Goal: Information Seeking & Learning: Find specific fact

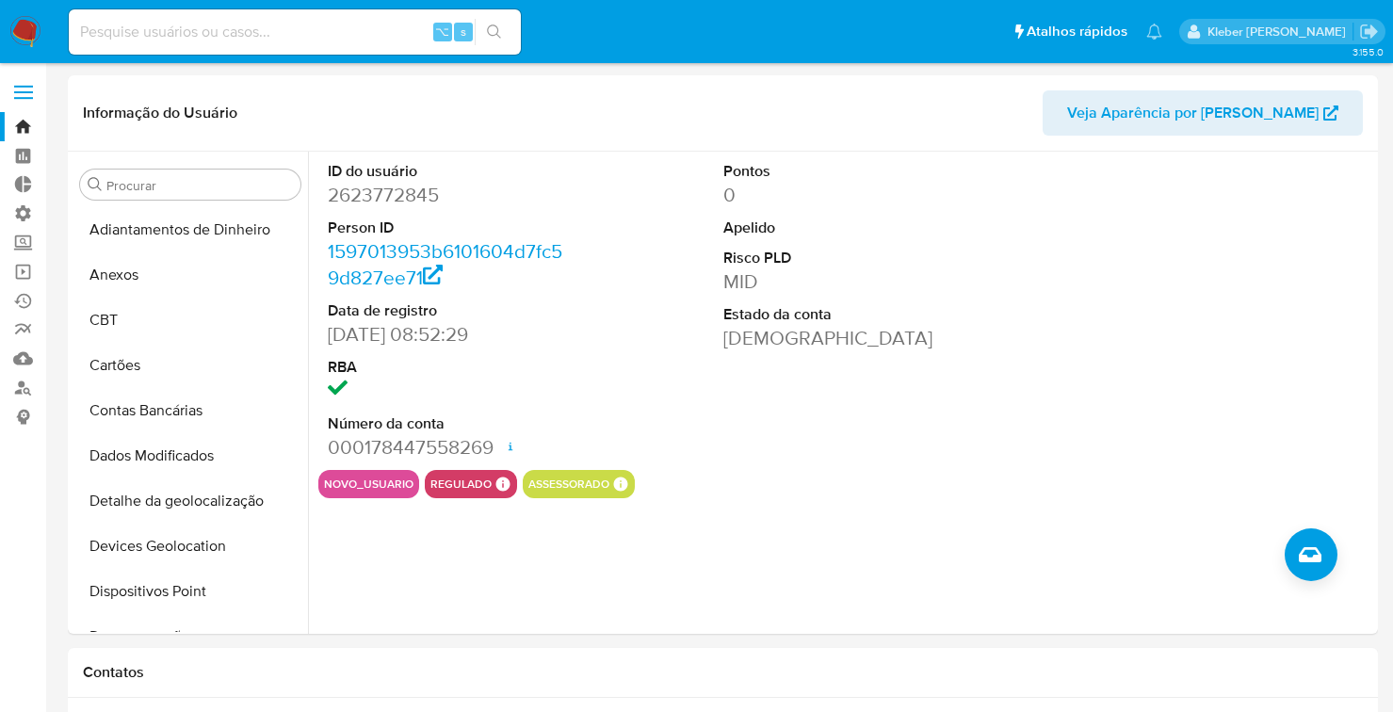
select select "10"
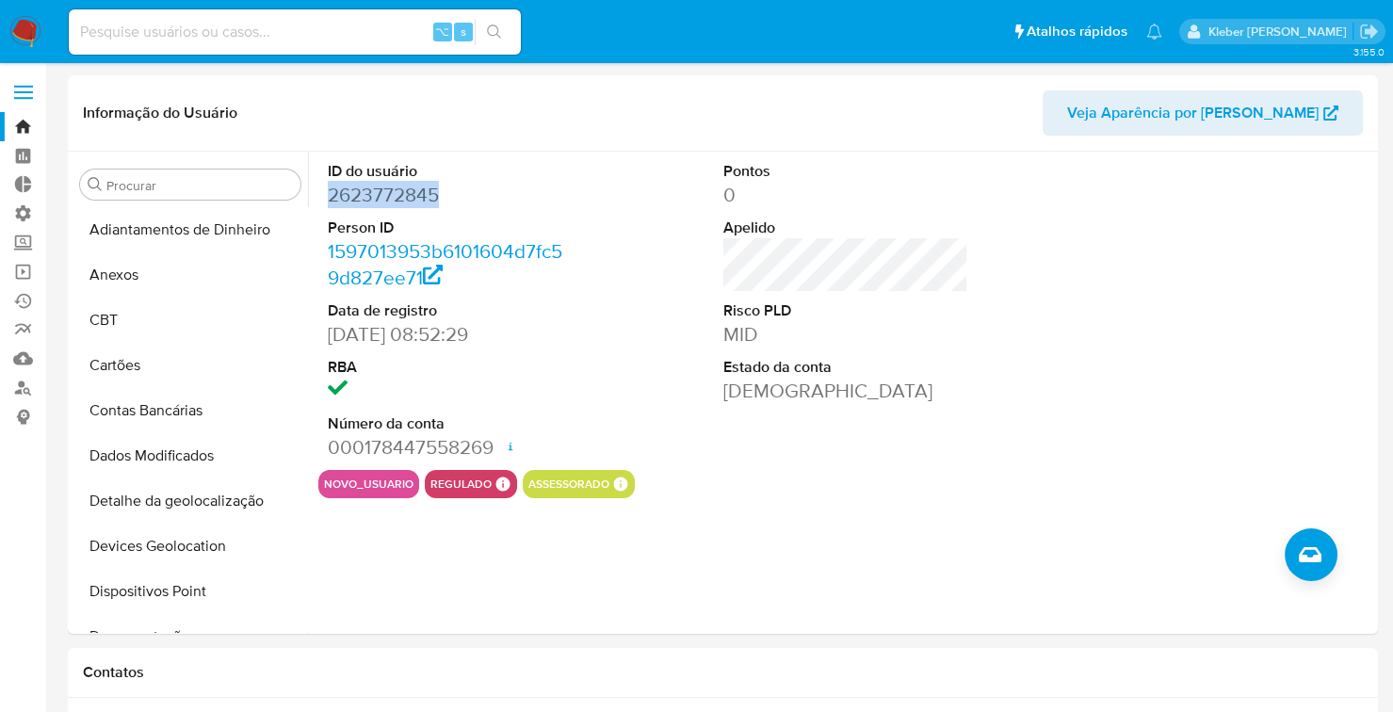
scroll to position [543, 0]
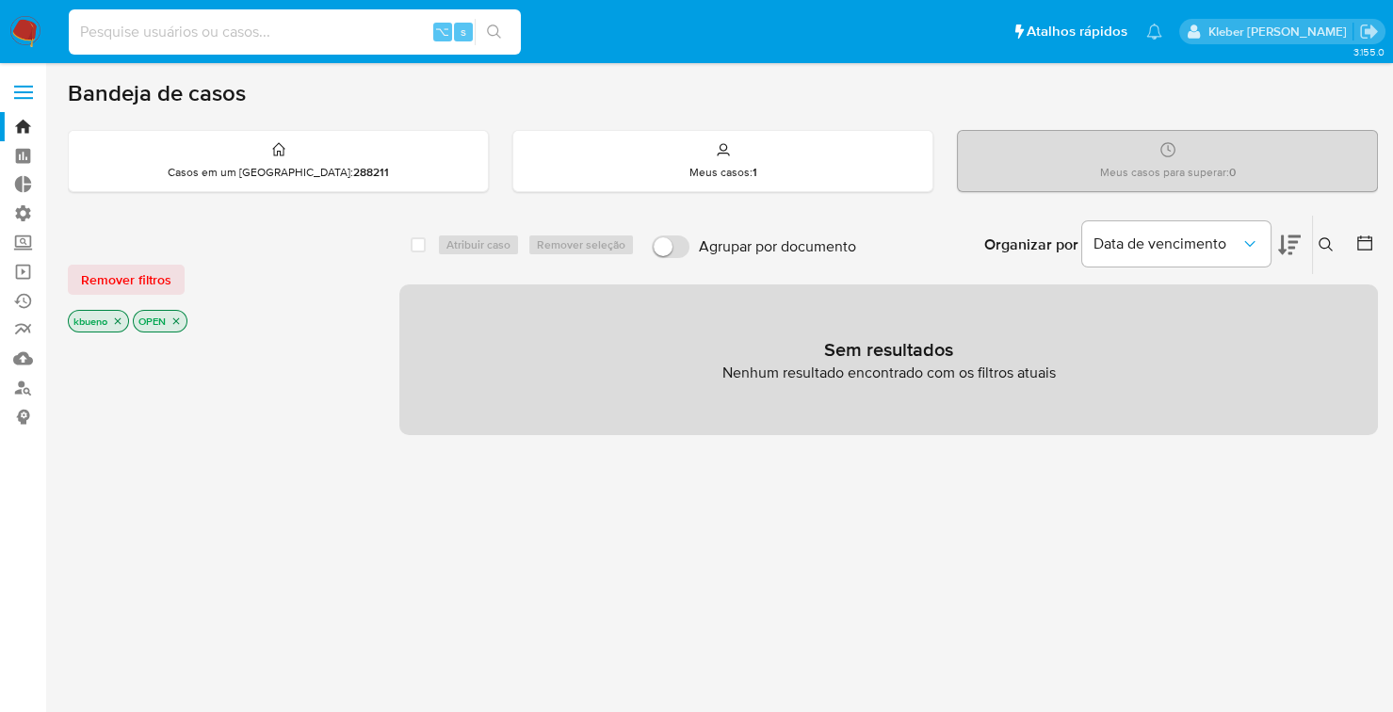
click at [172, 39] on input at bounding box center [295, 32] width 452 height 24
type input "760974984"
click at [497, 37] on icon "search-icon" at bounding box center [494, 31] width 15 height 15
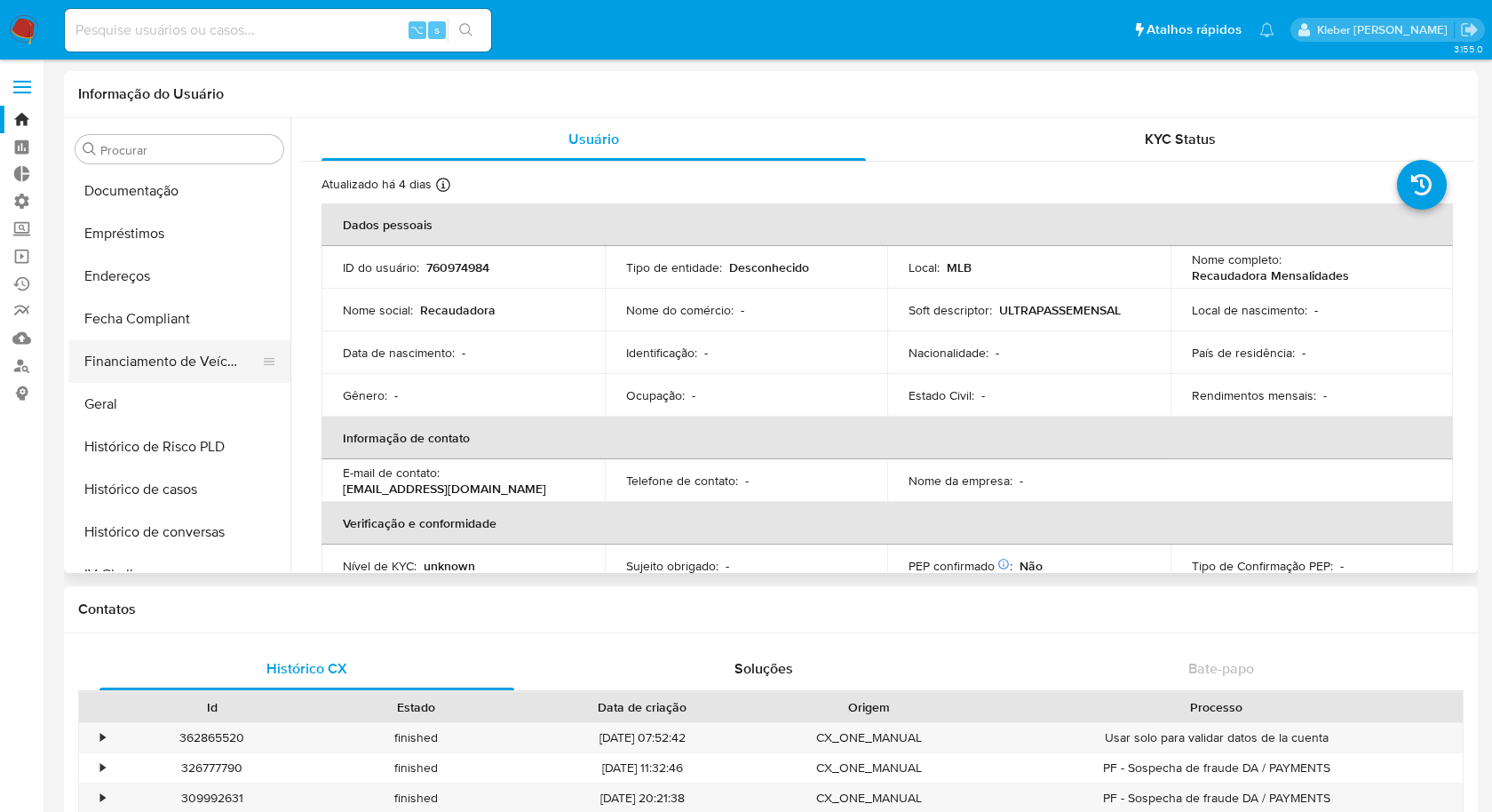
scroll to position [367, 0]
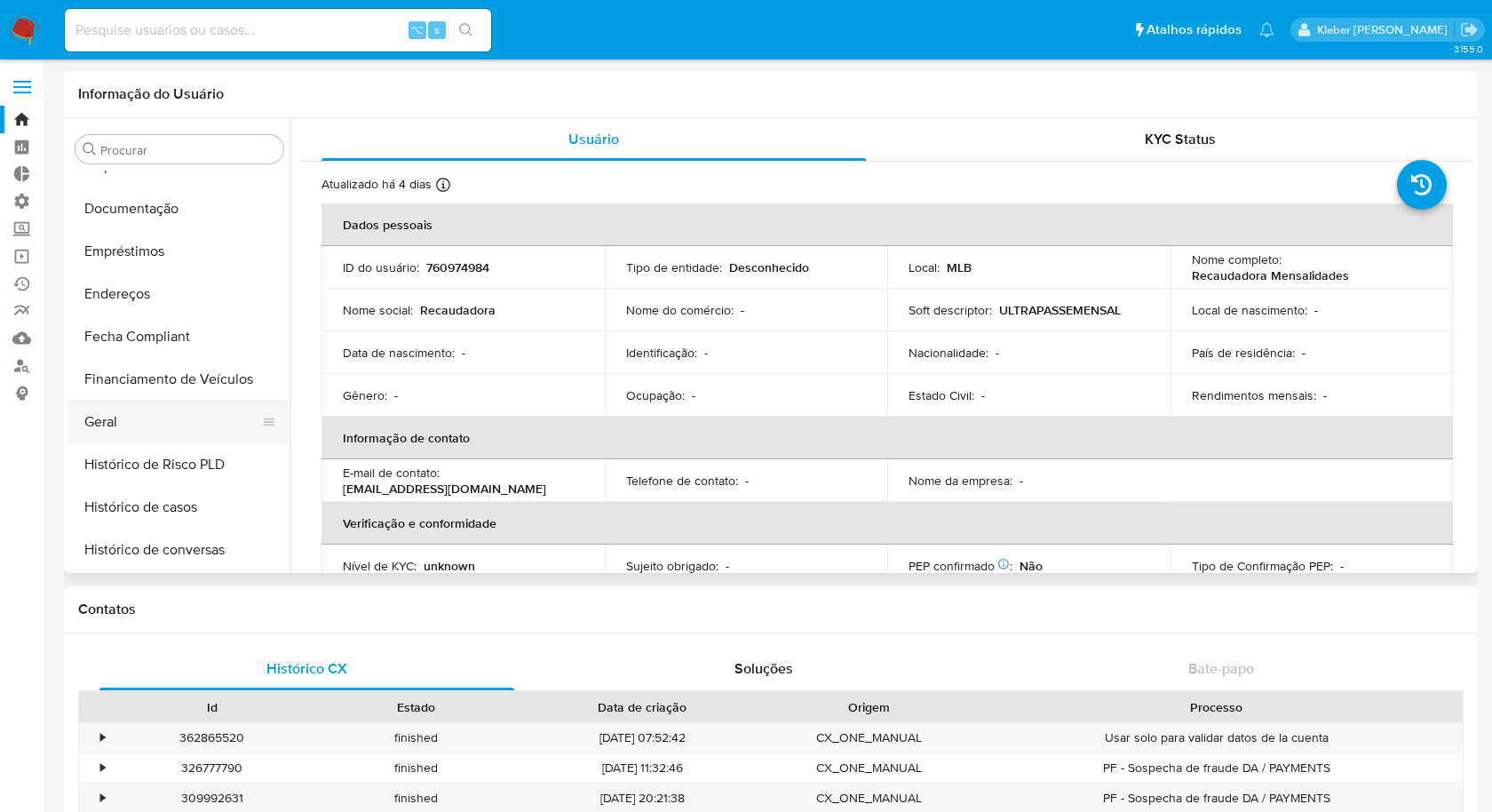
click at [132, 422] on button "Geral" at bounding box center [173, 422] width 207 height 42
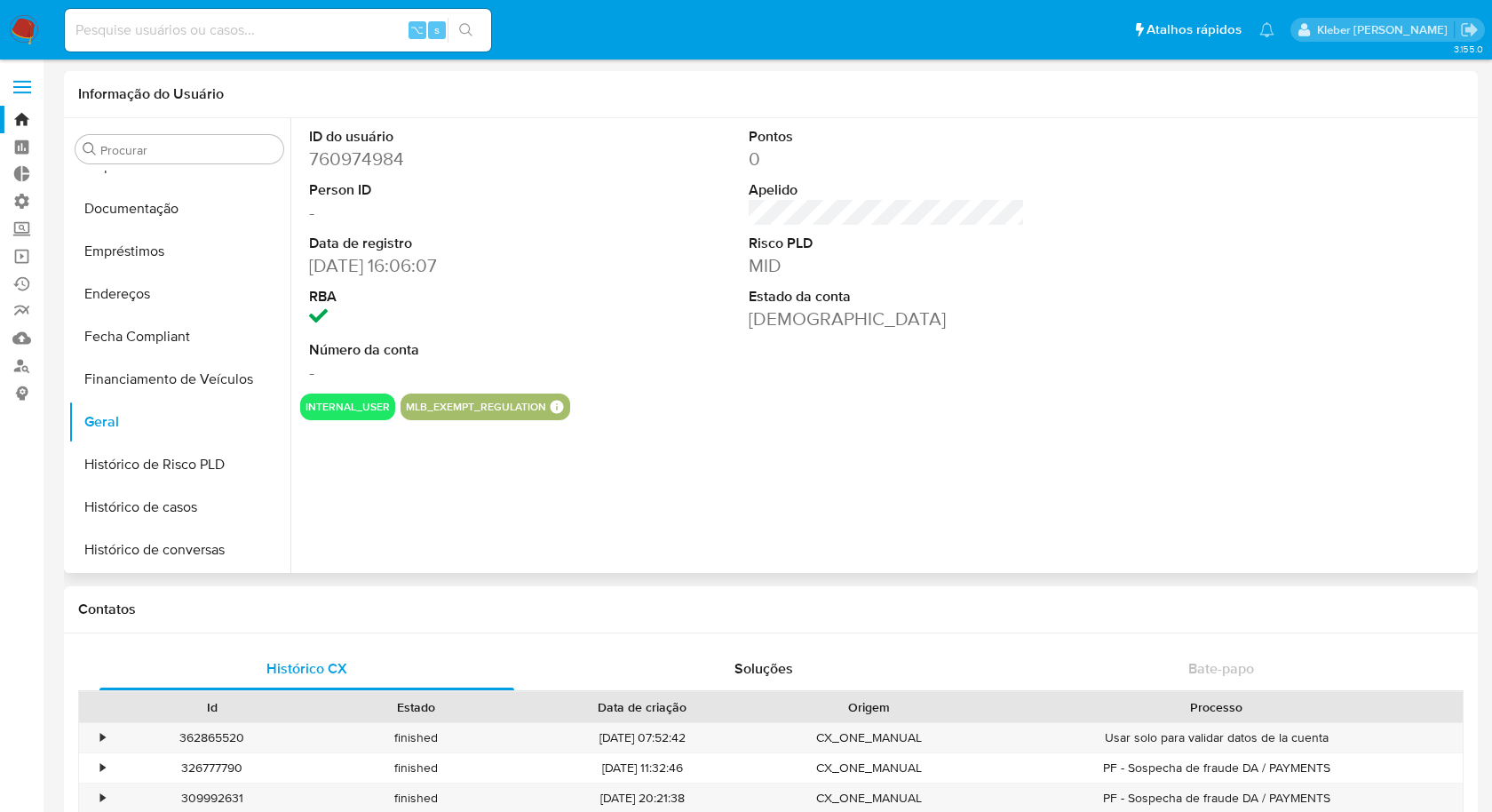
select select "10"
drag, startPoint x: 337, startPoint y: 374, endPoint x: 307, endPoint y: 373, distance: 30.0
click at [306, 374] on div "ID do usuário 760974984 Person ID - Data de registro 17/05/2021 16:06:07 RBA Nú…" at bounding box center [446, 256] width 293 height 275
click at [363, 409] on button "internal_user" at bounding box center [347, 407] width 84 height 8
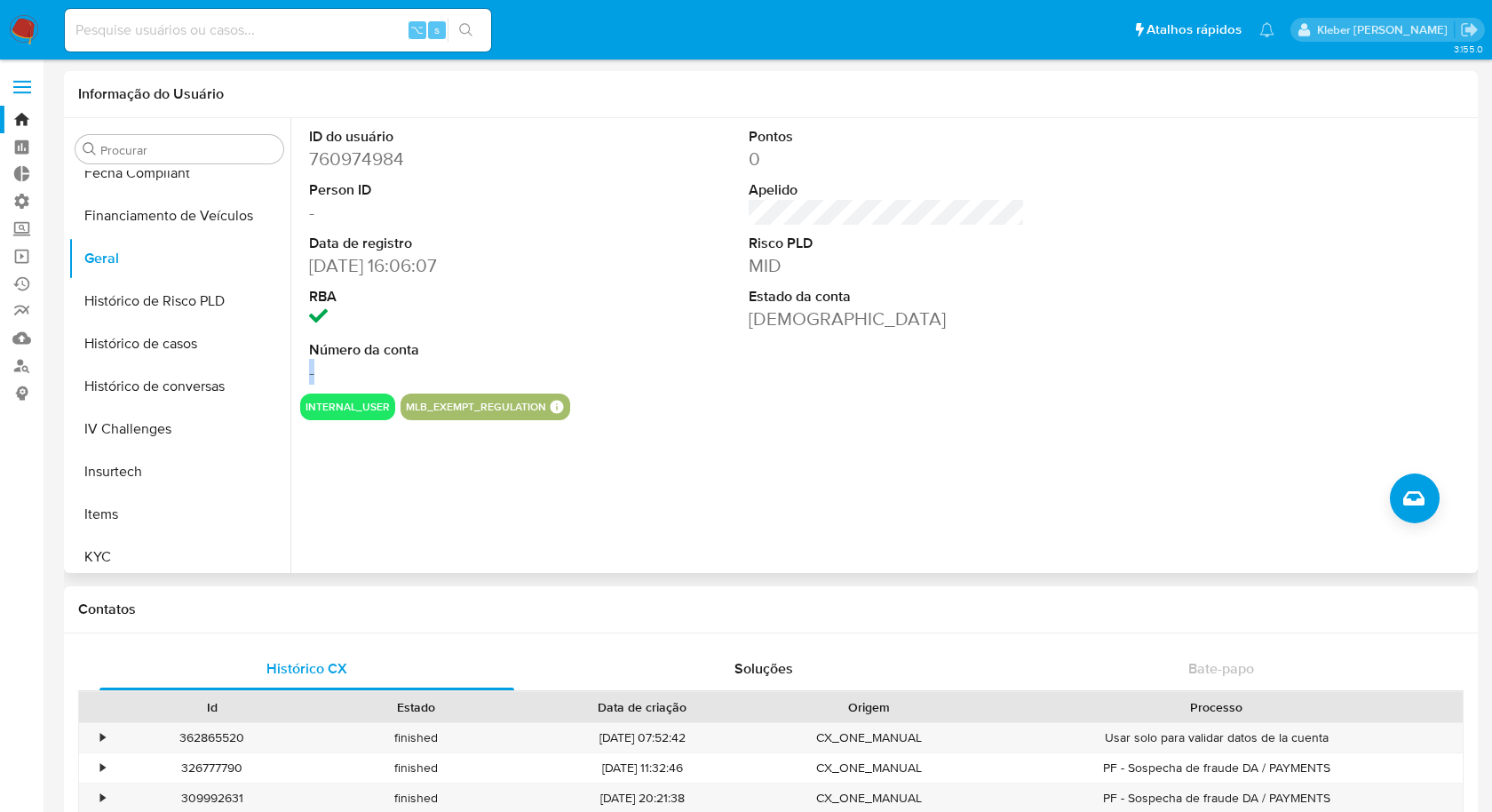
scroll to position [535, 0]
click at [318, 369] on dd "-" at bounding box center [447, 372] width 275 height 25
drag, startPoint x: 348, startPoint y: 372, endPoint x: 307, endPoint y: 370, distance: 41.0
click at [307, 370] on div "ID do usuário 760974984 Person ID - Data de registro 17/05/2021 16:06:07 RBA Nú…" at bounding box center [446, 256] width 293 height 275
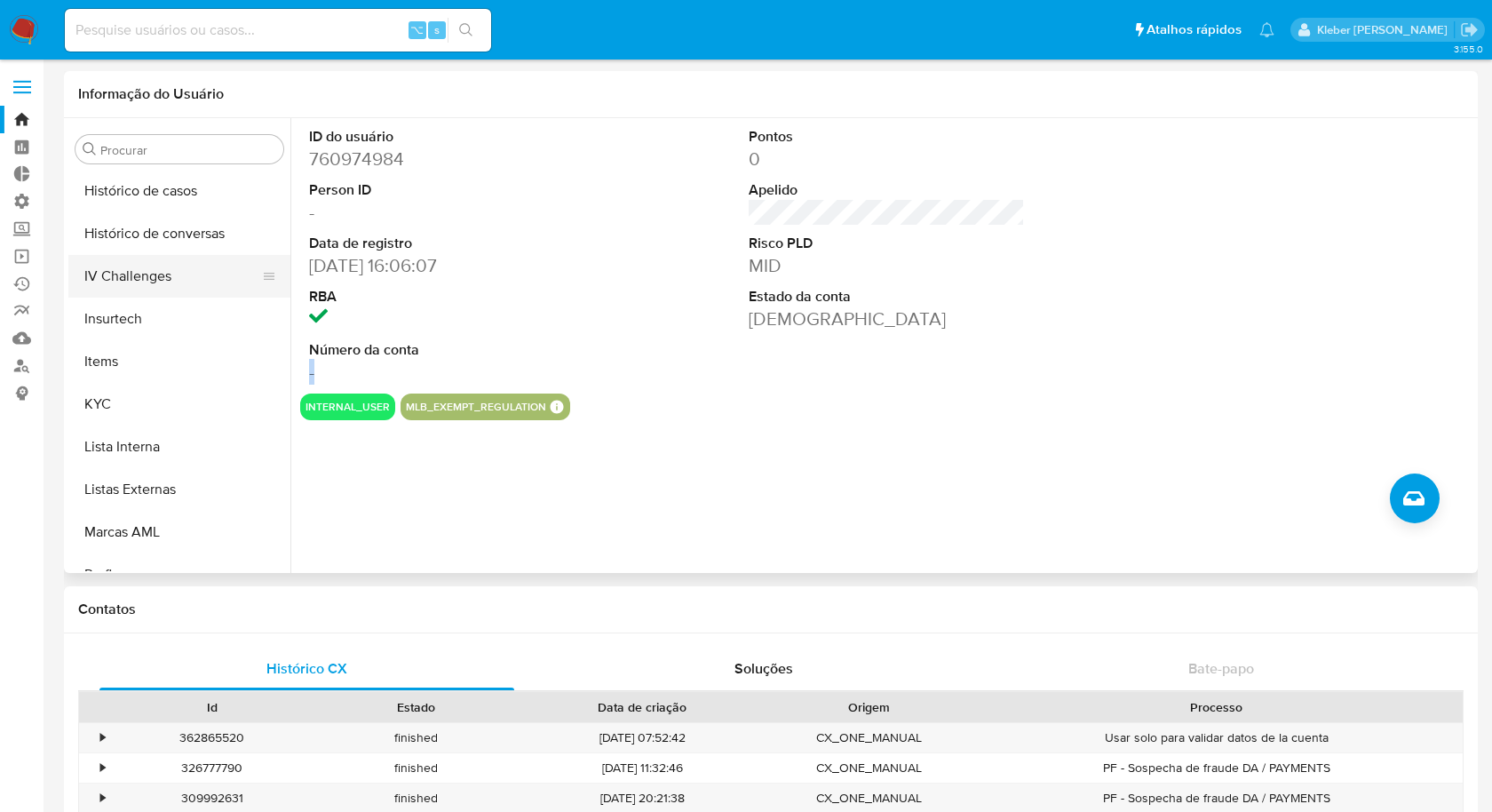
scroll to position [703, 0]
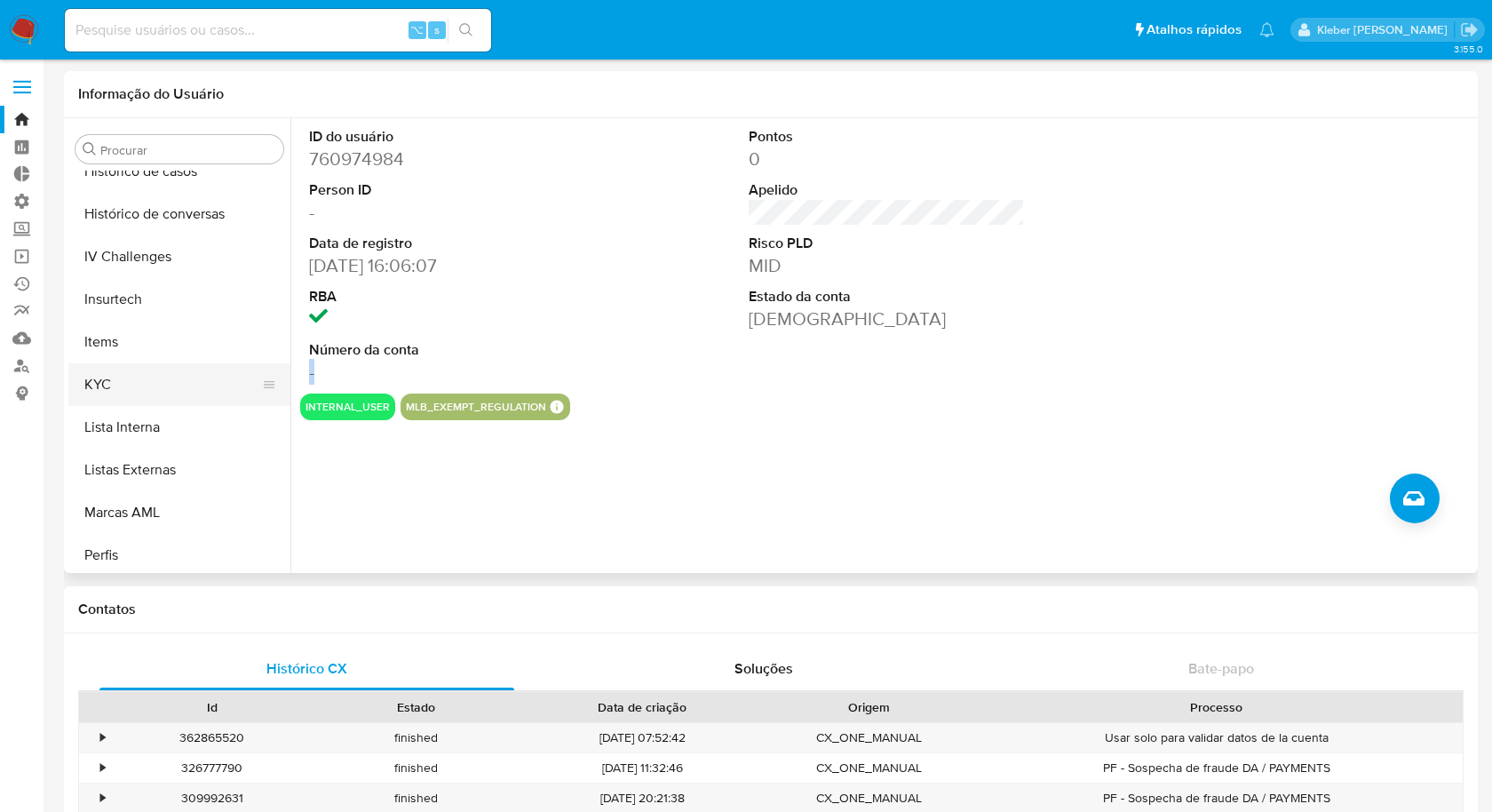
click at [135, 389] on button "KYC" at bounding box center [173, 384] width 207 height 42
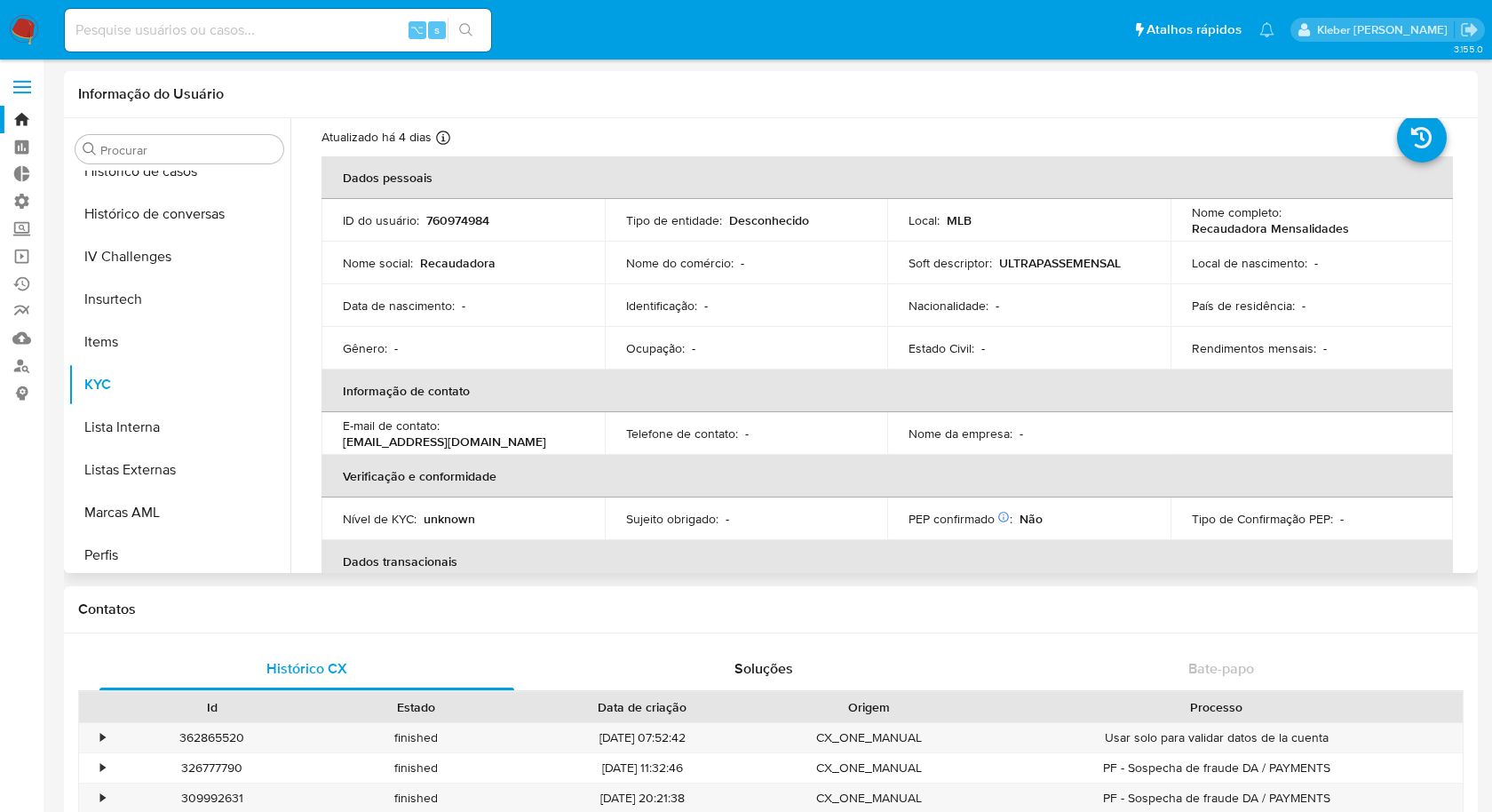
scroll to position [48, 0]
drag, startPoint x: 337, startPoint y: 441, endPoint x: 561, endPoint y: 434, distance: 224.1
click at [561, 434] on td "E-mail de contato : cmultrapasse@mercadopago.com" at bounding box center [463, 432] width 283 height 42
click at [519, 439] on p "cmultrapasse@mercadopago.com" at bounding box center [445, 440] width 204 height 16
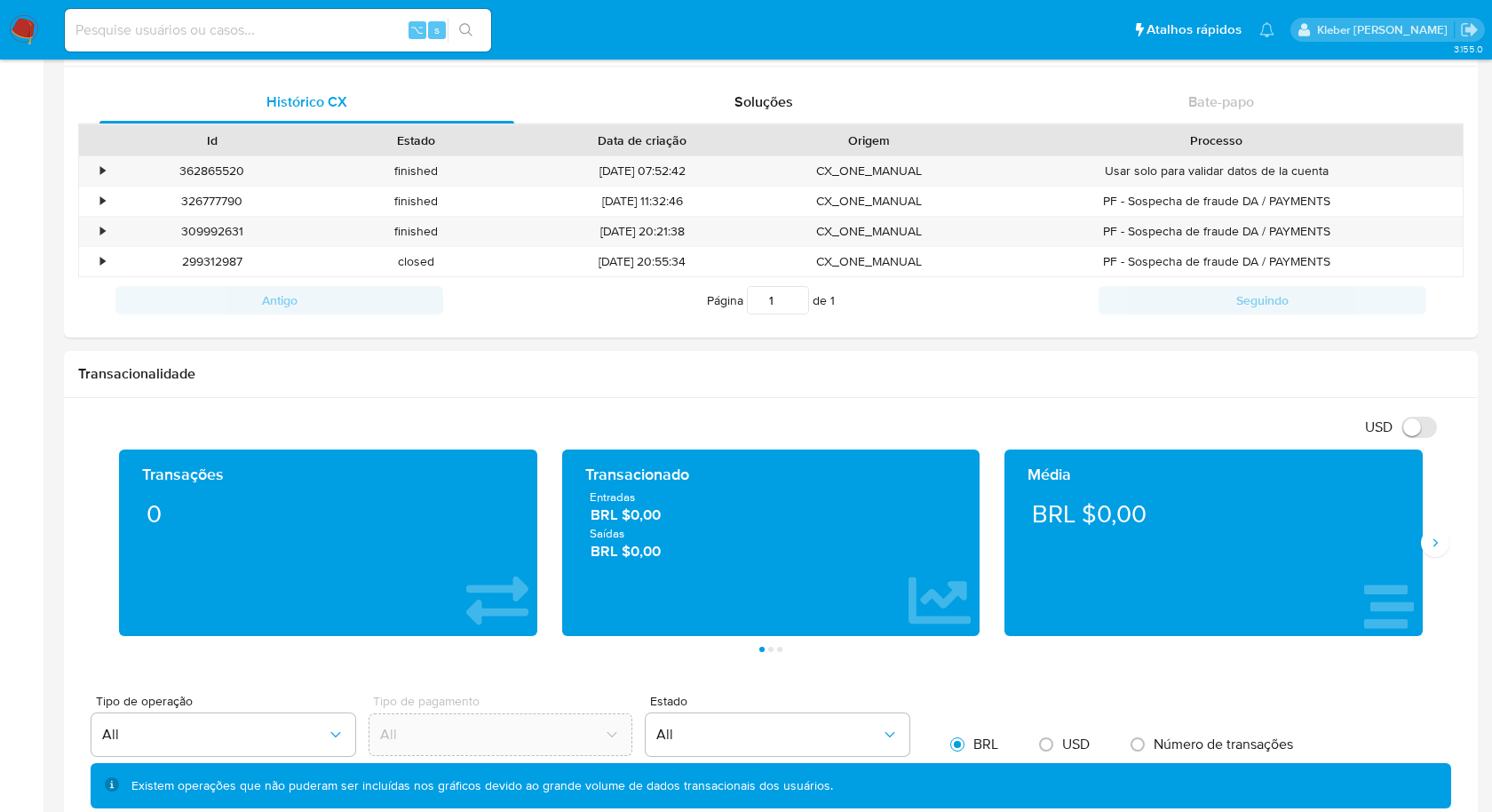
scroll to position [0, 0]
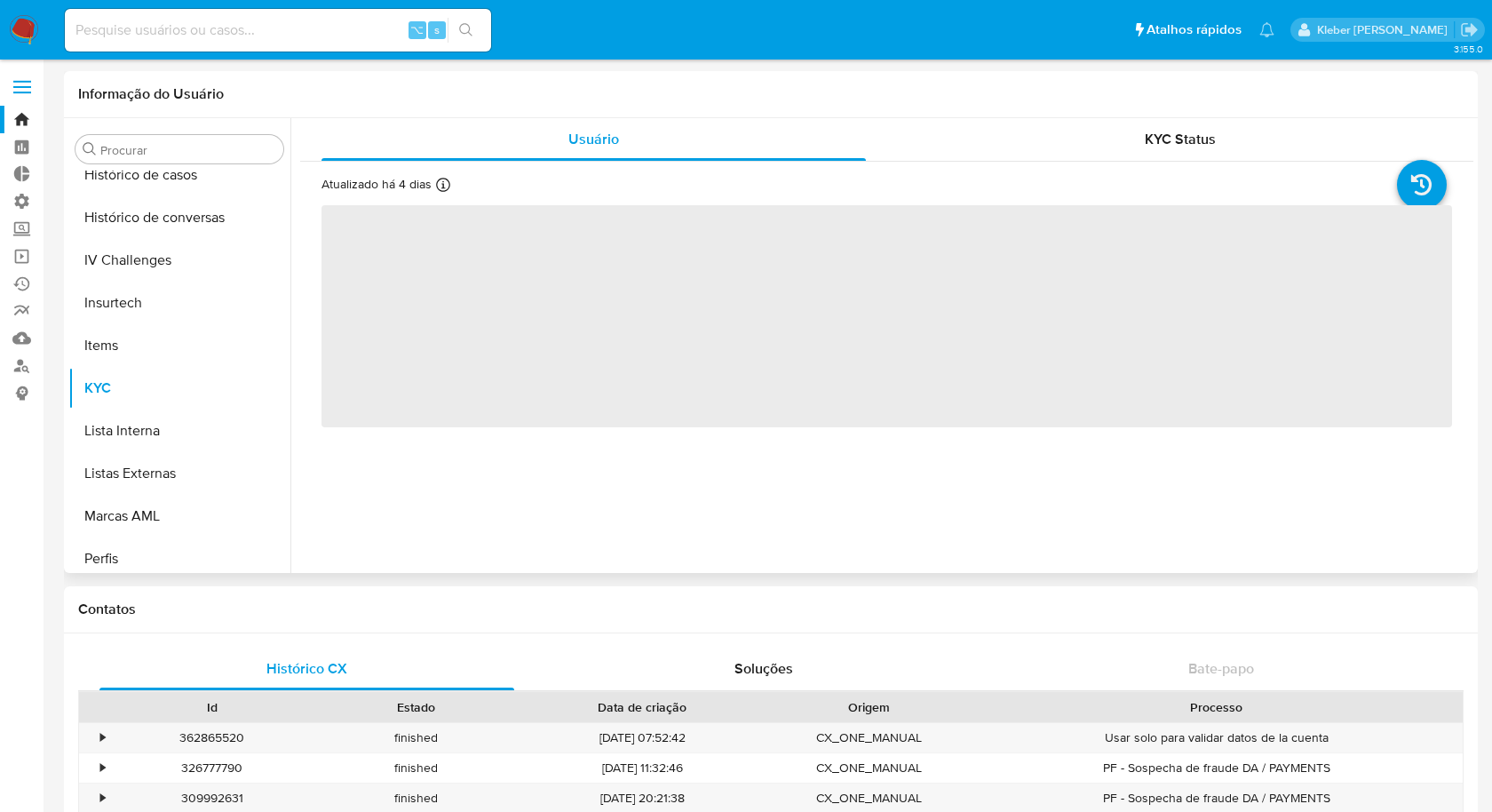
scroll to position [792, 0]
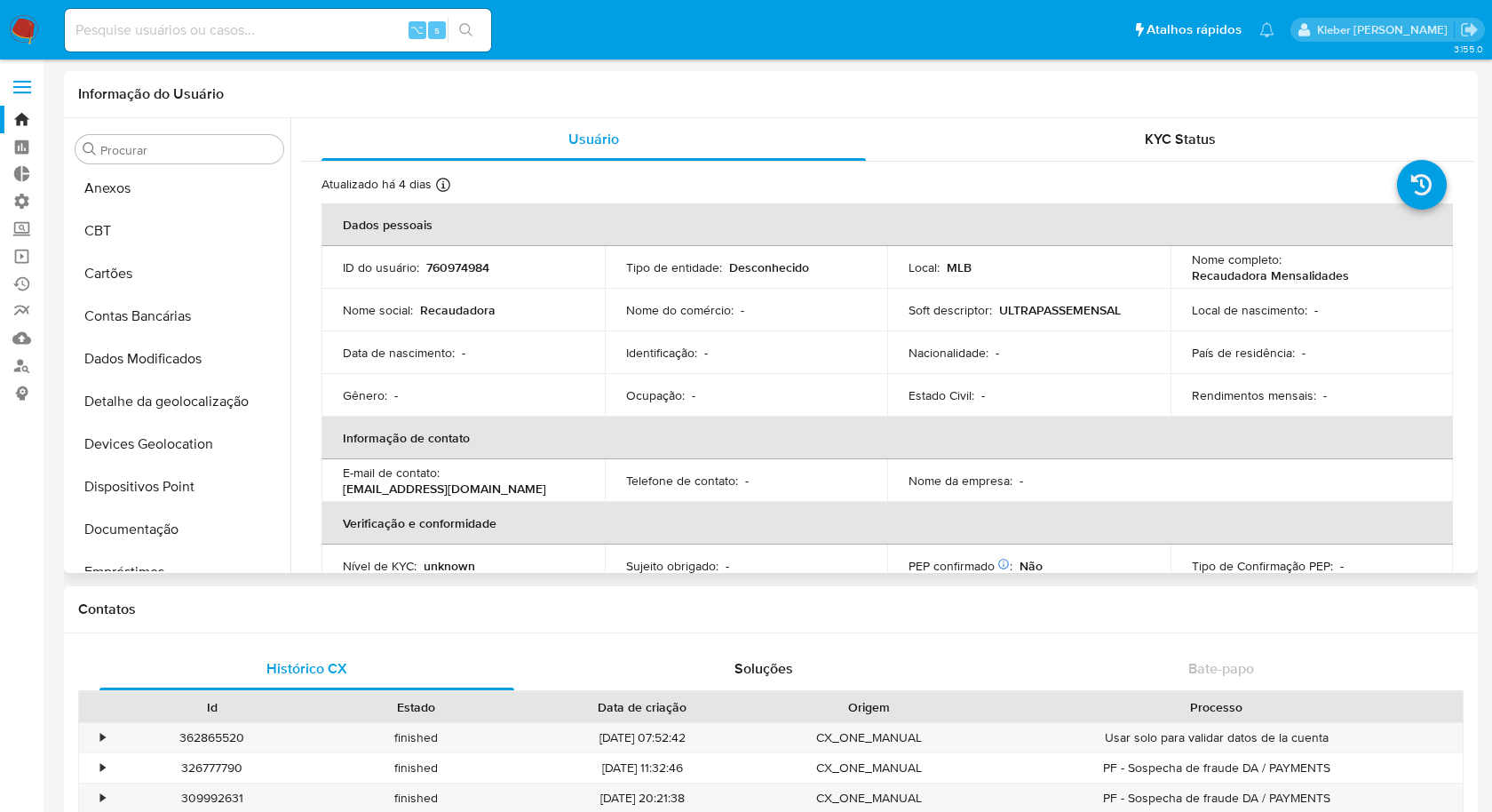
select select "10"
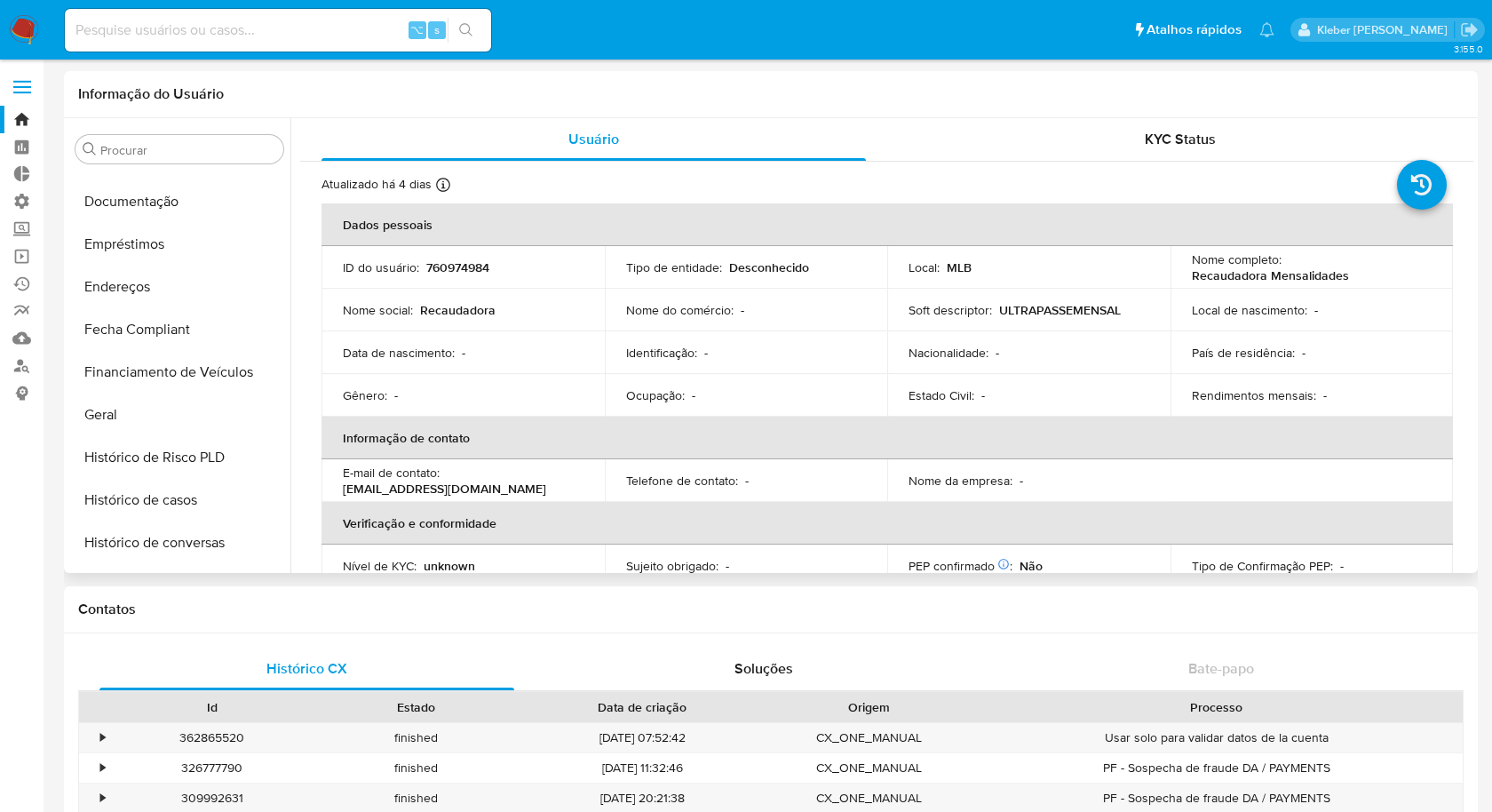
scroll to position [389, 0]
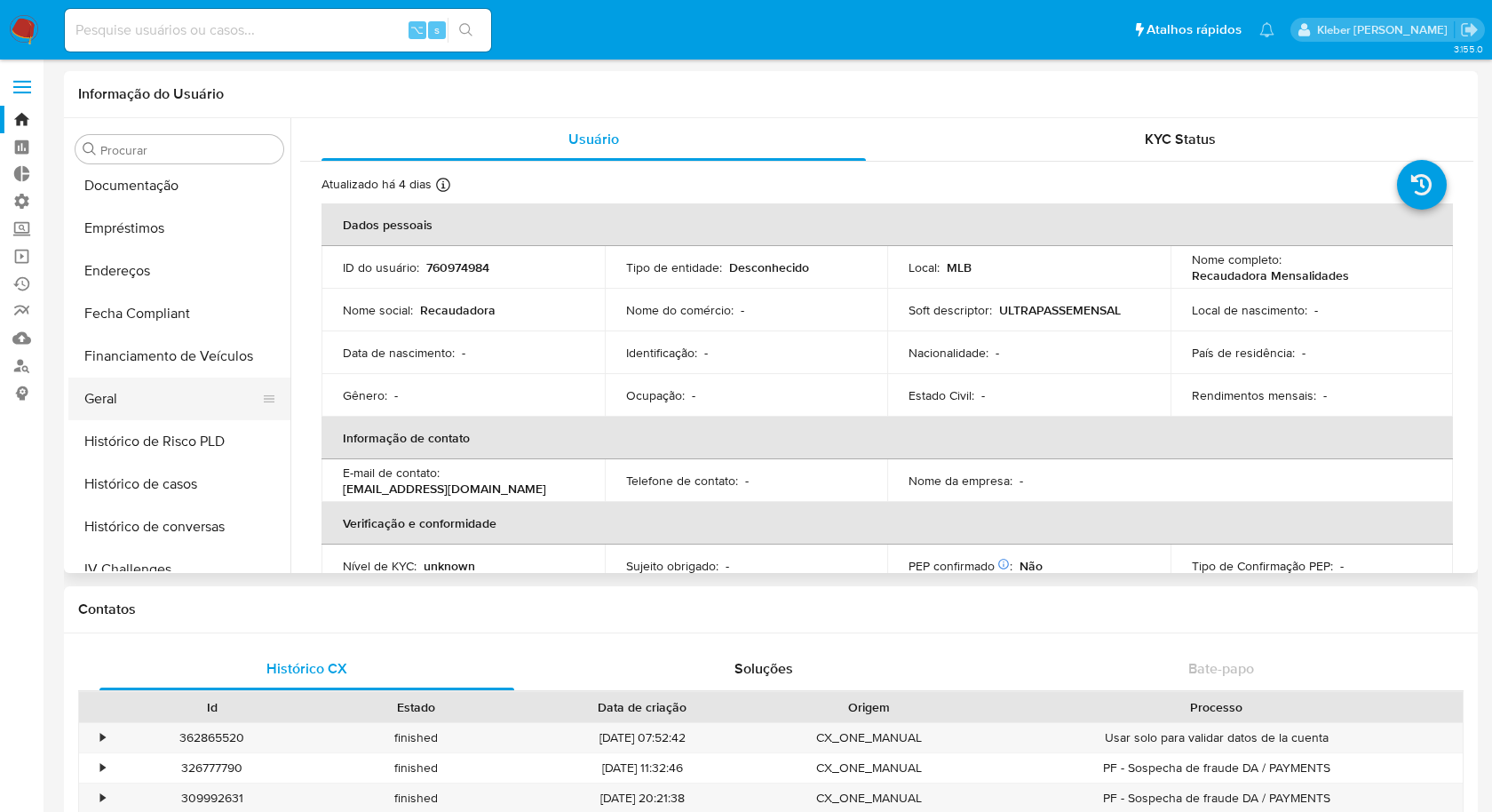
click at [151, 395] on button "Geral" at bounding box center [173, 398] width 207 height 42
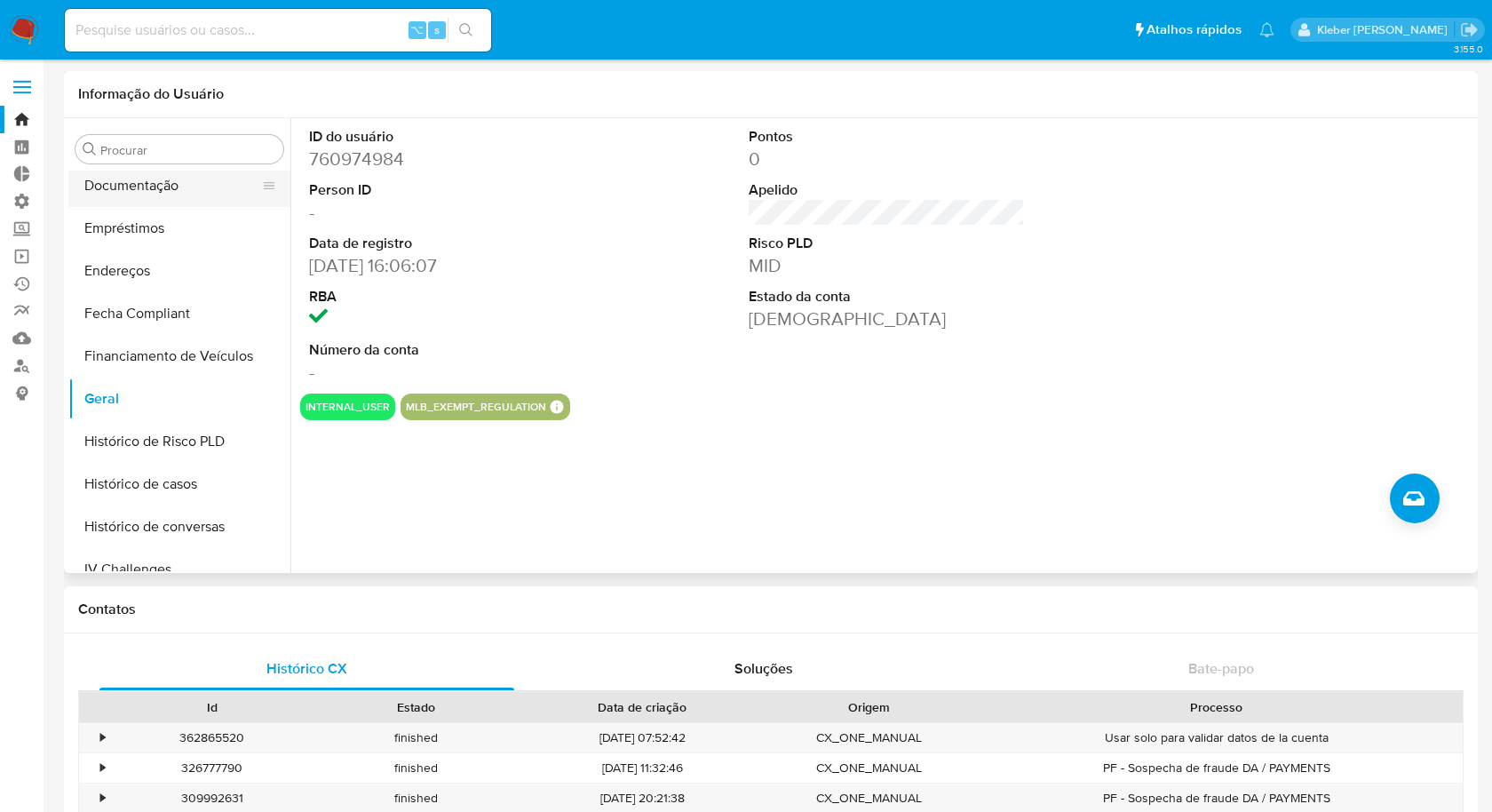
click at [188, 190] on button "Documentação" at bounding box center [173, 185] width 207 height 42
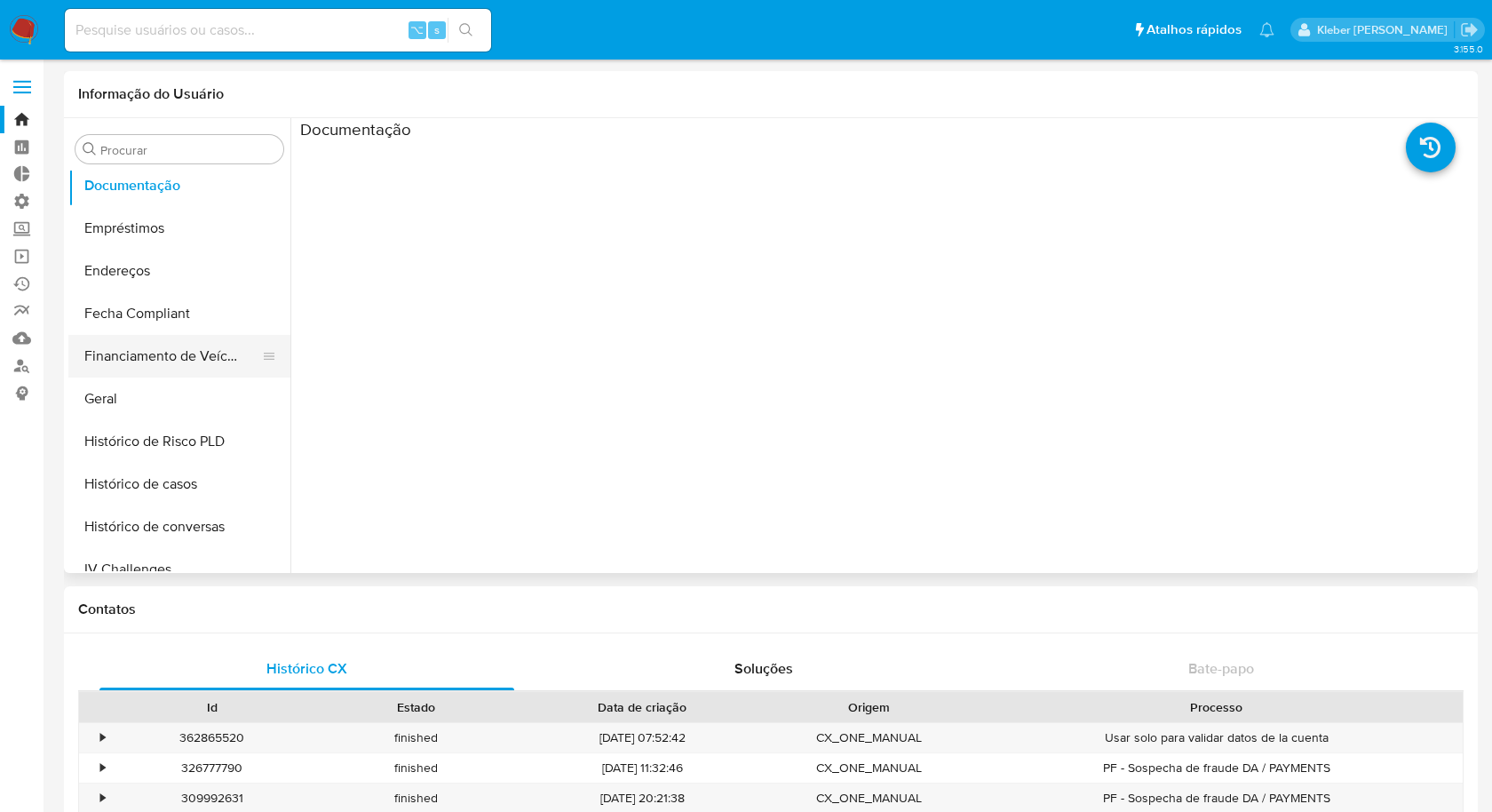
click at [160, 352] on button "Financiamento de Veículos" at bounding box center [173, 356] width 207 height 42
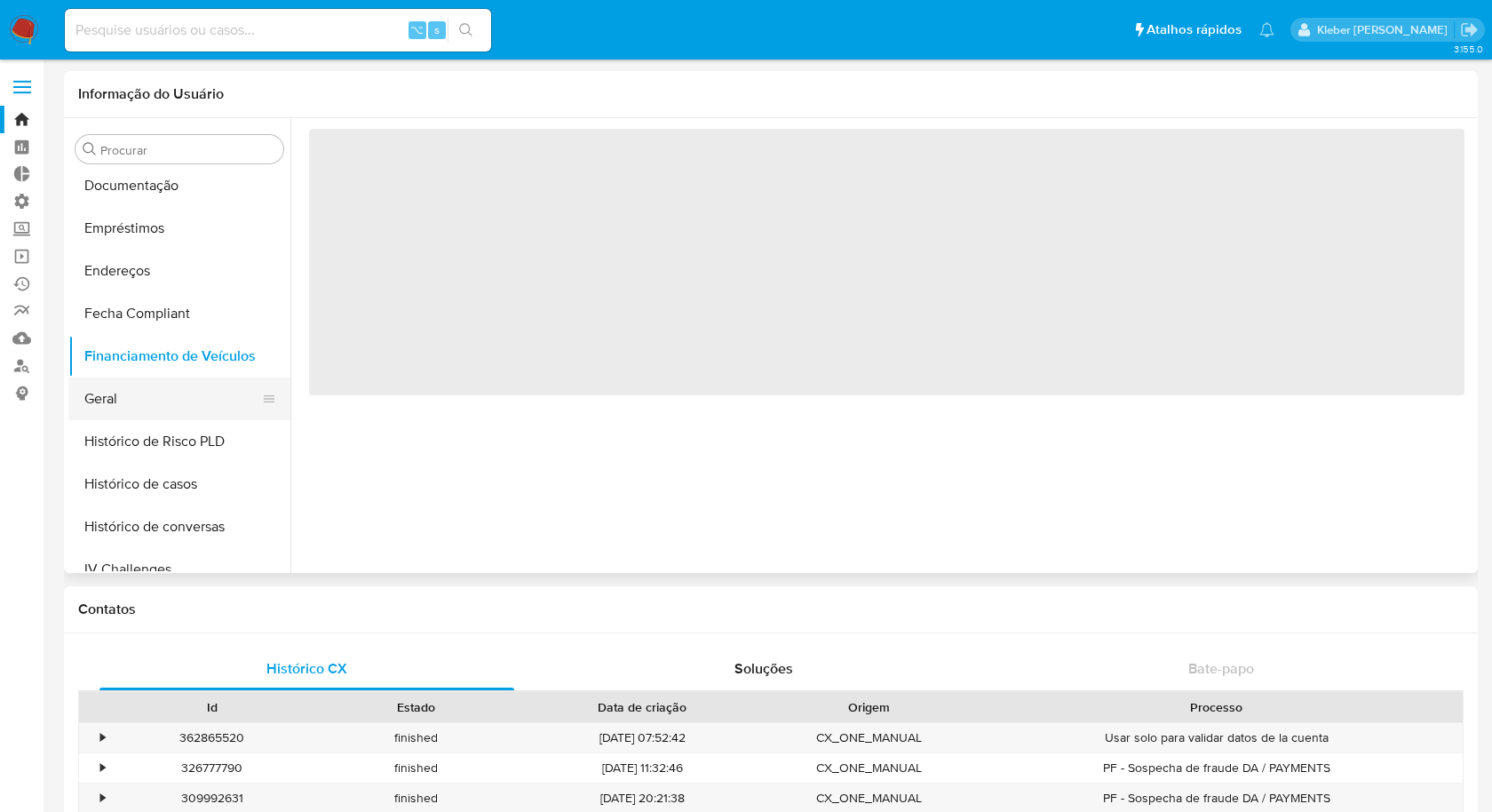
click at [149, 389] on button "Geral" at bounding box center [173, 398] width 207 height 42
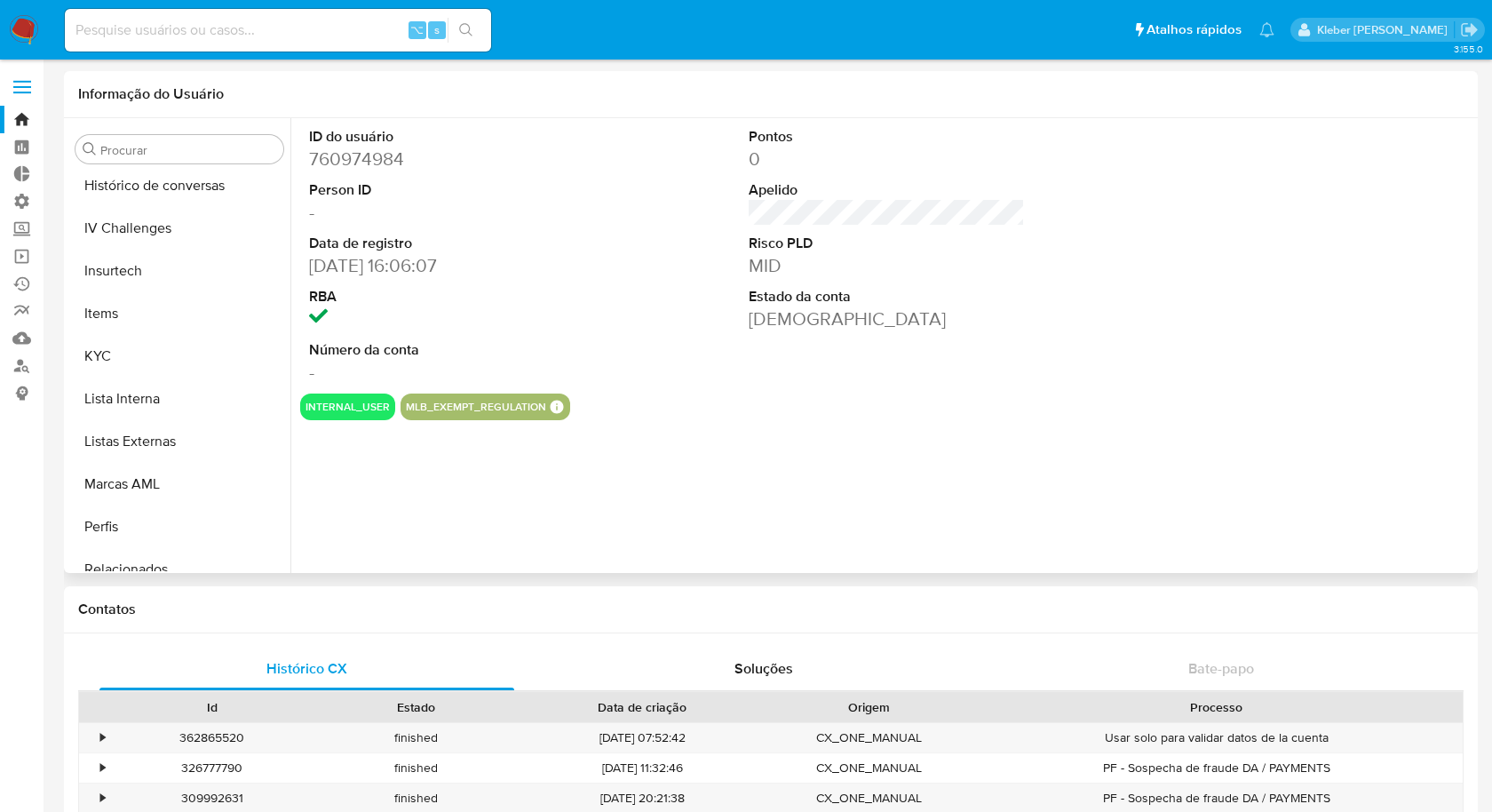
scroll to position [734, 0]
click at [179, 29] on input at bounding box center [278, 30] width 426 height 23
type input "2099700172"
click at [465, 29] on icon "search-icon" at bounding box center [466, 29] width 14 height 14
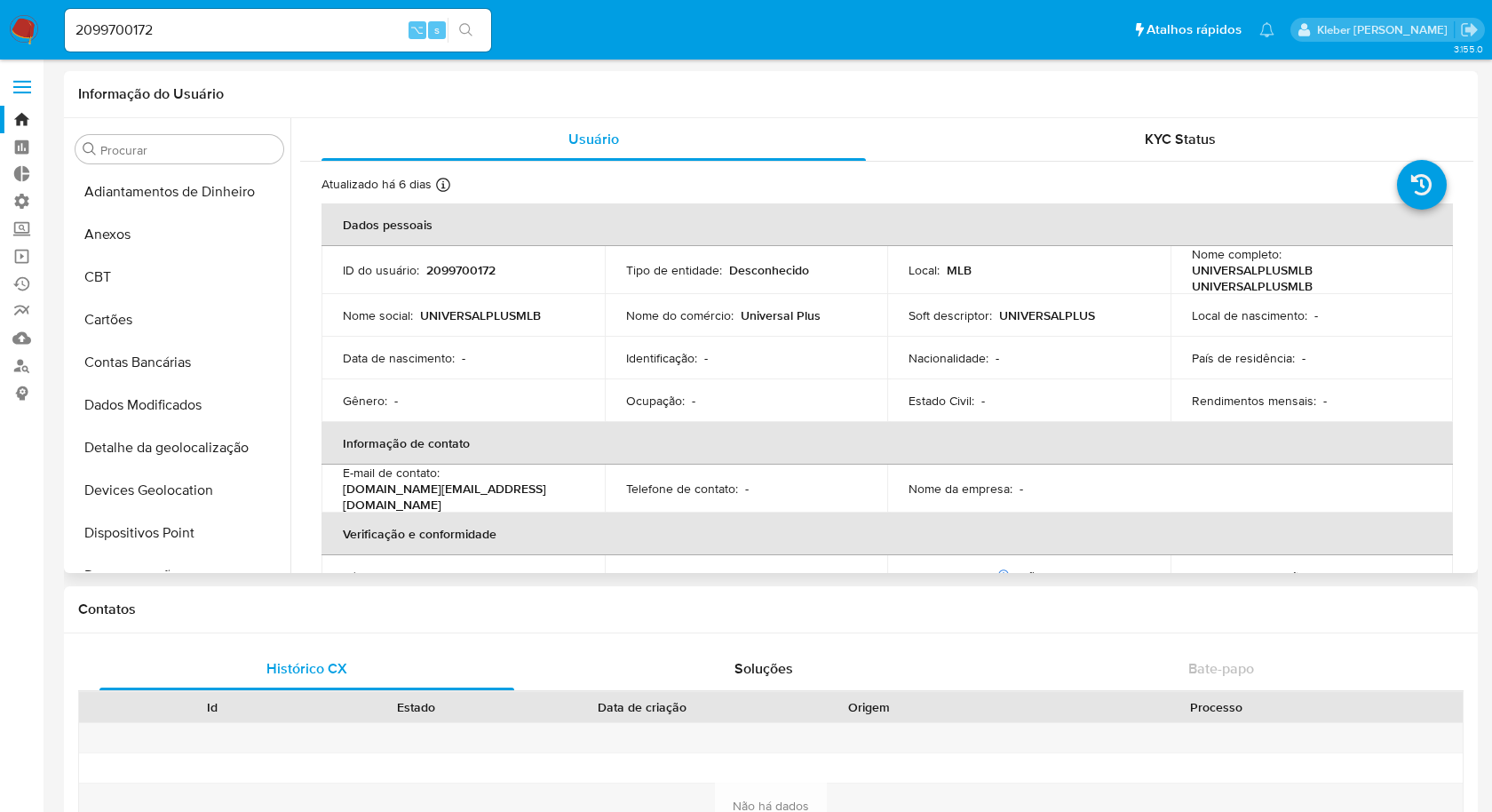
select select "10"
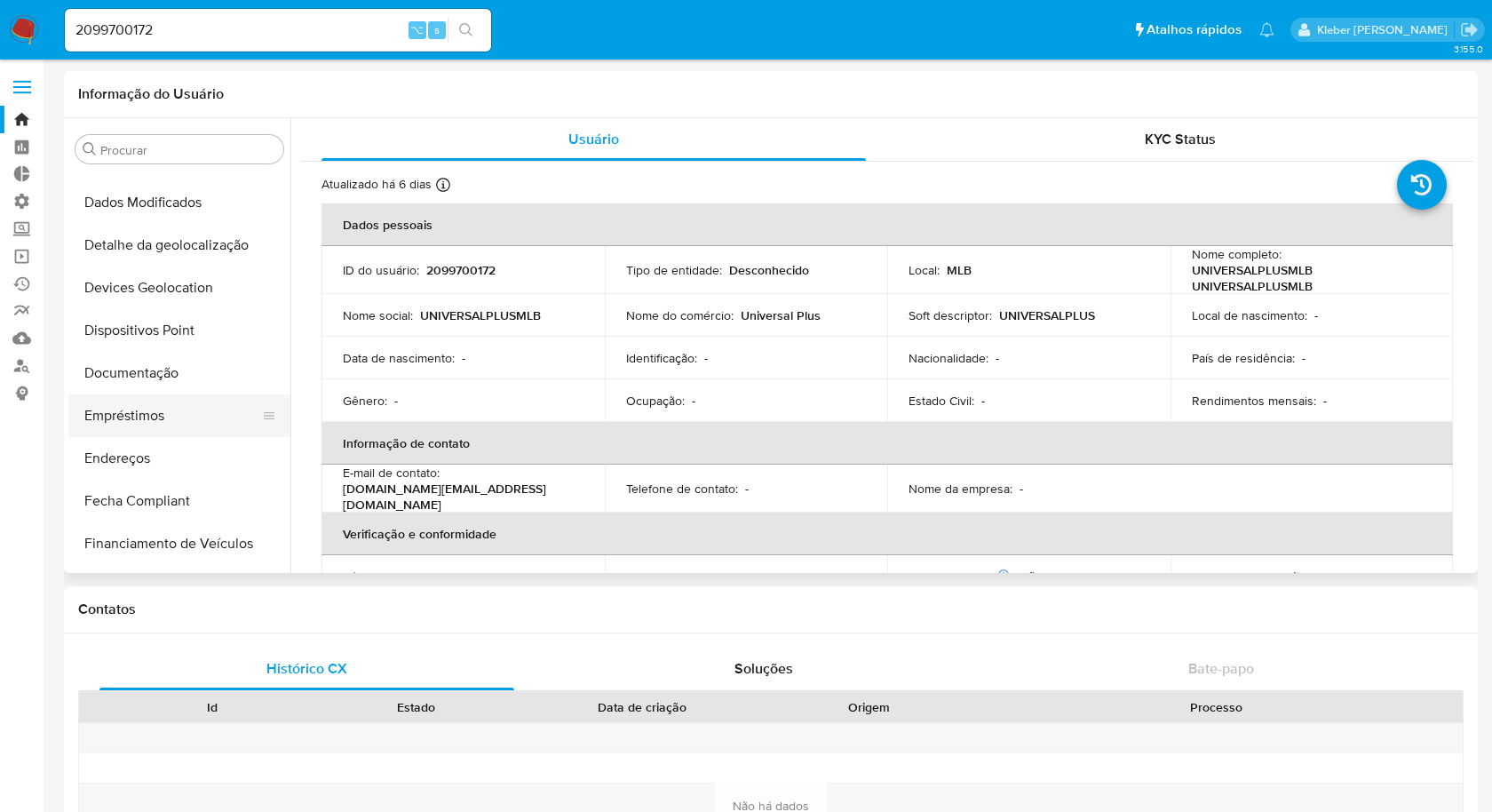
scroll to position [251, 0]
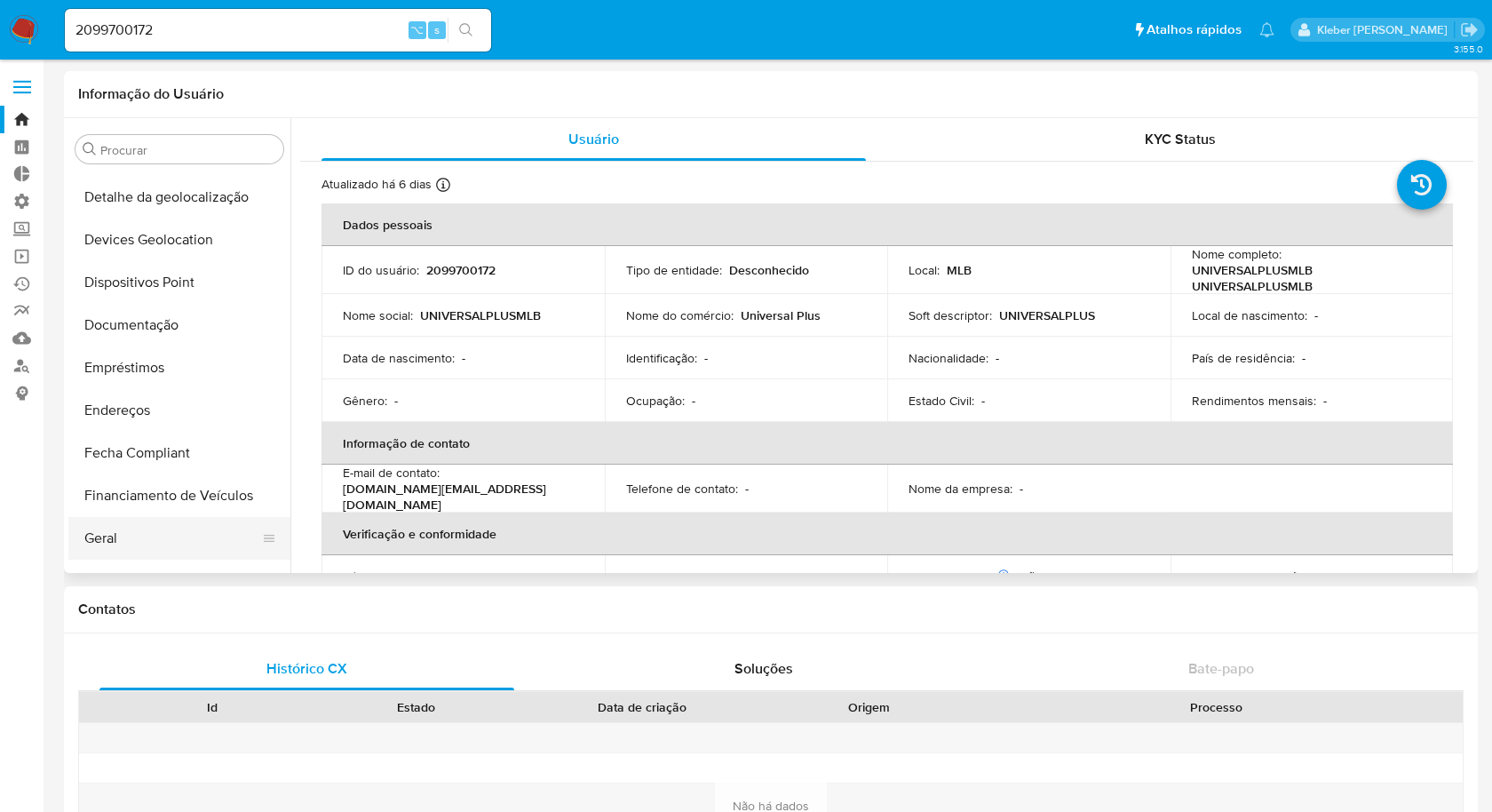
click at [141, 537] on button "Geral" at bounding box center [173, 538] width 207 height 42
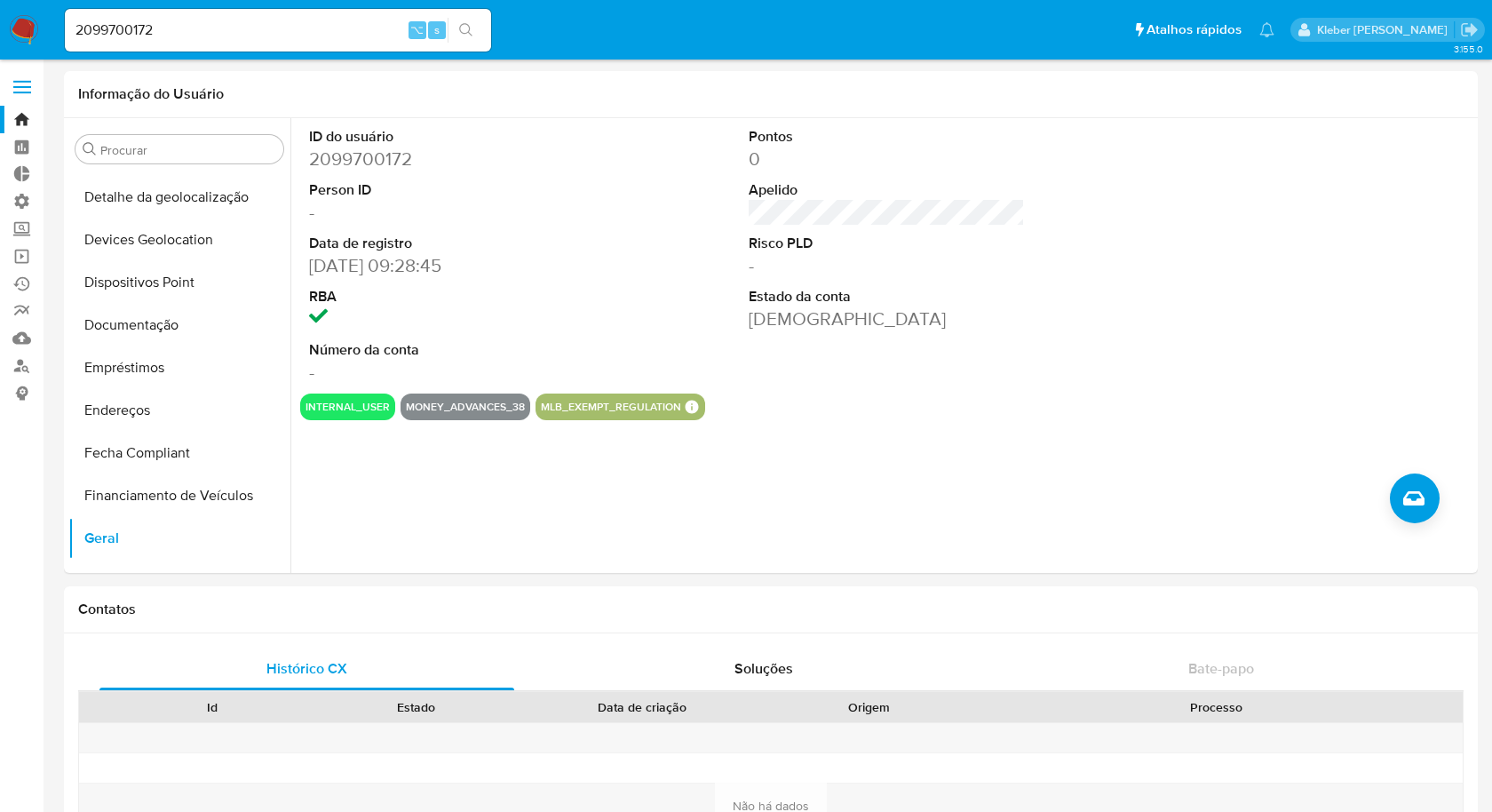
click at [134, 31] on input "2099700172" at bounding box center [278, 30] width 426 height 23
type input "624282192"
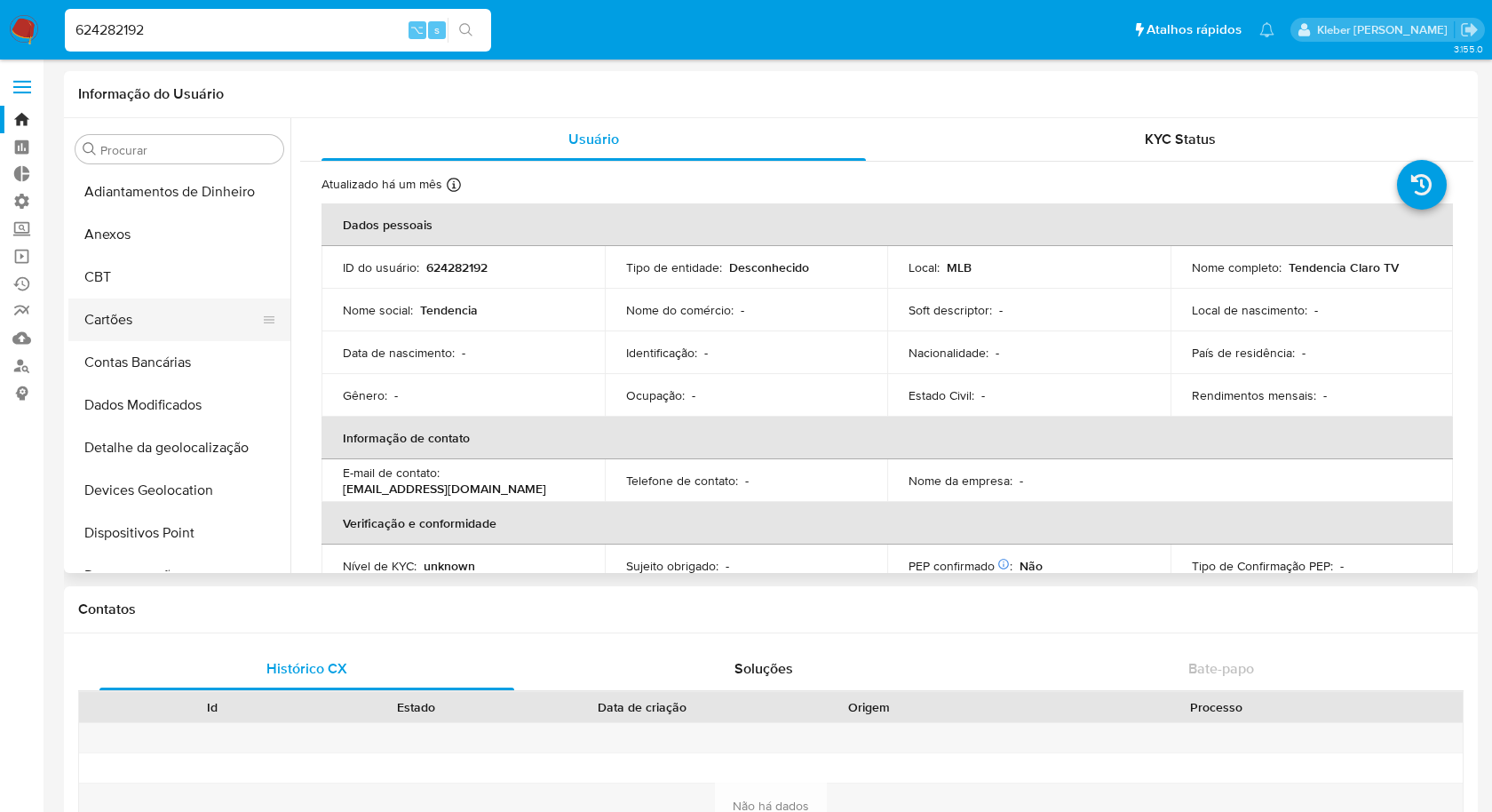
select select "10"
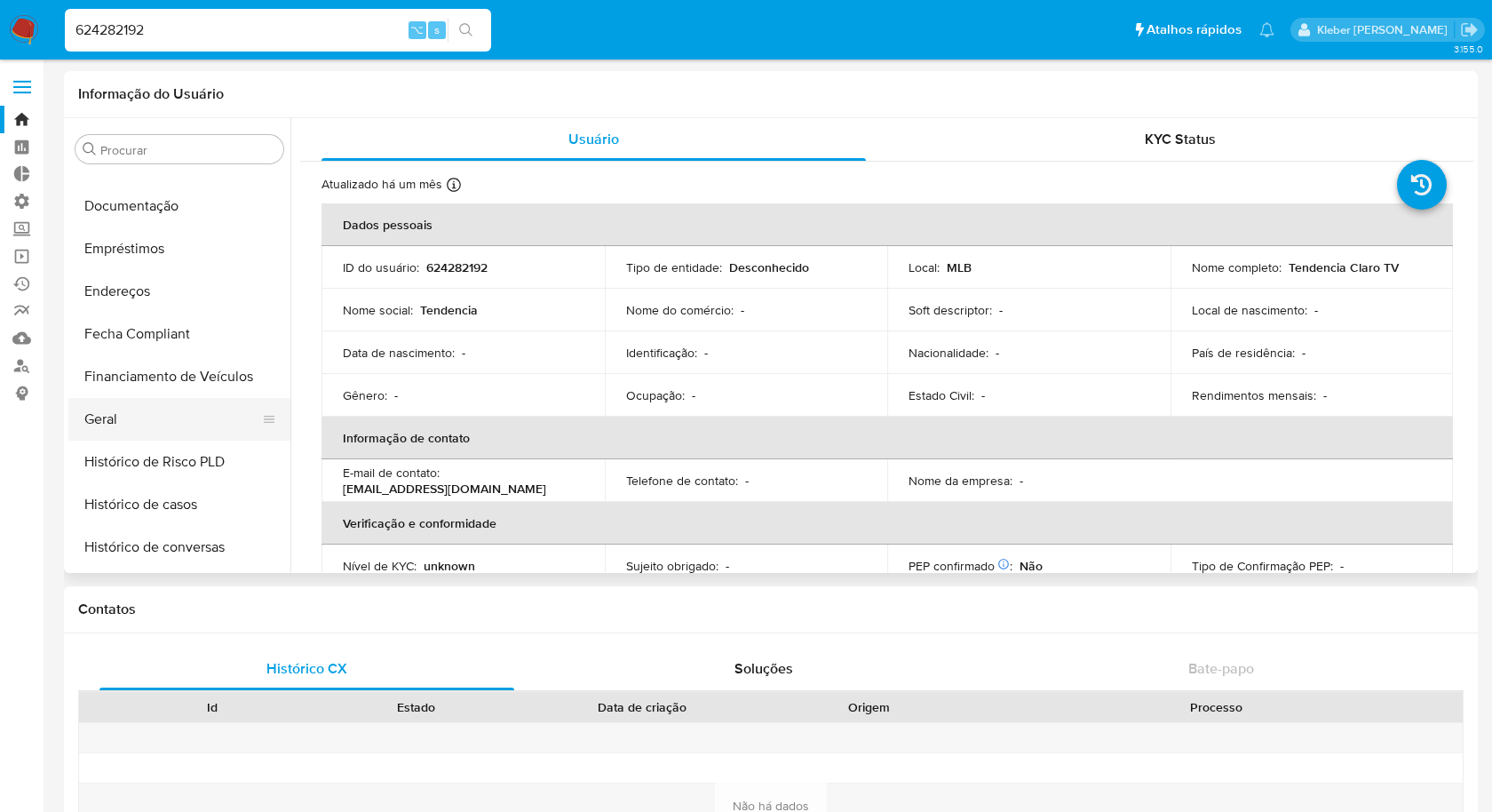
click at [145, 423] on button "Geral" at bounding box center [173, 419] width 207 height 42
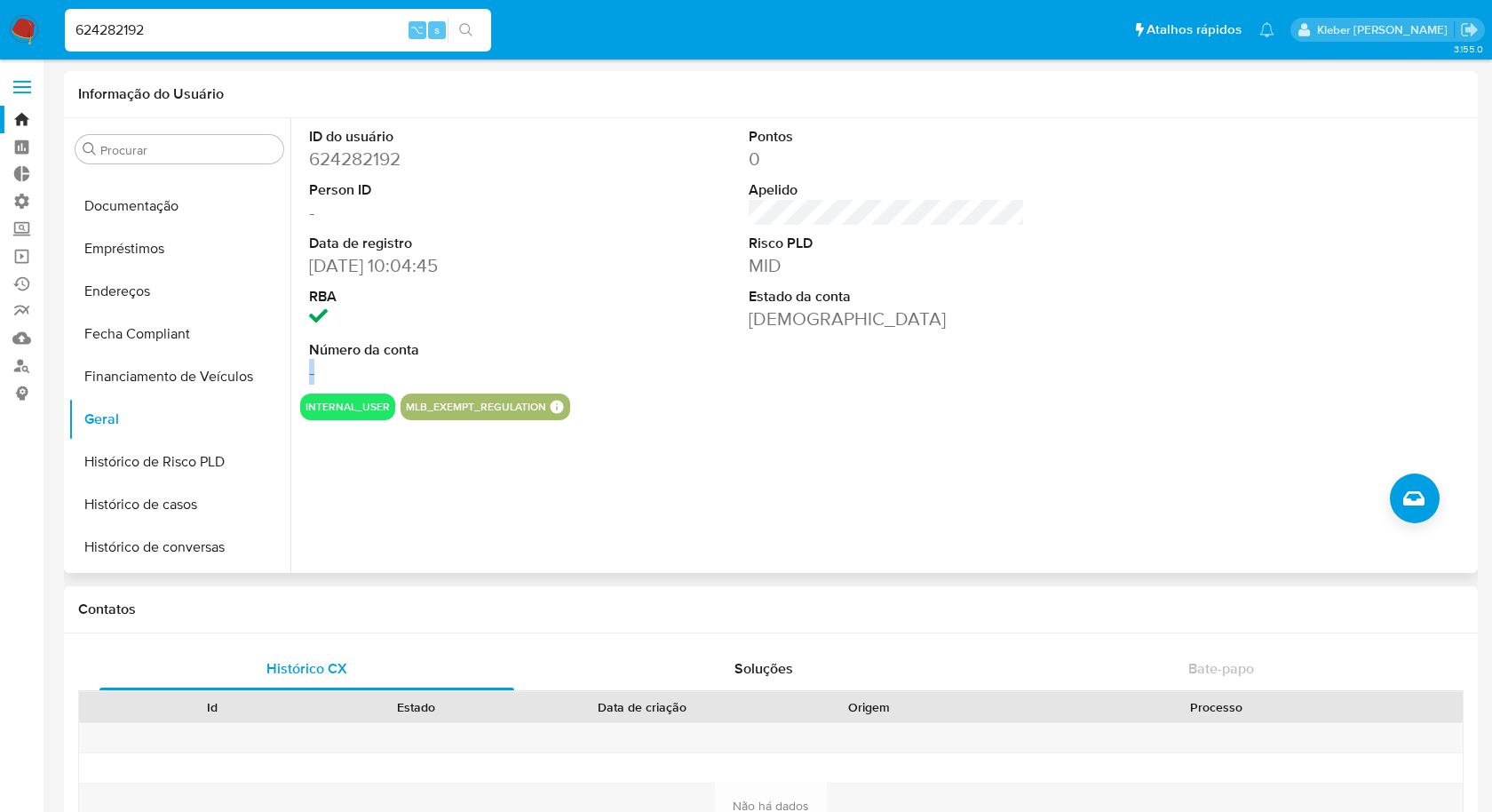
drag, startPoint x: 342, startPoint y: 373, endPoint x: 299, endPoint y: 373, distance: 43.0
click at [300, 373] on div "ID do usuário 624282192 Person ID - Data de registro 11/08/2020 10:04:45 RBA Nú…" at bounding box center [446, 256] width 293 height 275
click at [121, 25] on input "624282192" at bounding box center [278, 30] width 426 height 23
type input "1370608452"
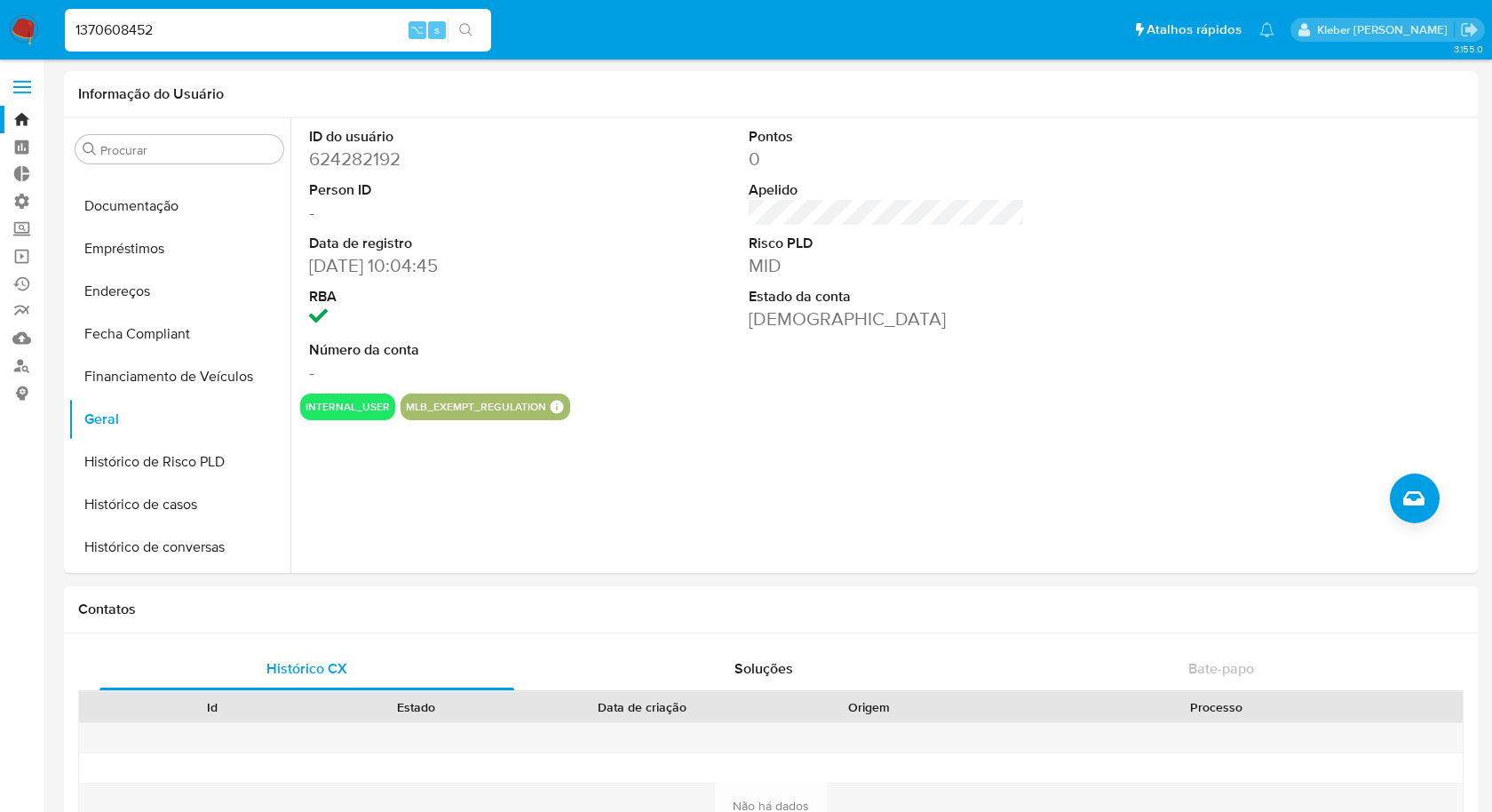
click at [469, 31] on icon "search-icon" at bounding box center [466, 29] width 14 height 14
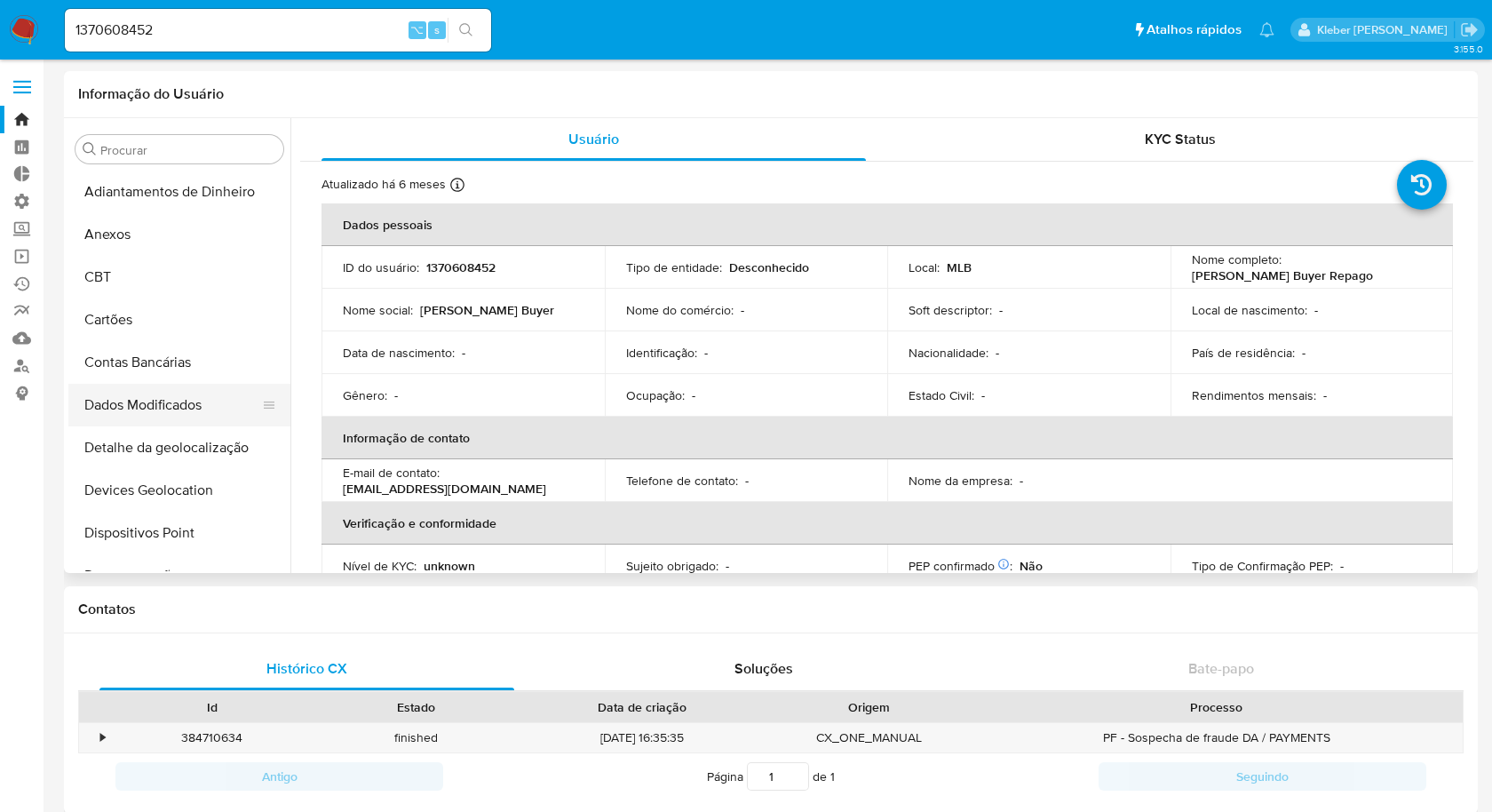
select select "10"
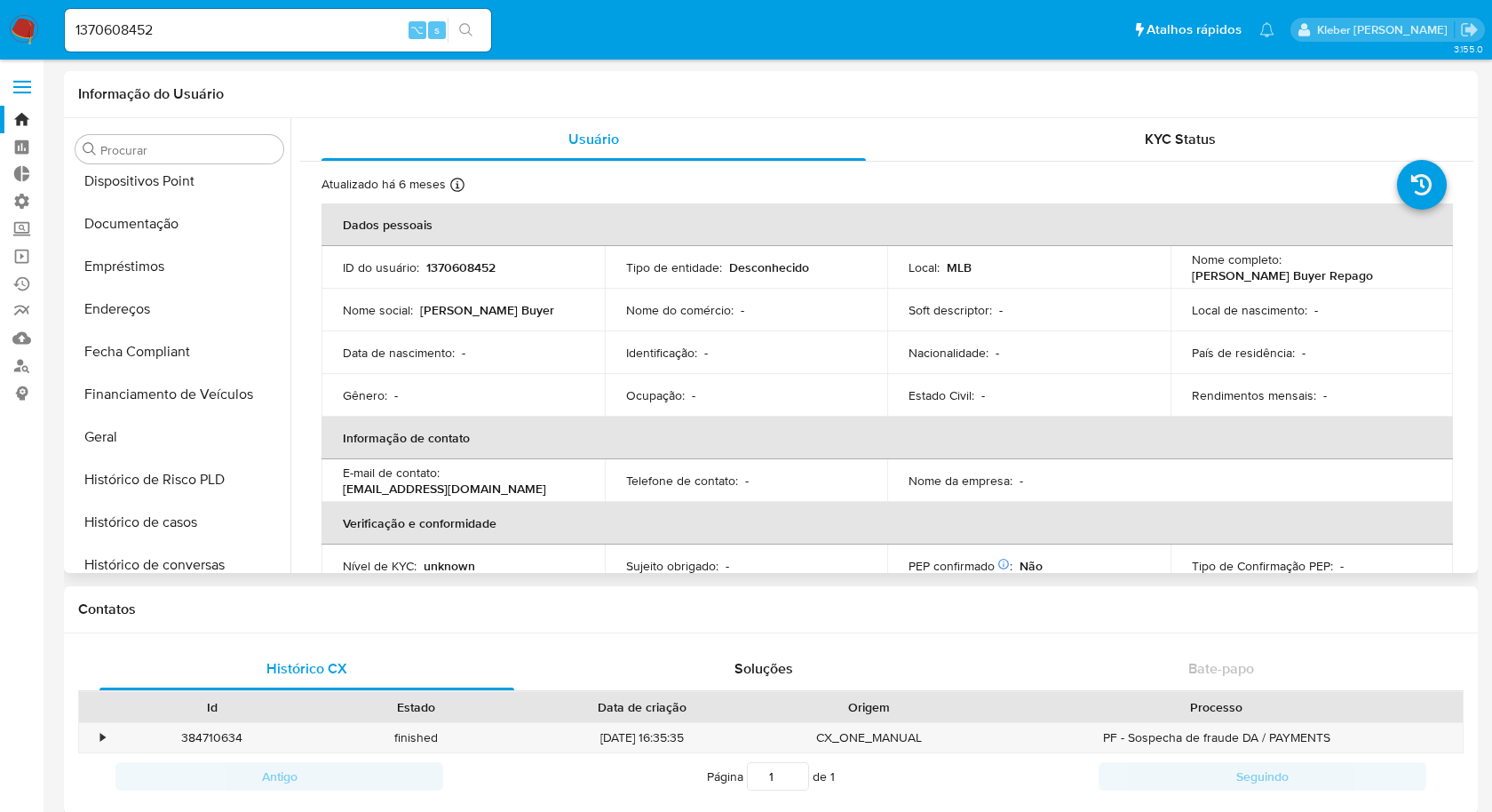
scroll to position [358, 0]
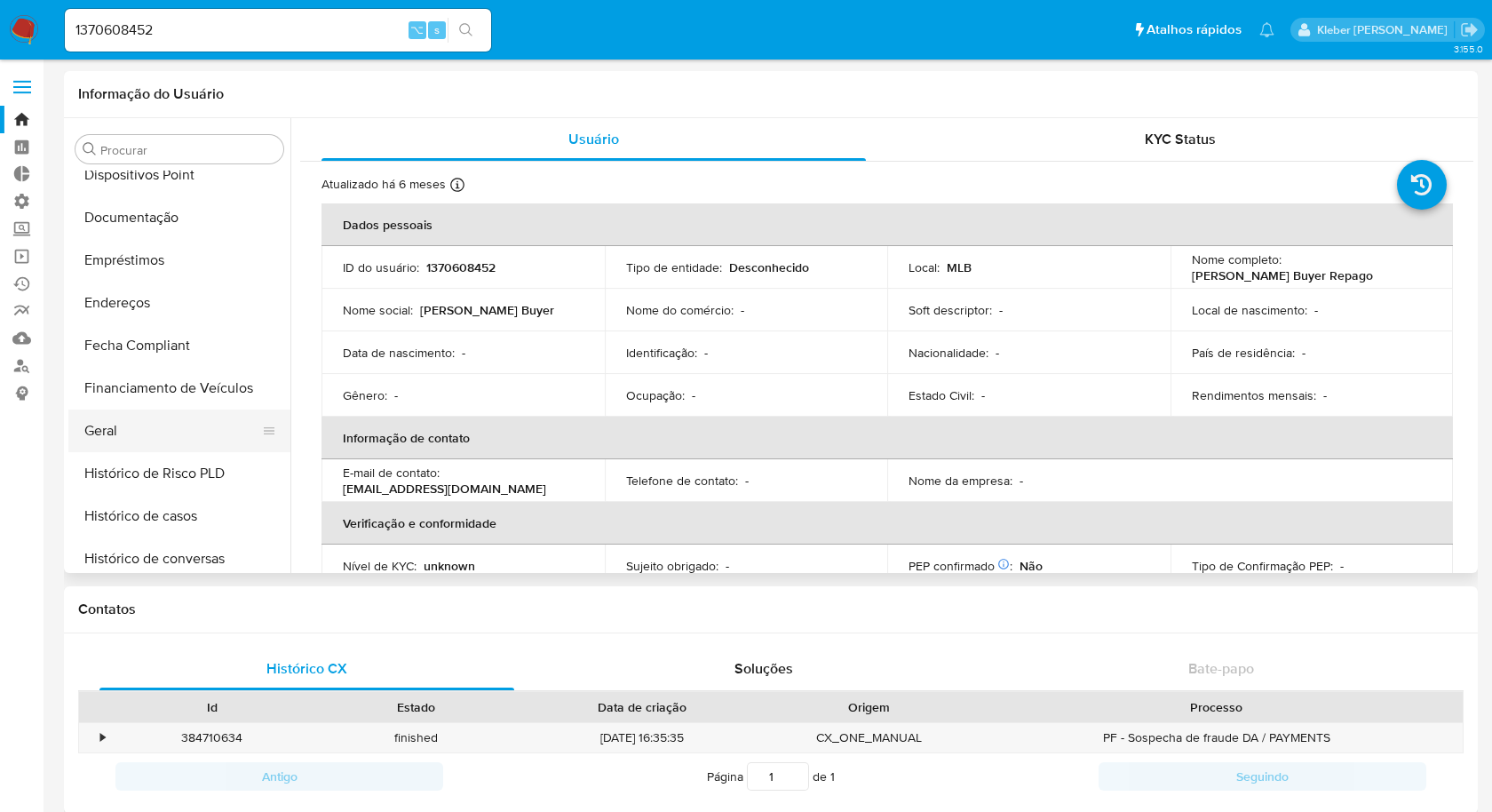
click at [137, 431] on button "Geral" at bounding box center [173, 430] width 207 height 42
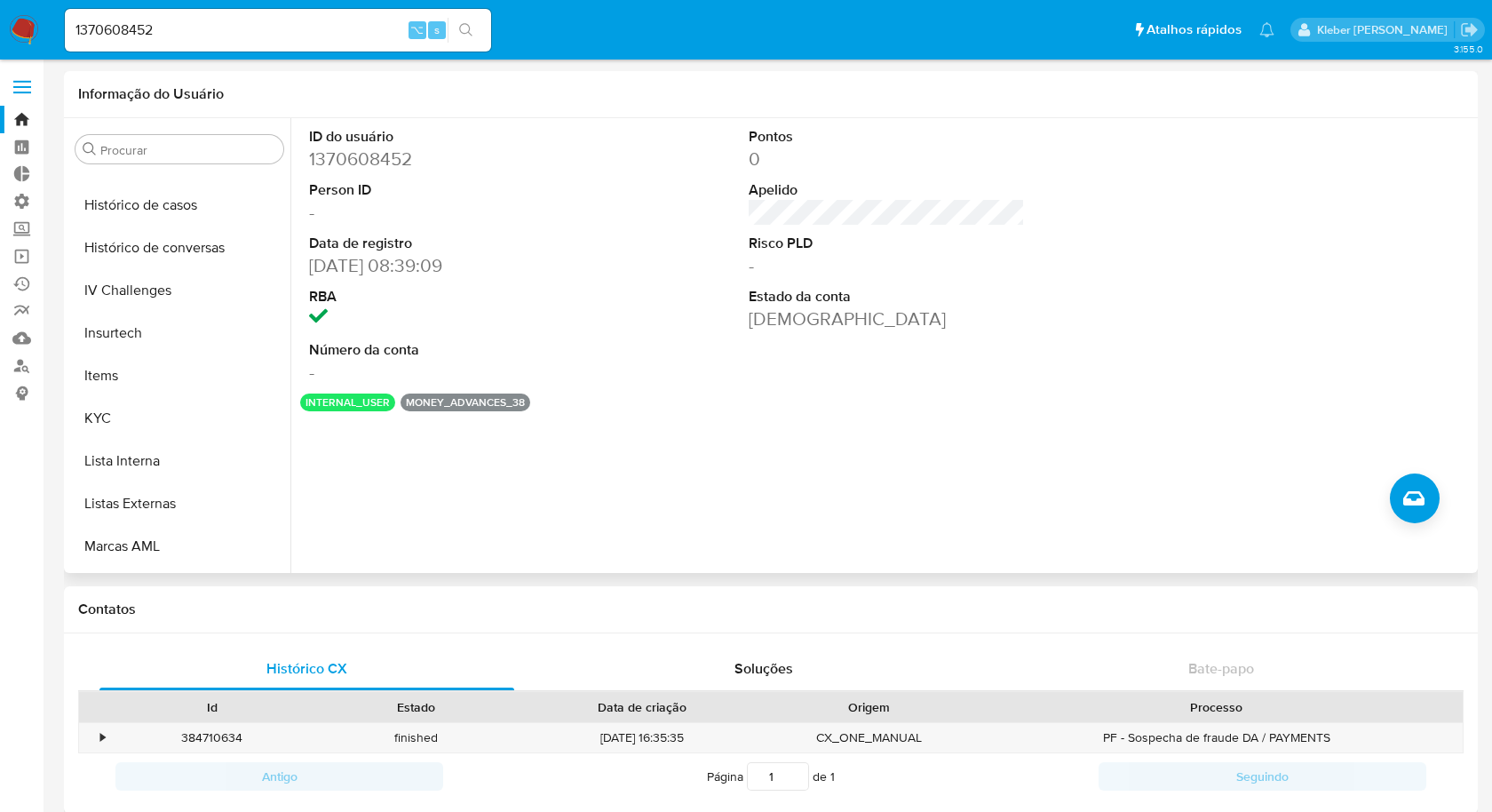
scroll to position [679, 0]
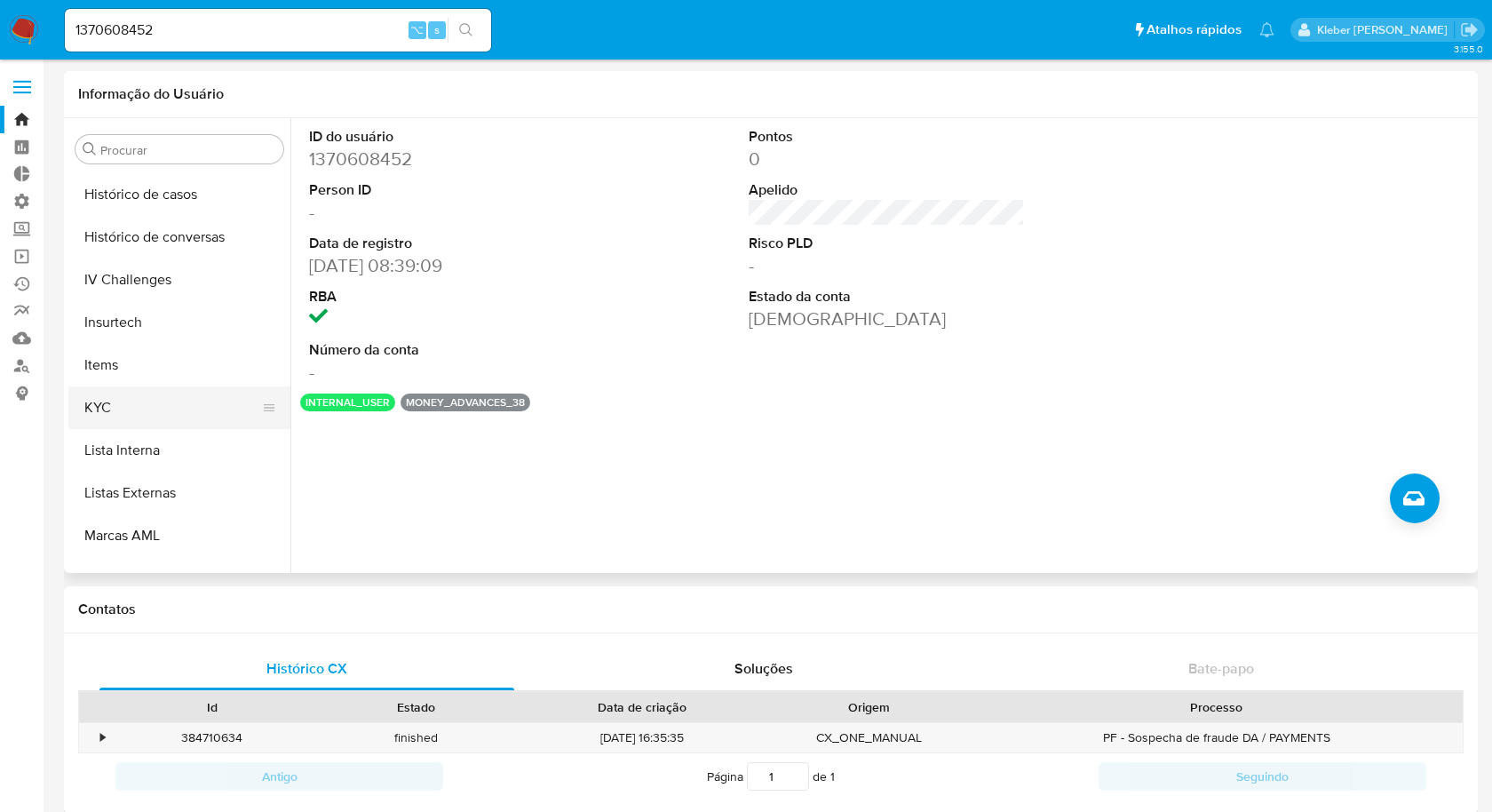
click at [148, 400] on button "KYC" at bounding box center [173, 407] width 207 height 42
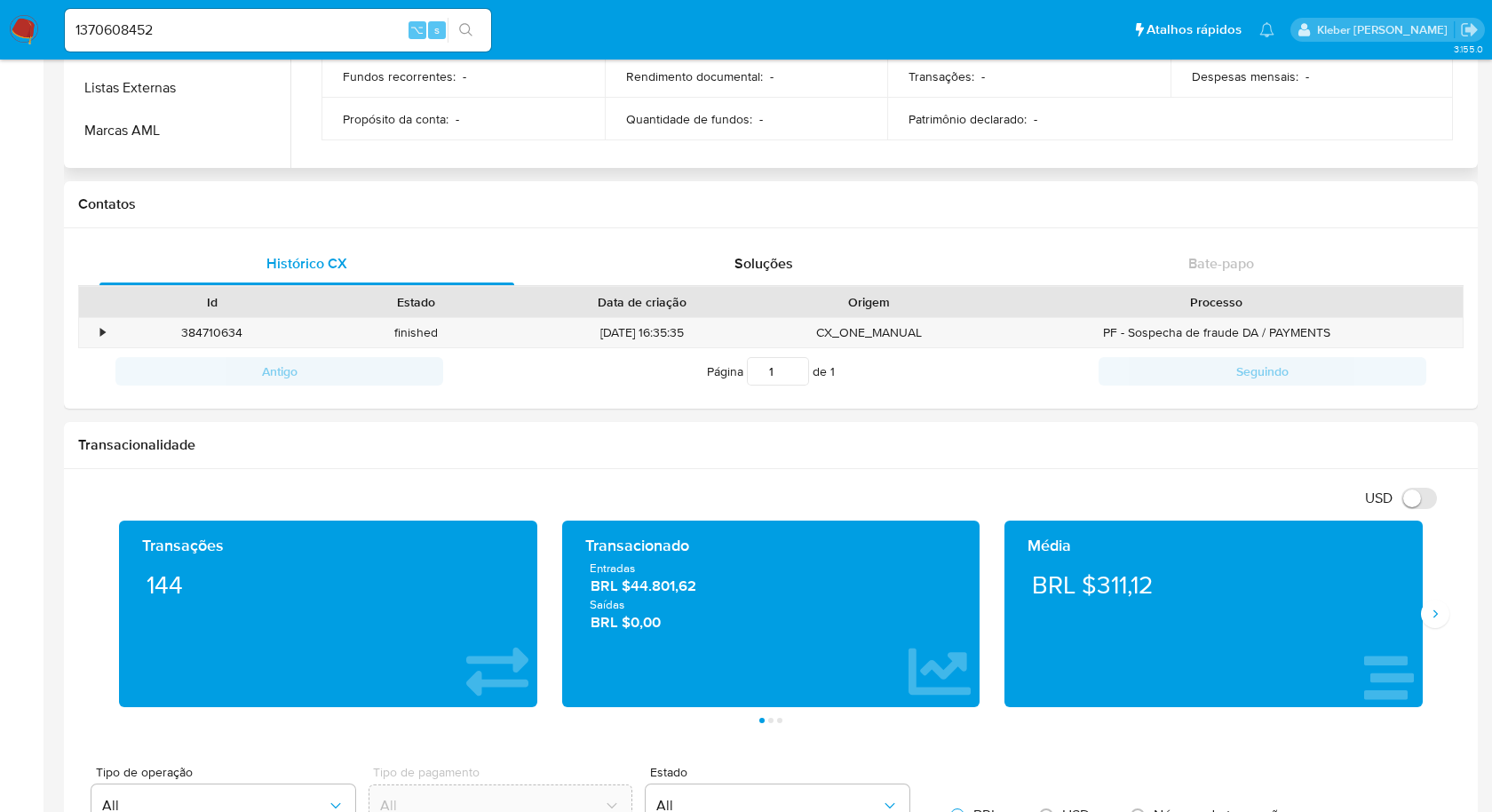
scroll to position [416, 0]
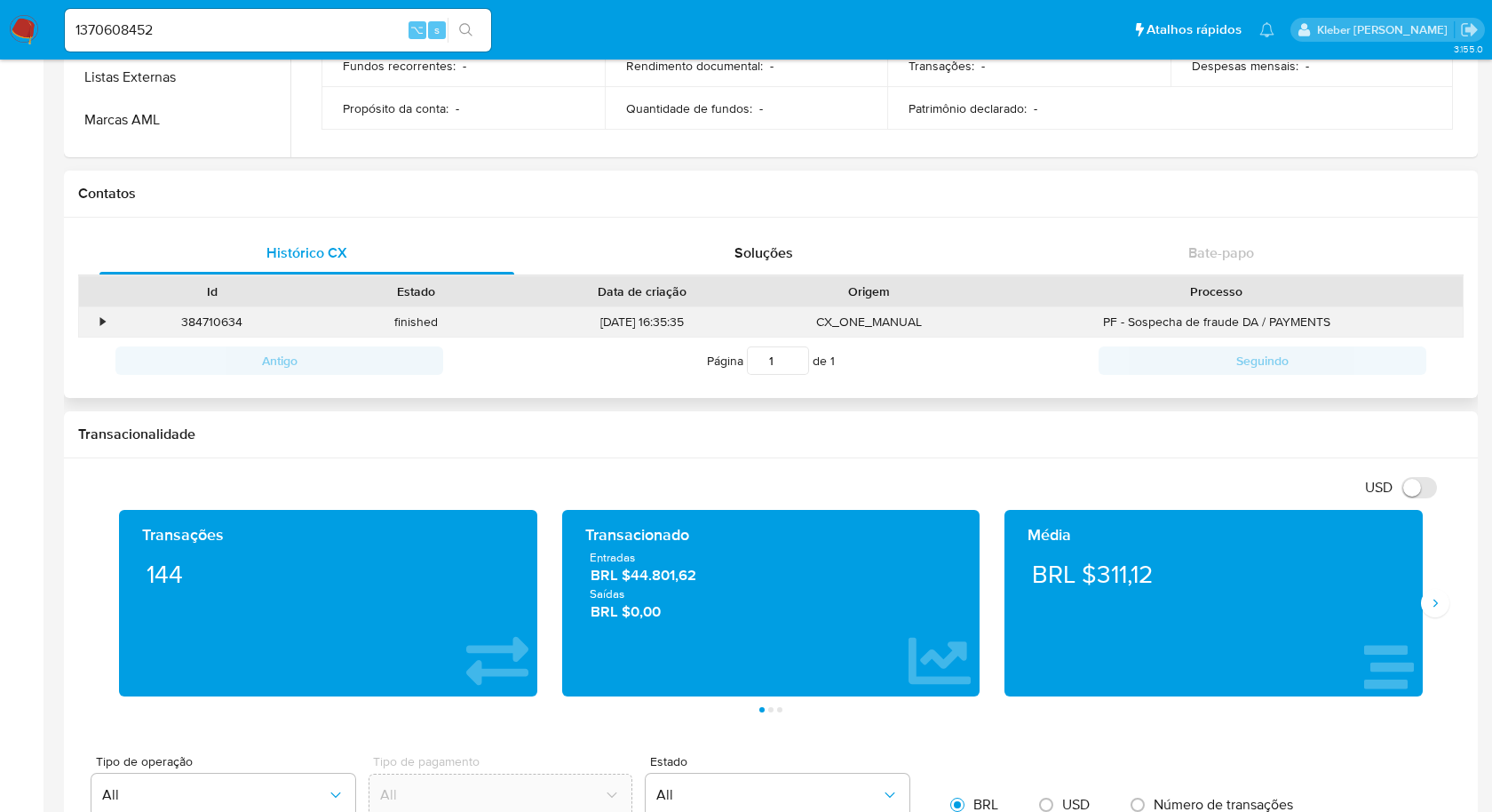
click at [97, 320] on div "•" at bounding box center [94, 322] width 31 height 29
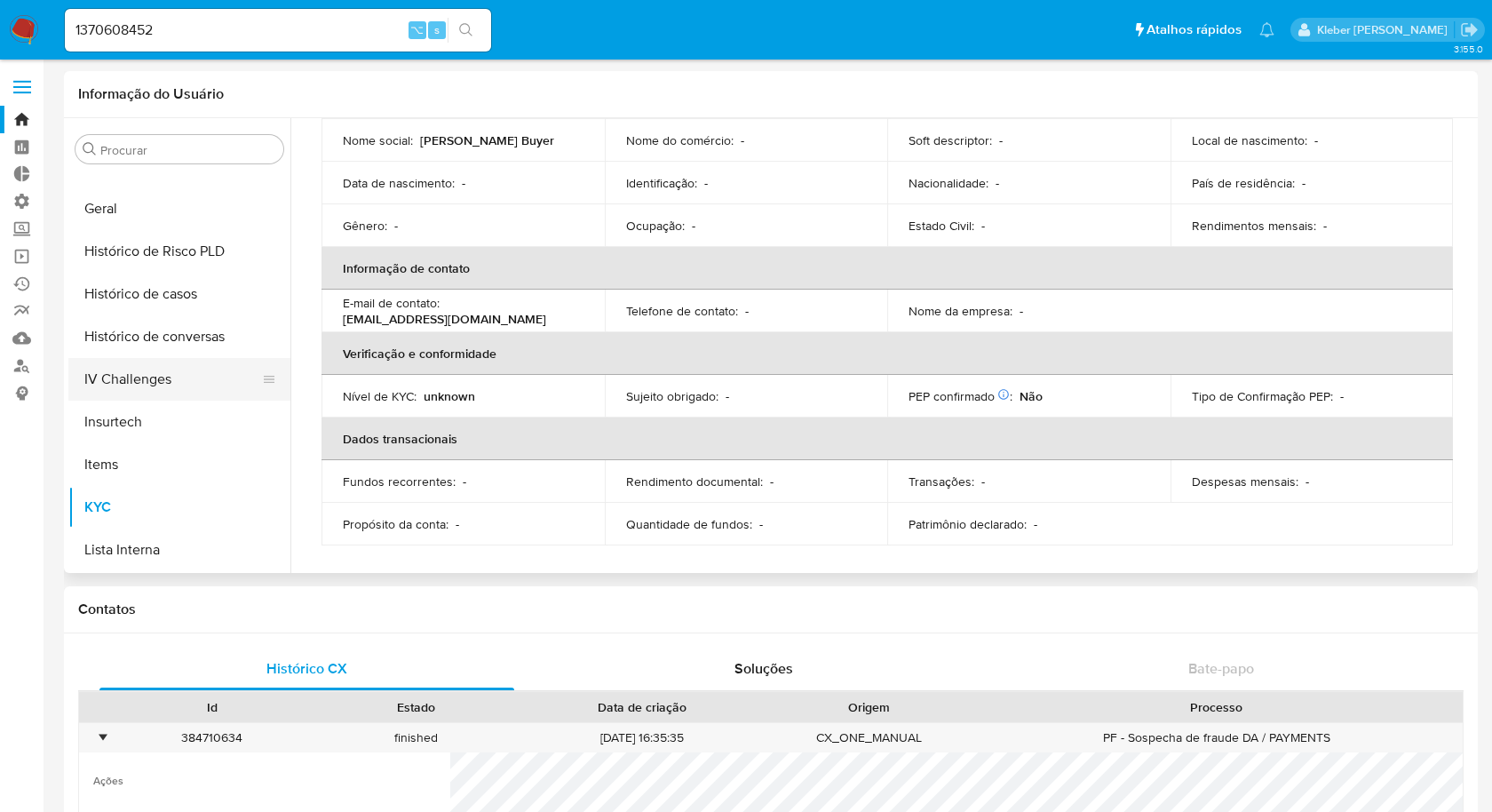
scroll to position [572, 0]
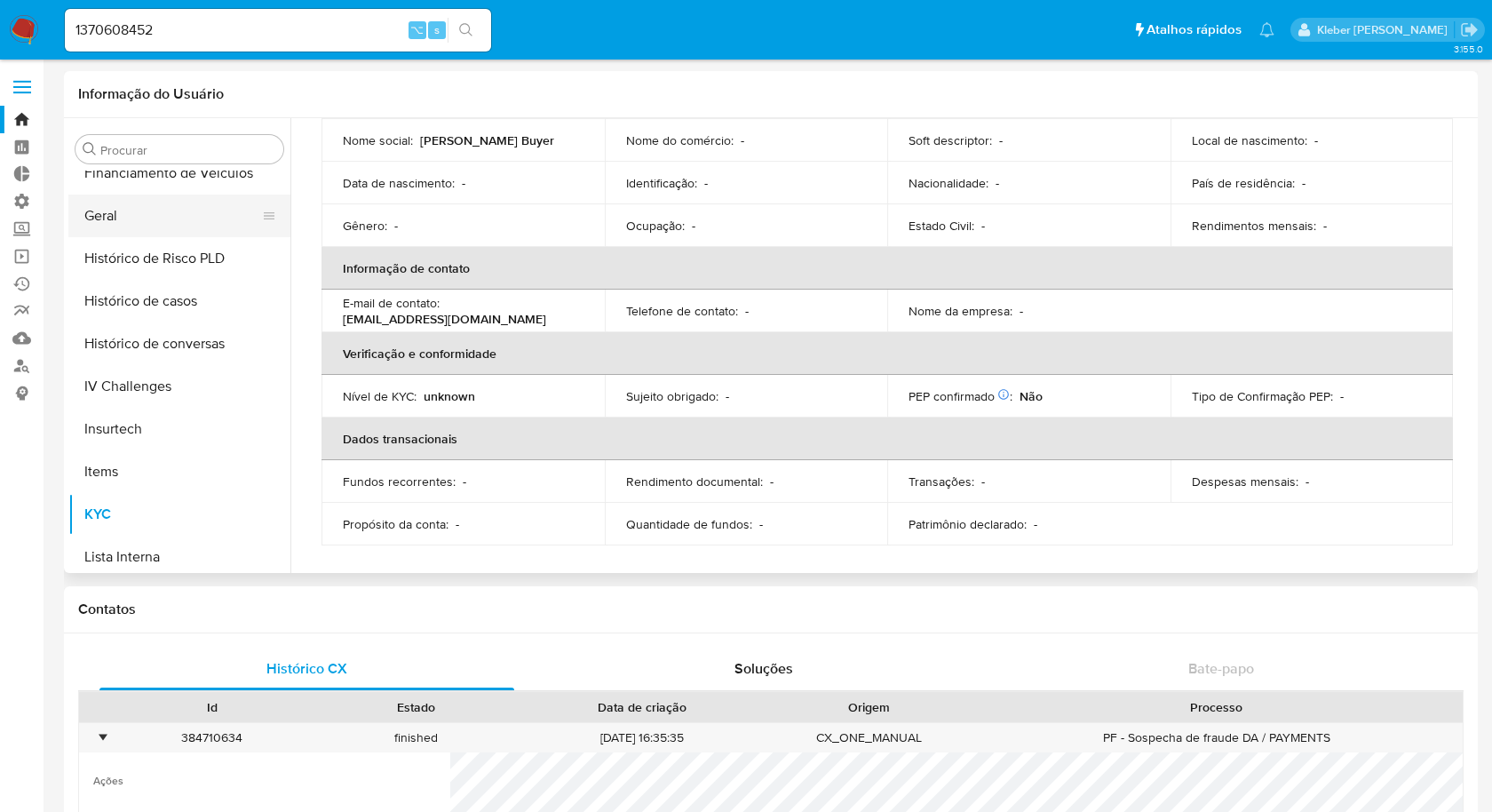
click at [149, 223] on button "Geral" at bounding box center [173, 215] width 207 height 42
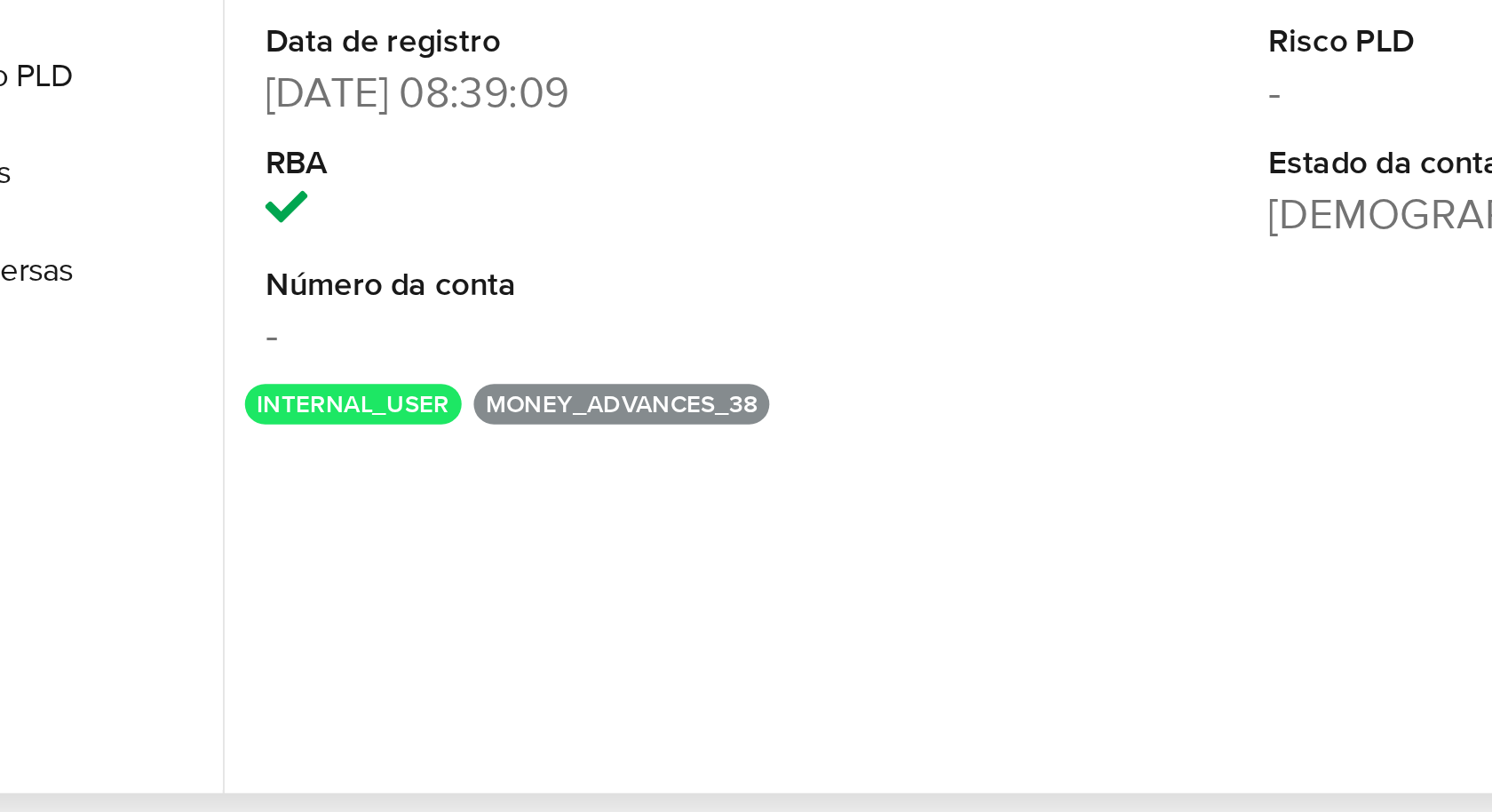
click at [343, 401] on button "internal_user" at bounding box center [347, 403] width 84 height 8
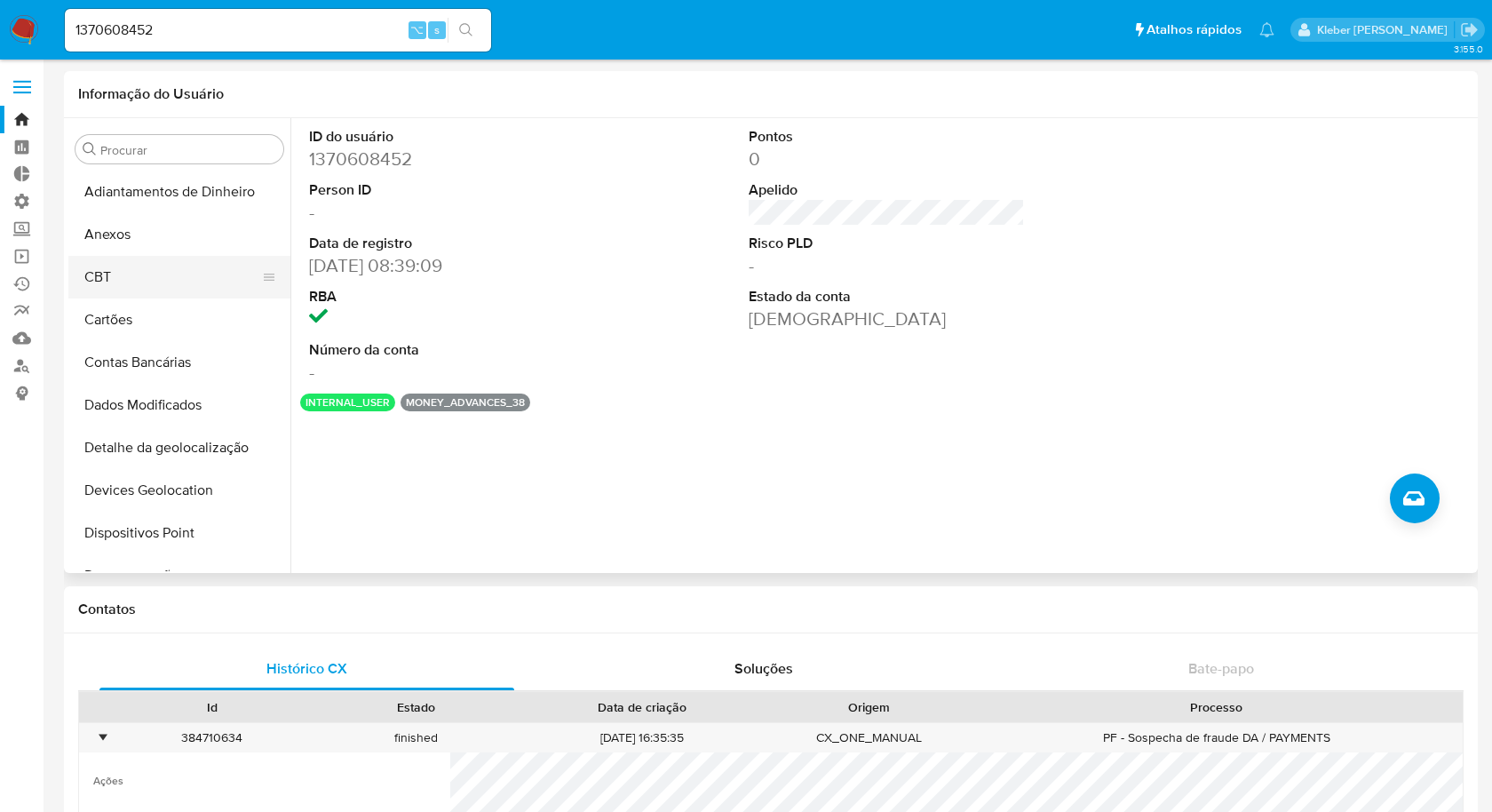
click at [156, 265] on button "CBT" at bounding box center [173, 276] width 207 height 42
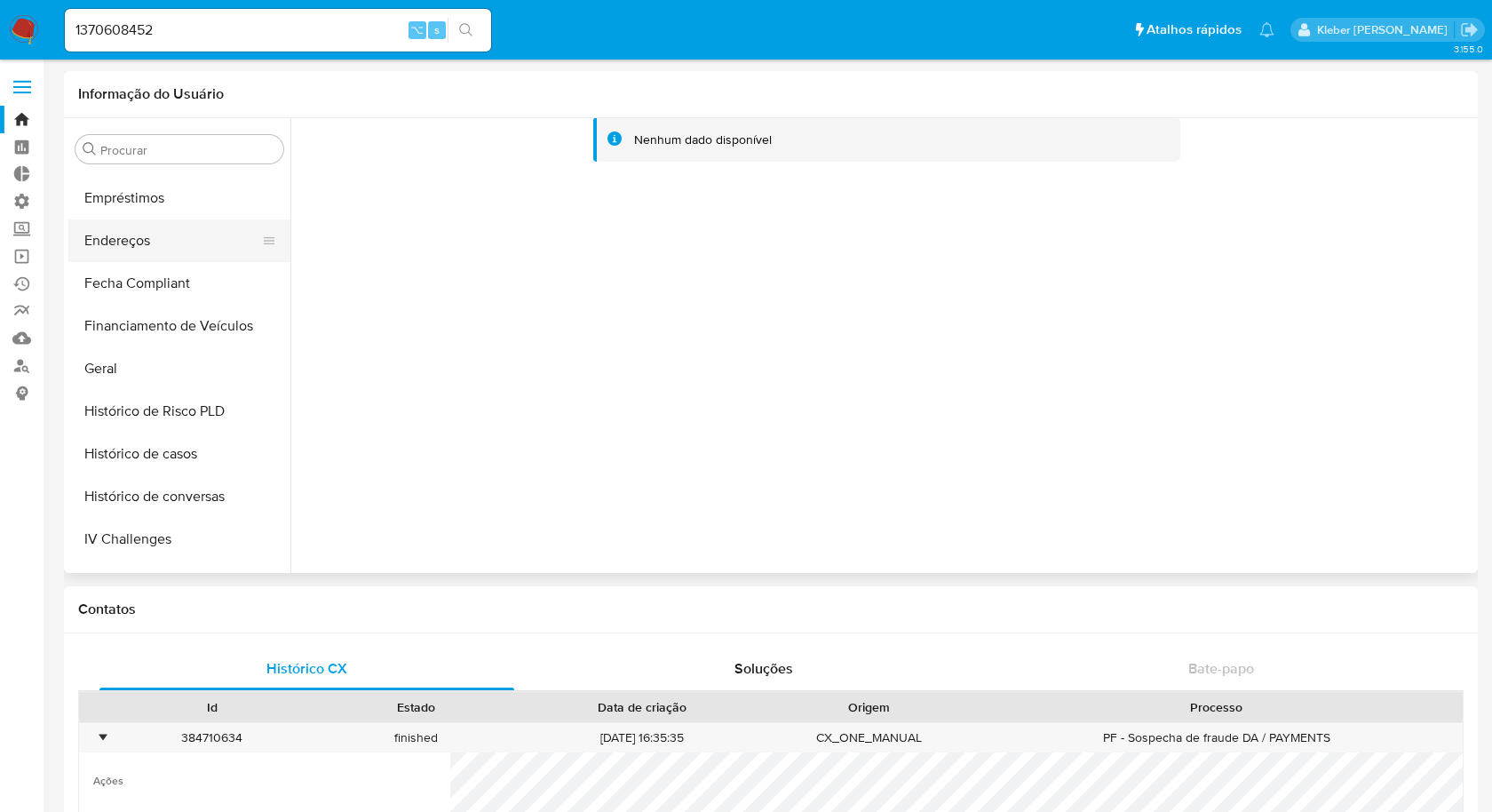
scroll to position [439, 0]
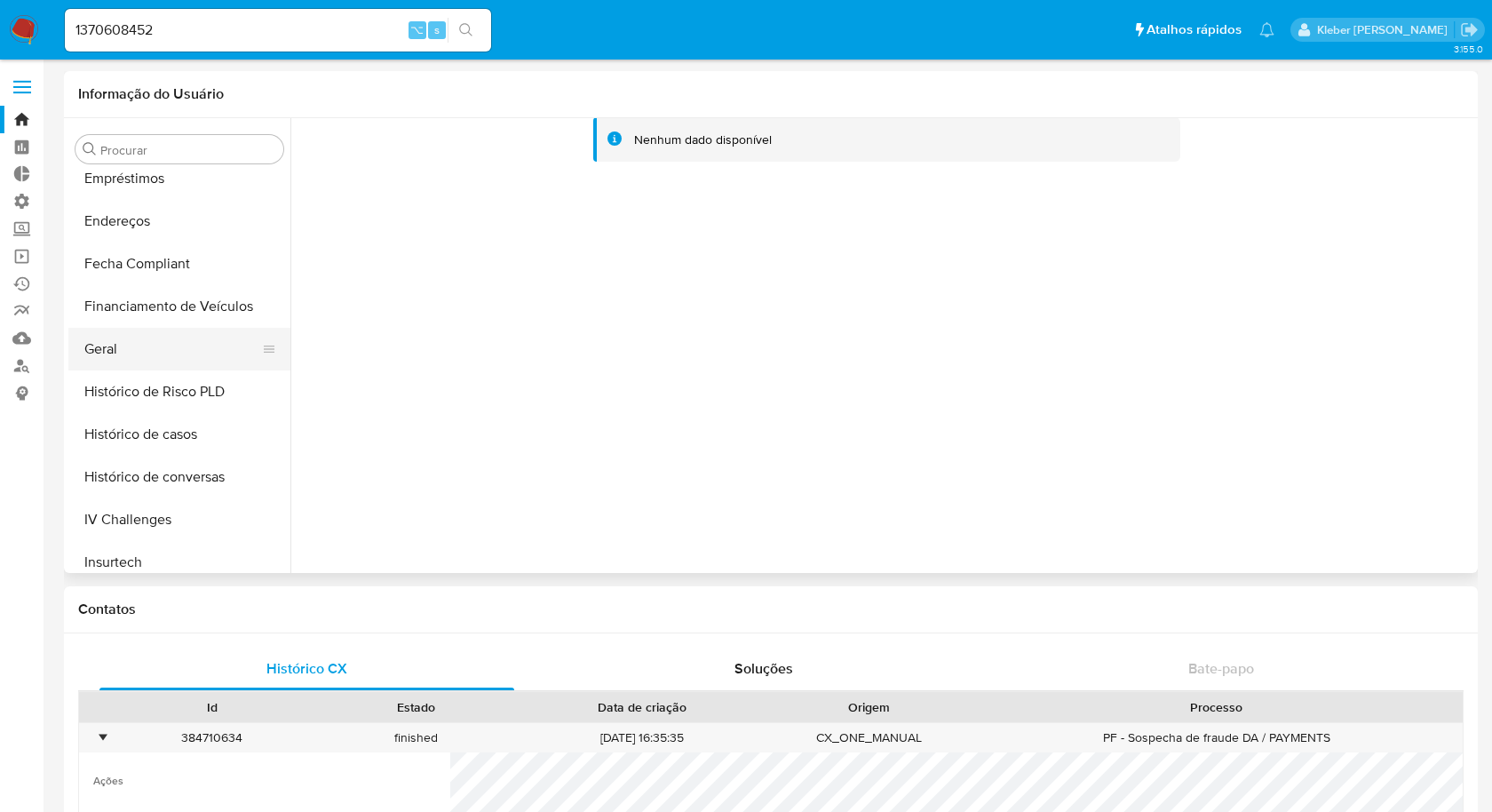
click at [133, 346] on button "Geral" at bounding box center [173, 348] width 207 height 42
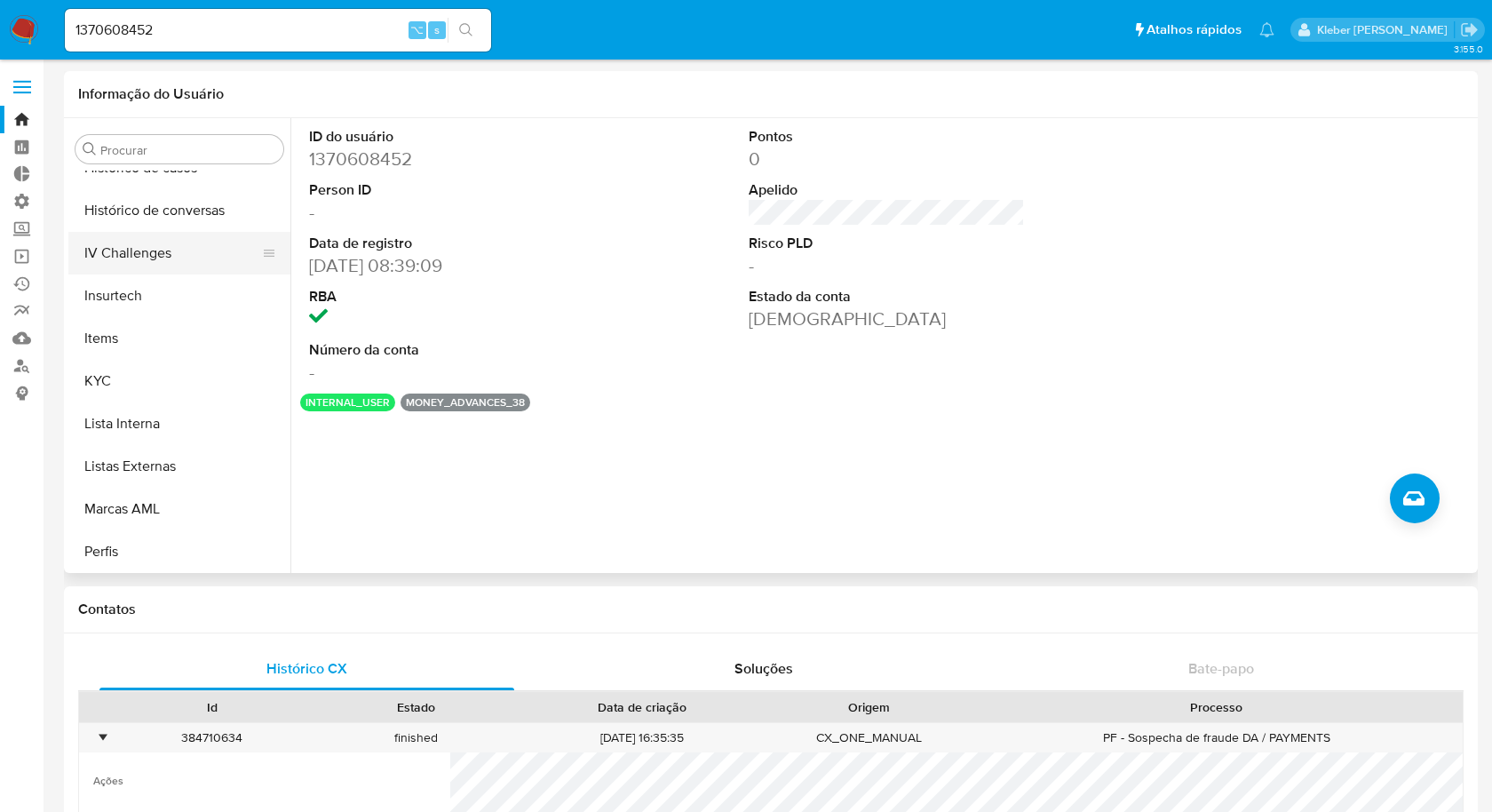
scroll to position [708, 0]
click at [164, 382] on button "KYC" at bounding box center [173, 379] width 207 height 42
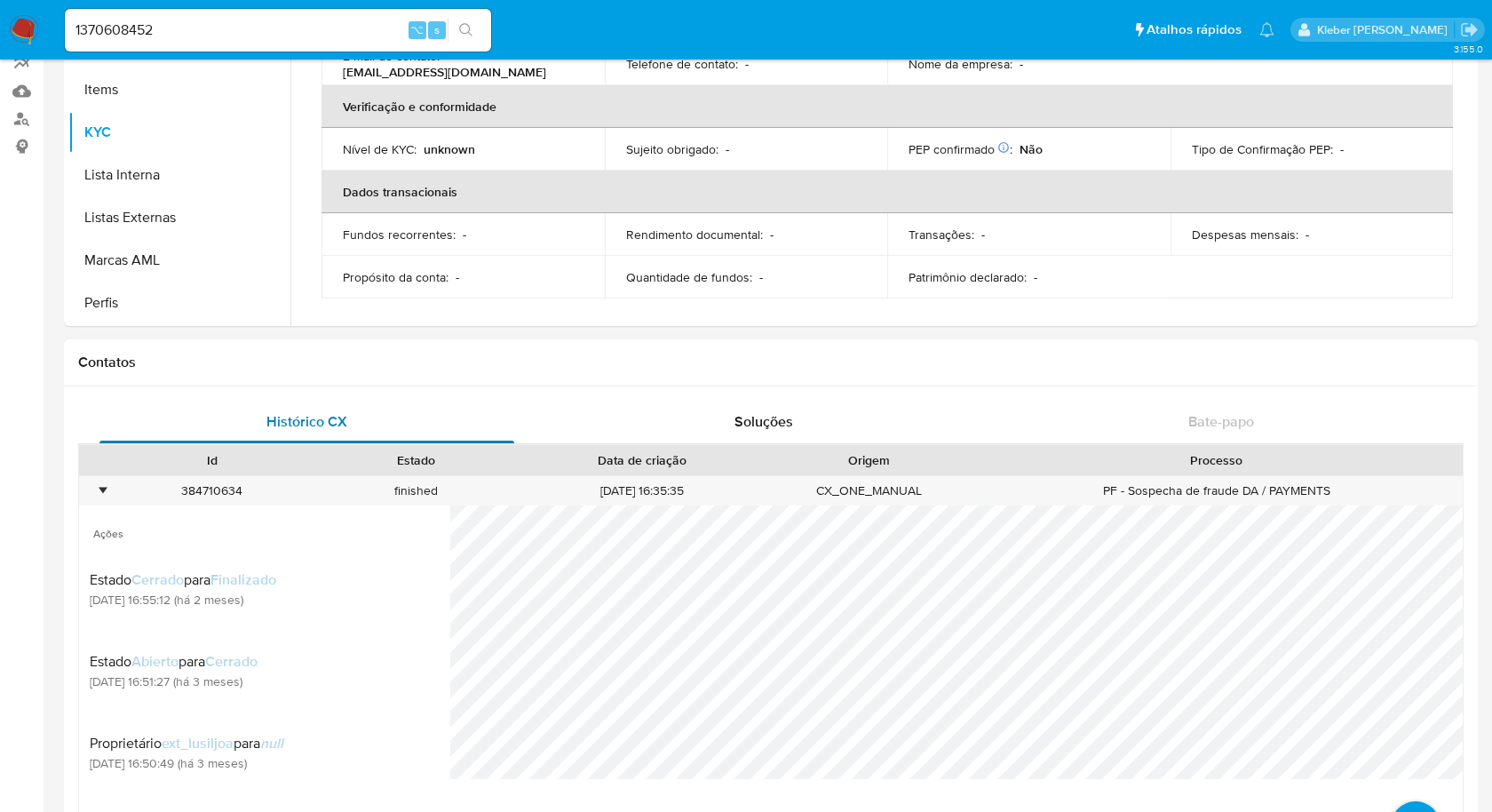
scroll to position [238, 0]
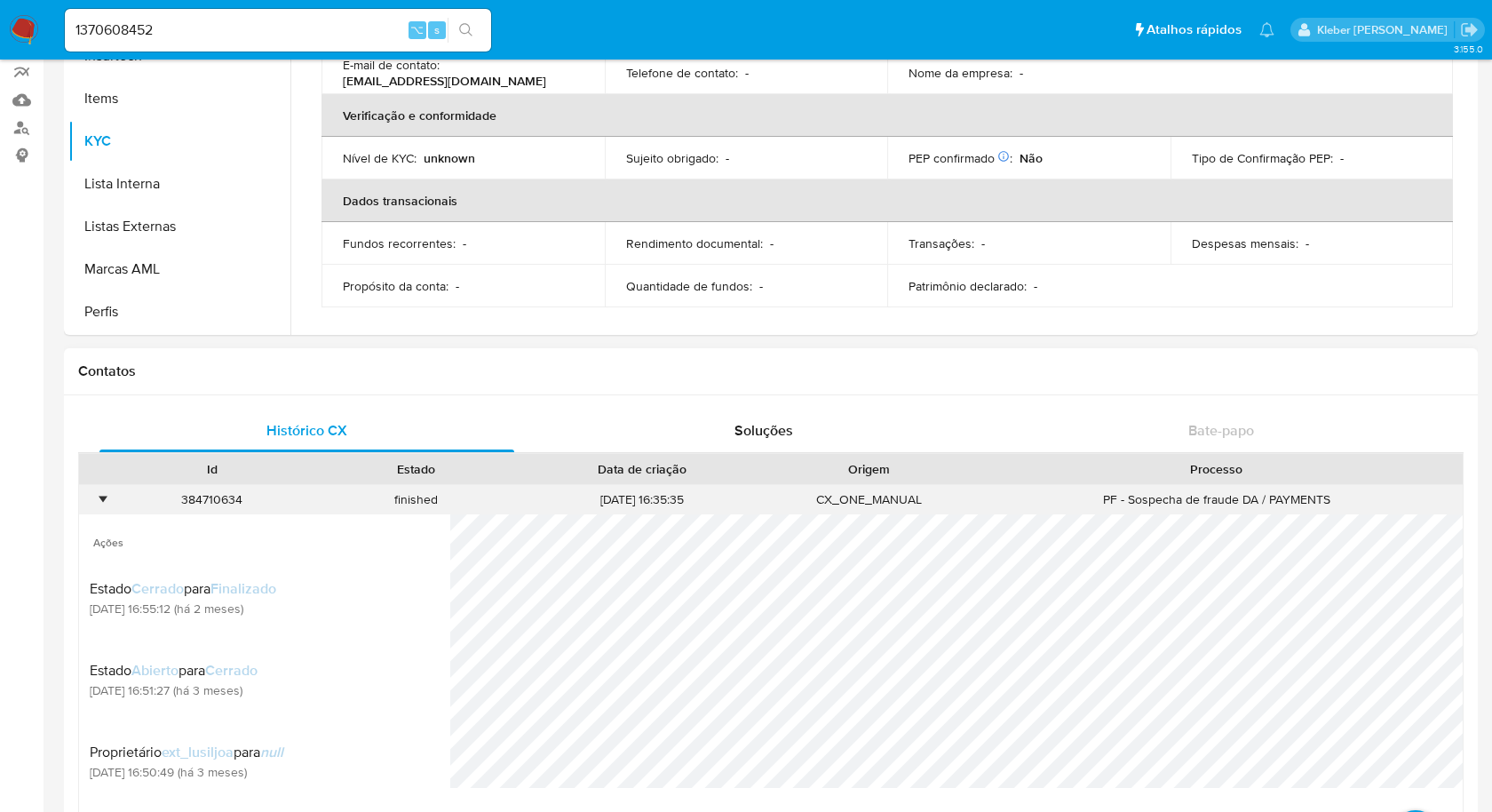
click at [101, 501] on div "•" at bounding box center [102, 500] width 5 height 17
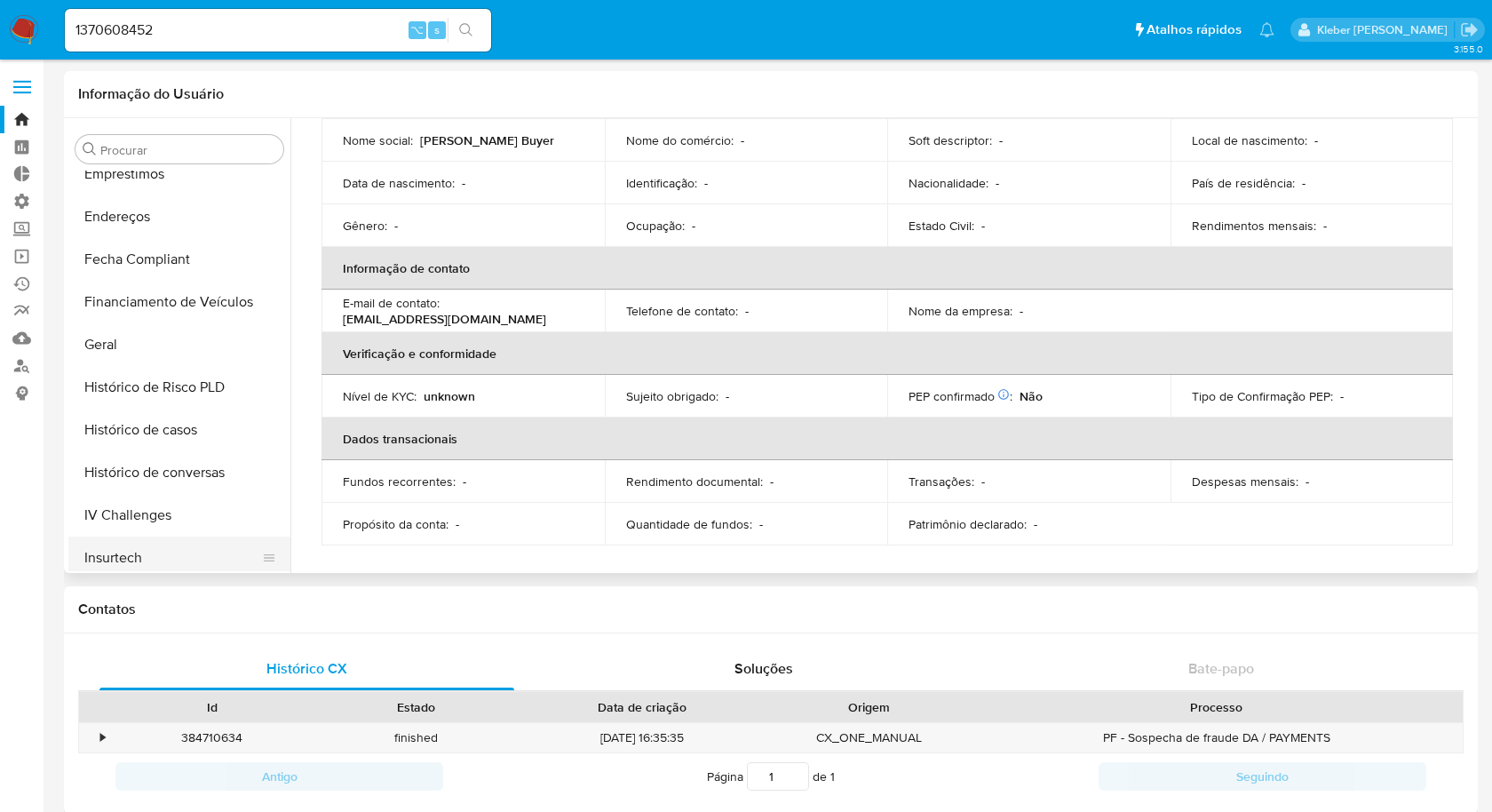
scroll to position [437, 0]
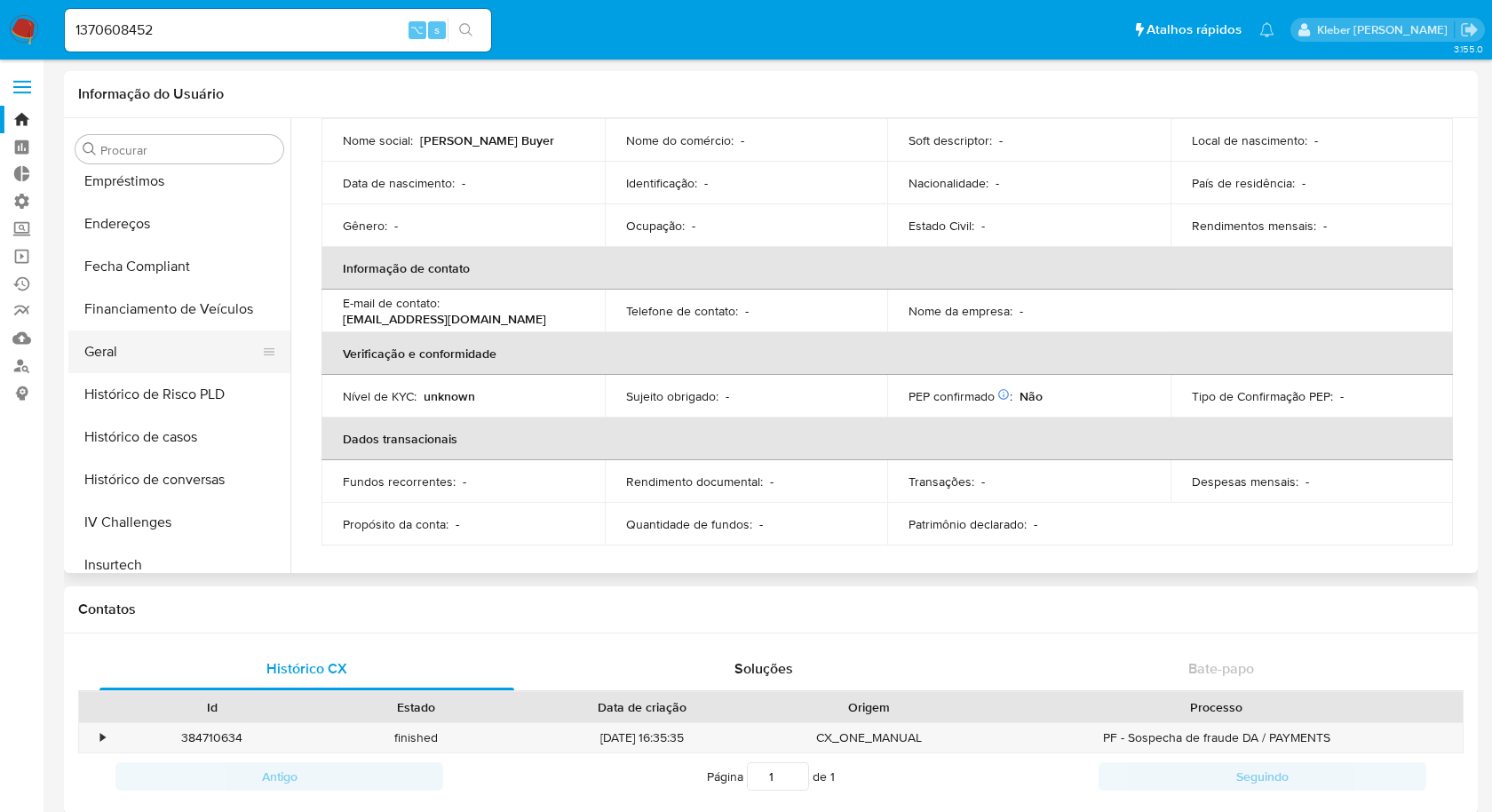
click at [127, 341] on button "Geral" at bounding box center [173, 351] width 207 height 42
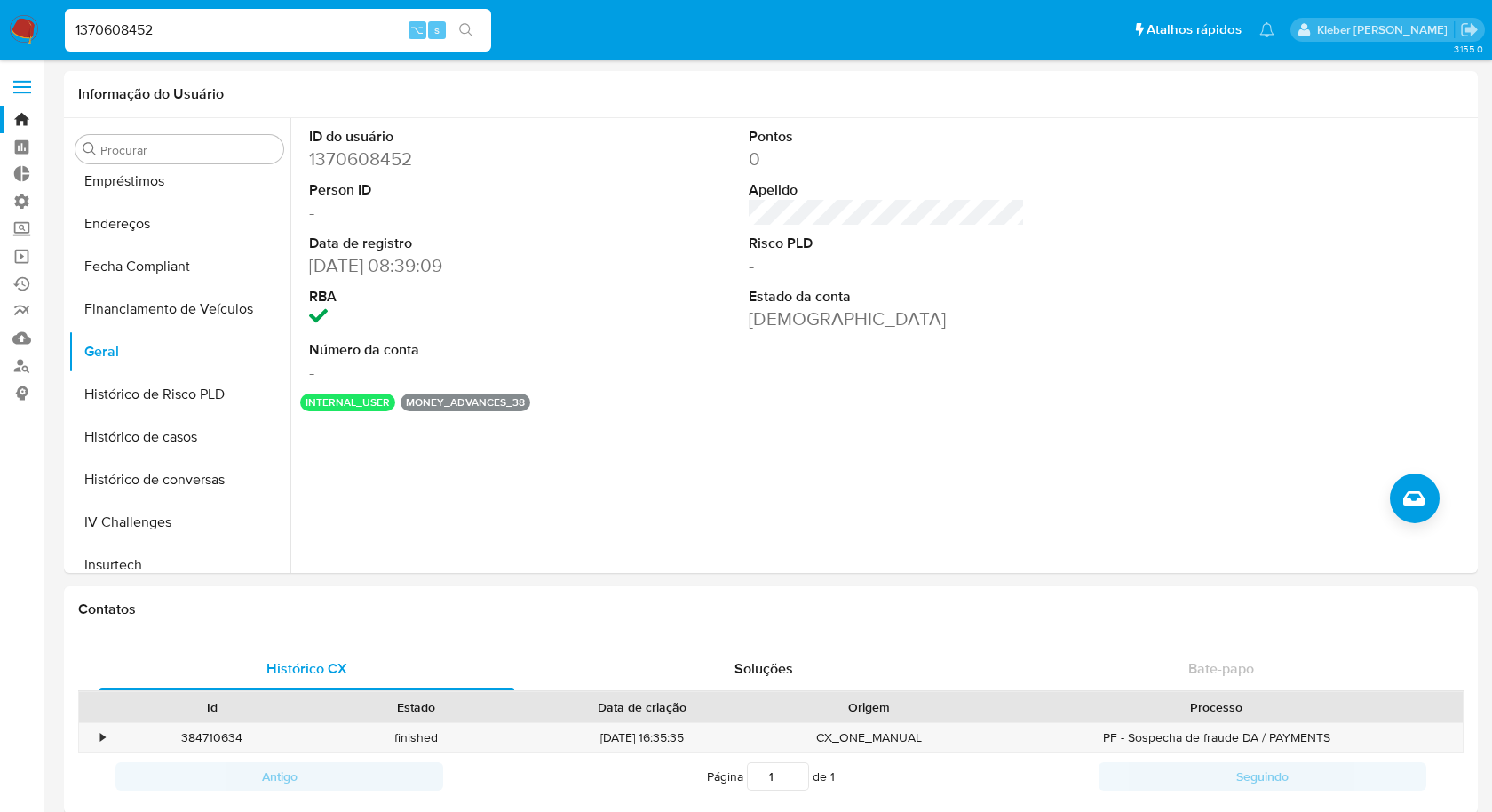
drag, startPoint x: 200, startPoint y: 26, endPoint x: 47, endPoint y: 27, distance: 153.0
click at [47, 27] on nav "Pausado Ver notificaciones 1370608452 ⌥ s Atalhos rápidos Presiona las siguient…" at bounding box center [746, 29] width 1492 height 59
paste input "707808417"
type input "707808417"
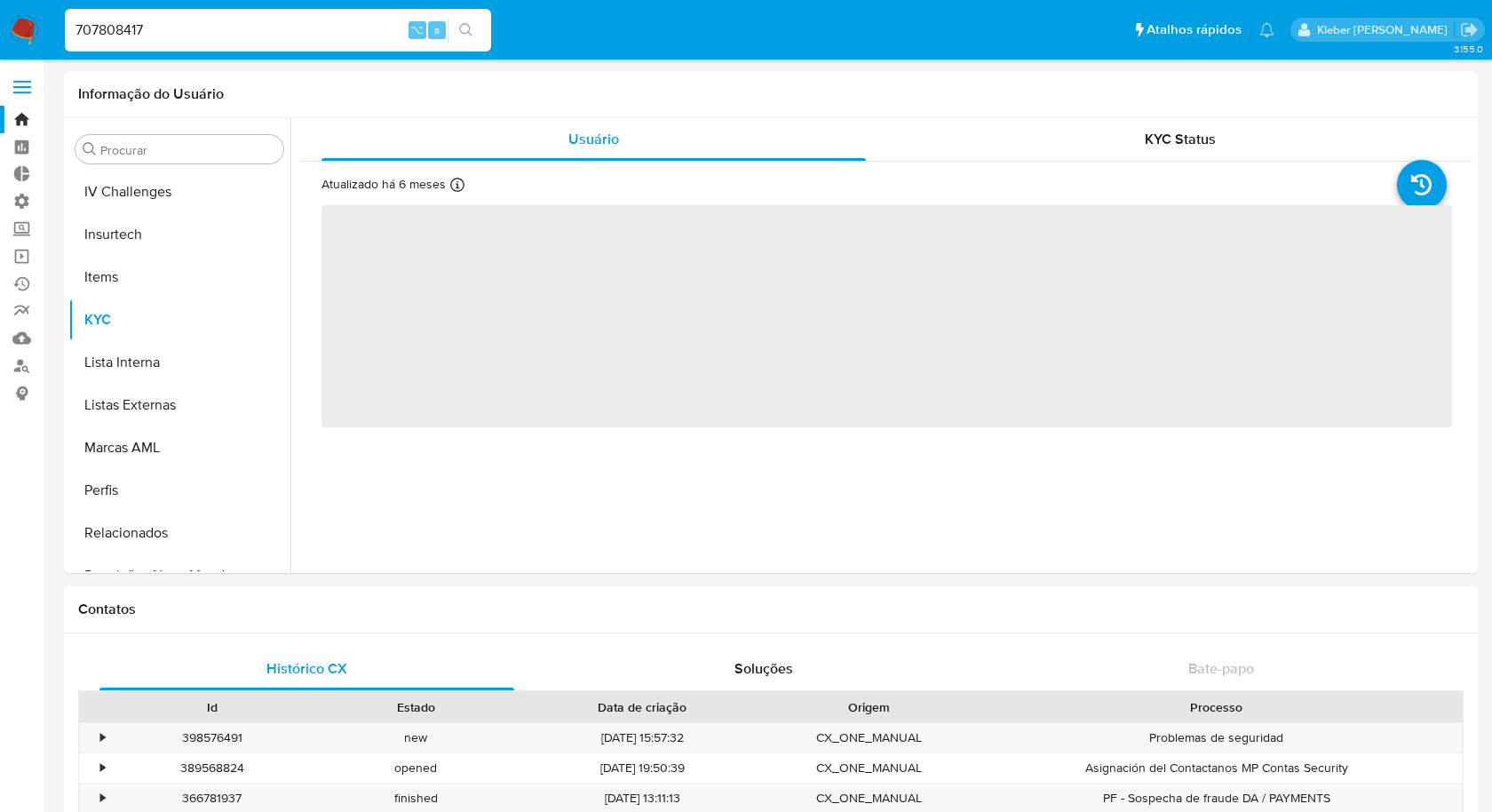
scroll to position [792, 0]
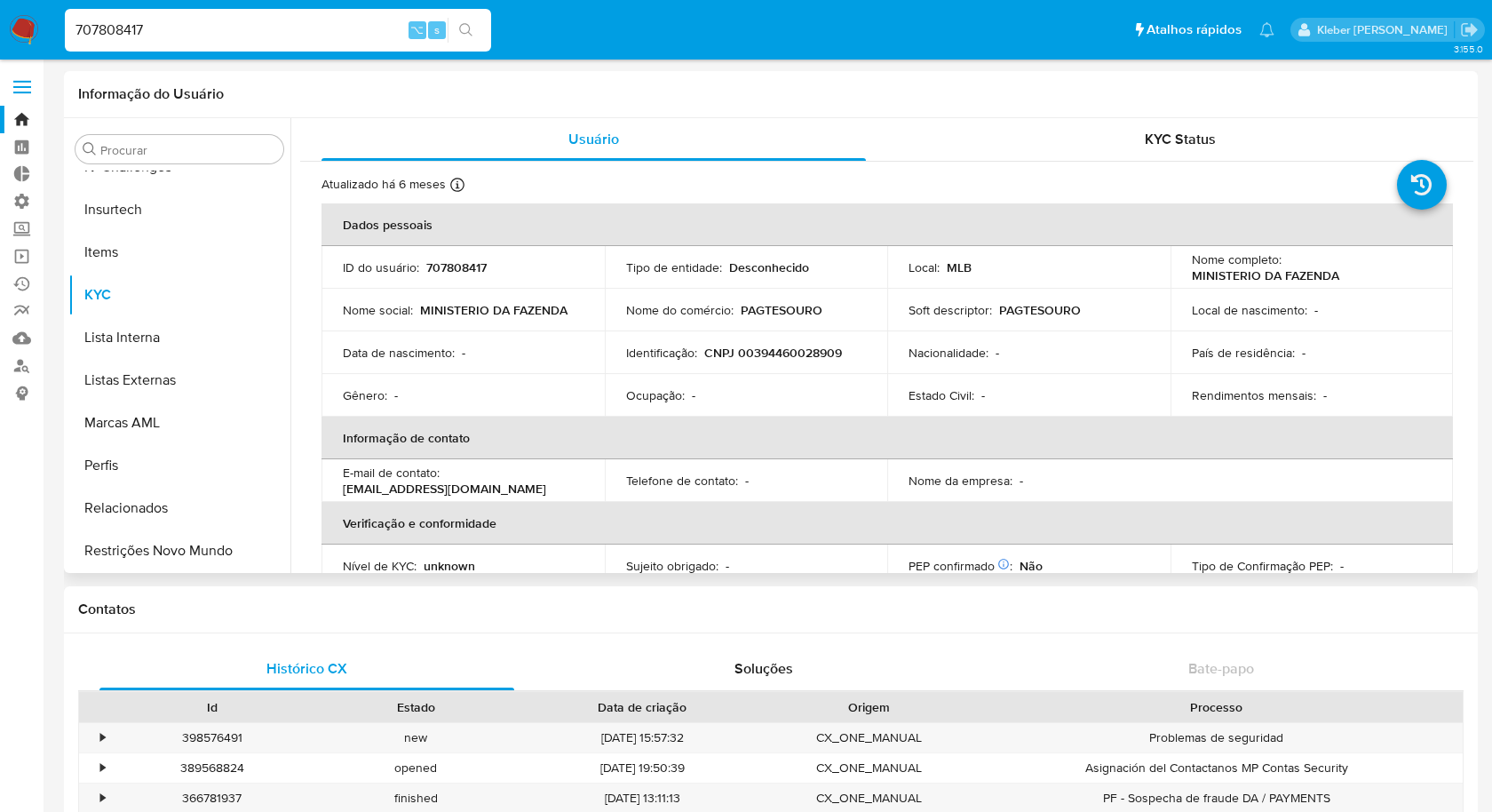
select select "10"
click at [793, 355] on p "CNPJ 00394460028909" at bounding box center [773, 352] width 138 height 16
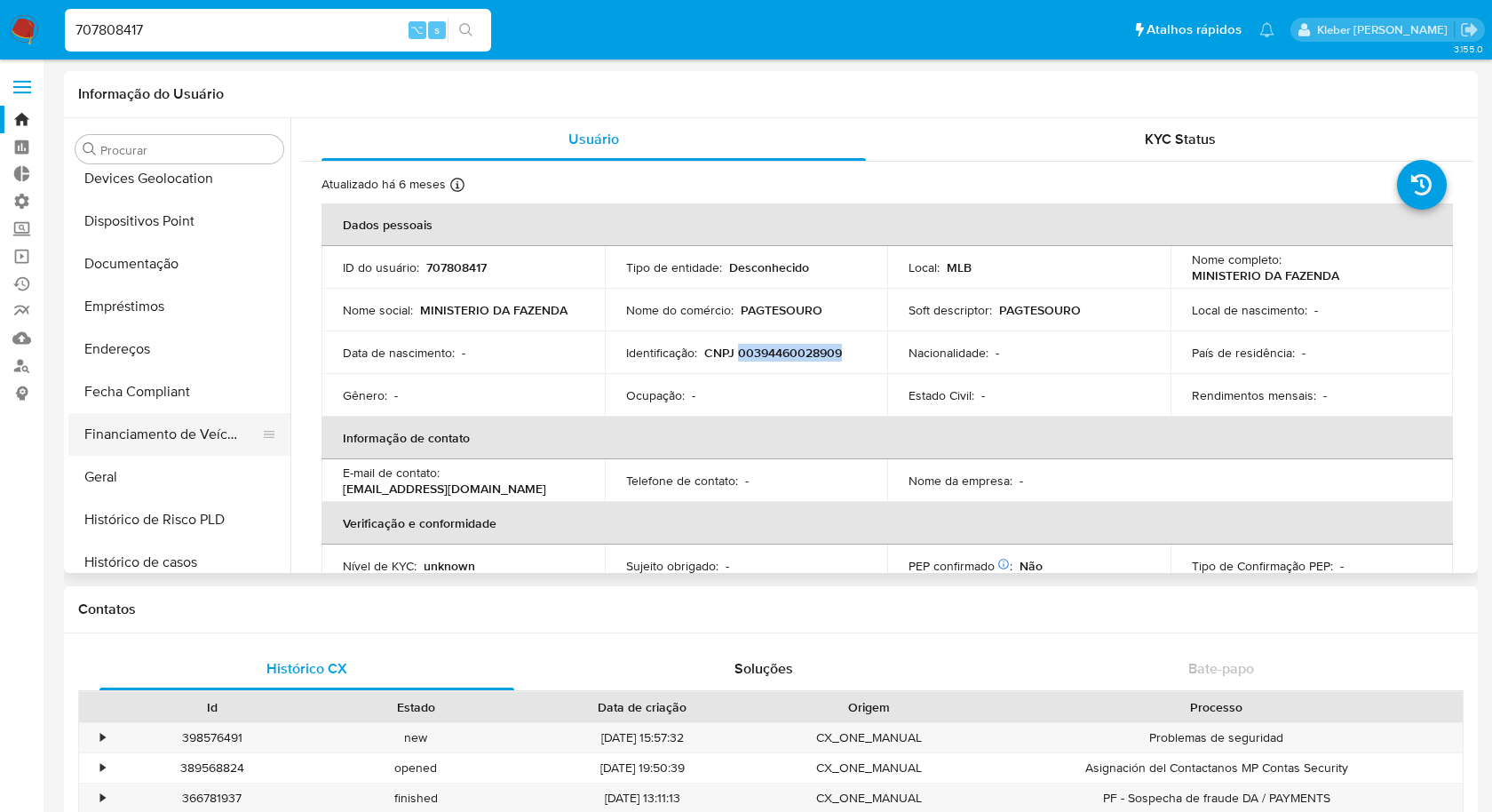
scroll to position [310, 0]
click at [141, 477] on button "Geral" at bounding box center [173, 478] width 207 height 42
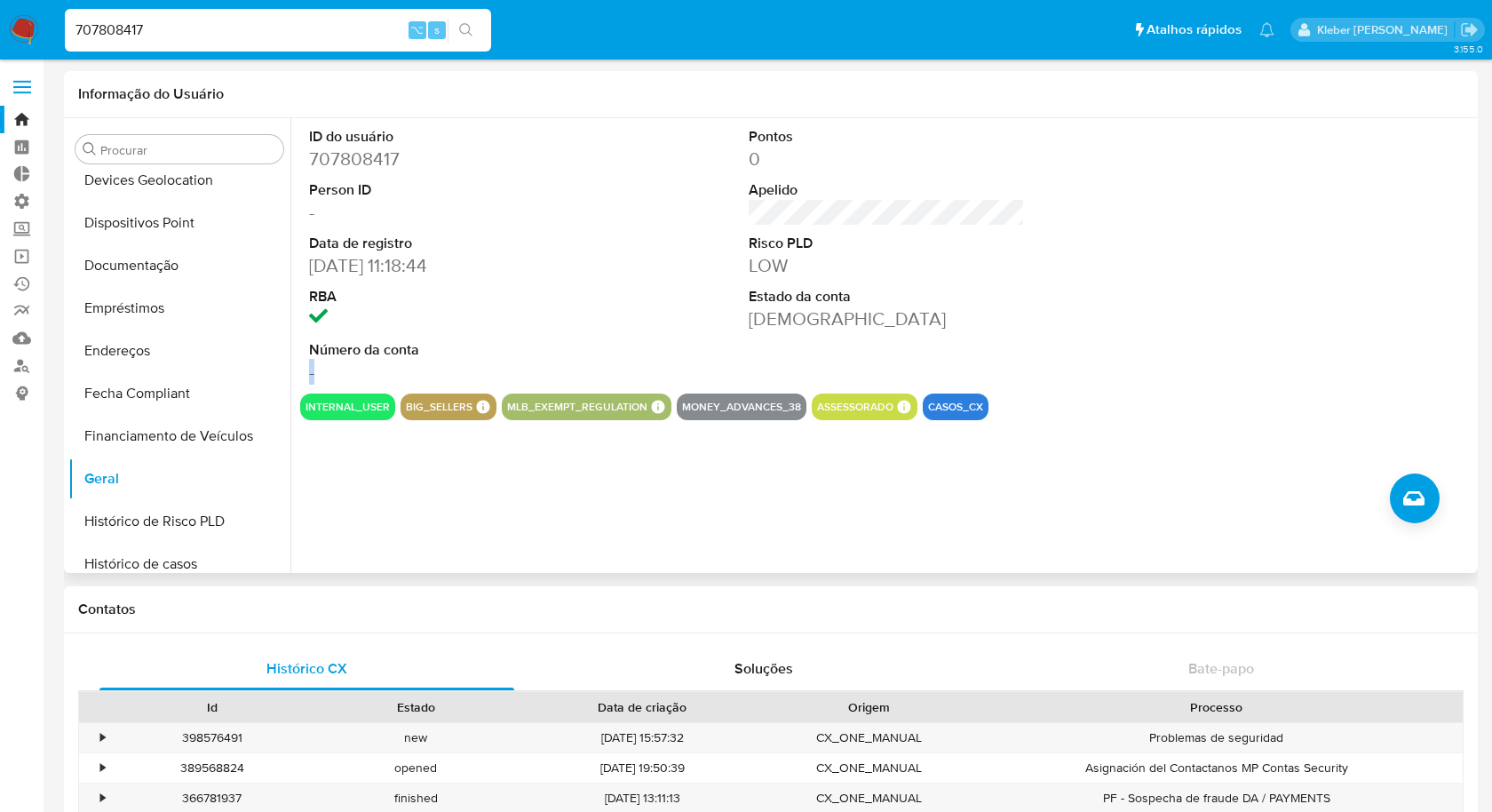
drag, startPoint x: 337, startPoint y: 370, endPoint x: 302, endPoint y: 371, distance: 35.0
click at [302, 371] on div "ID do usuário 707808417 Person ID - Data de registro 28/01/2021 11:18:44 RBA Nú…" at bounding box center [446, 256] width 293 height 275
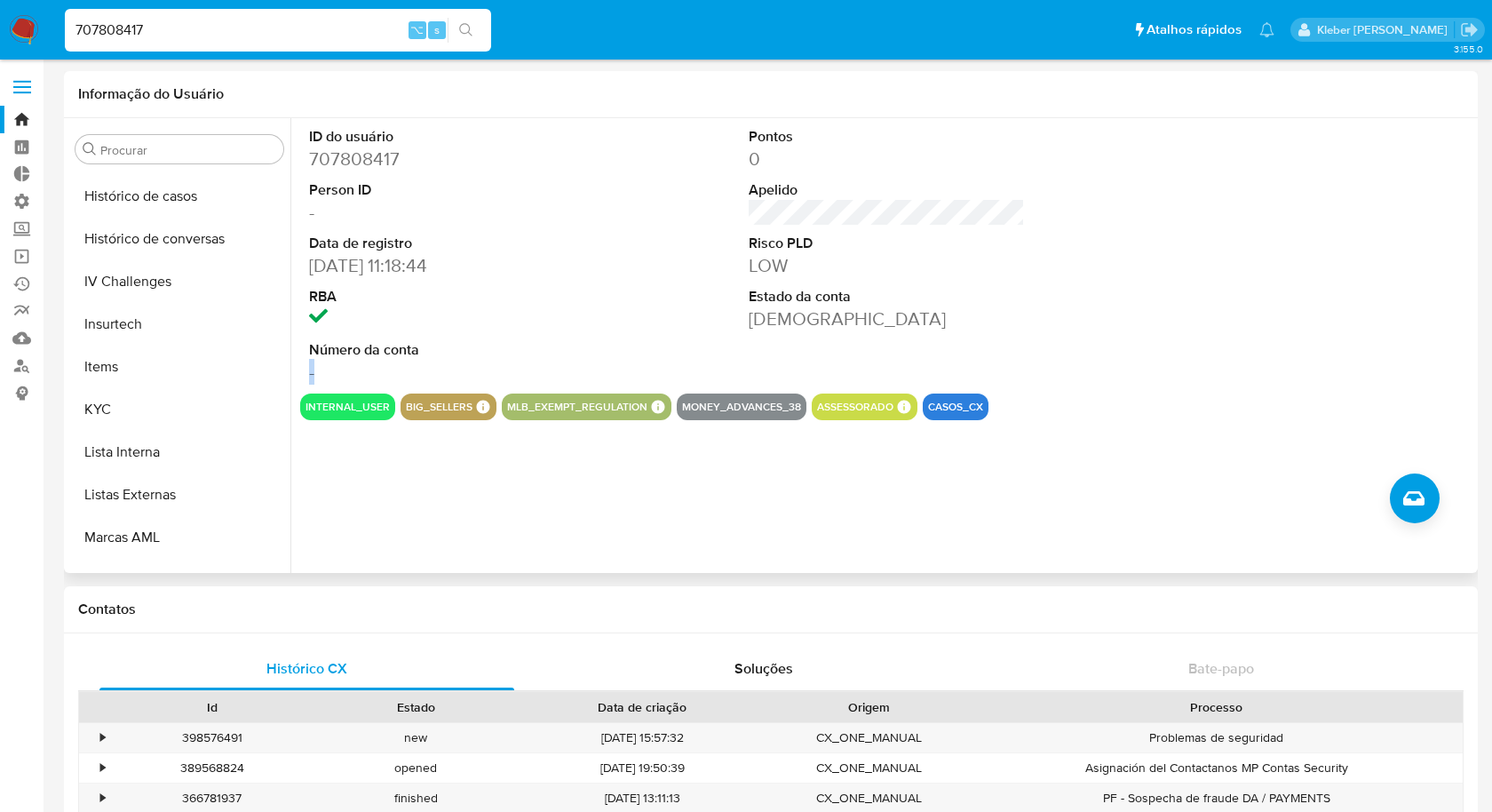
scroll to position [691, 0]
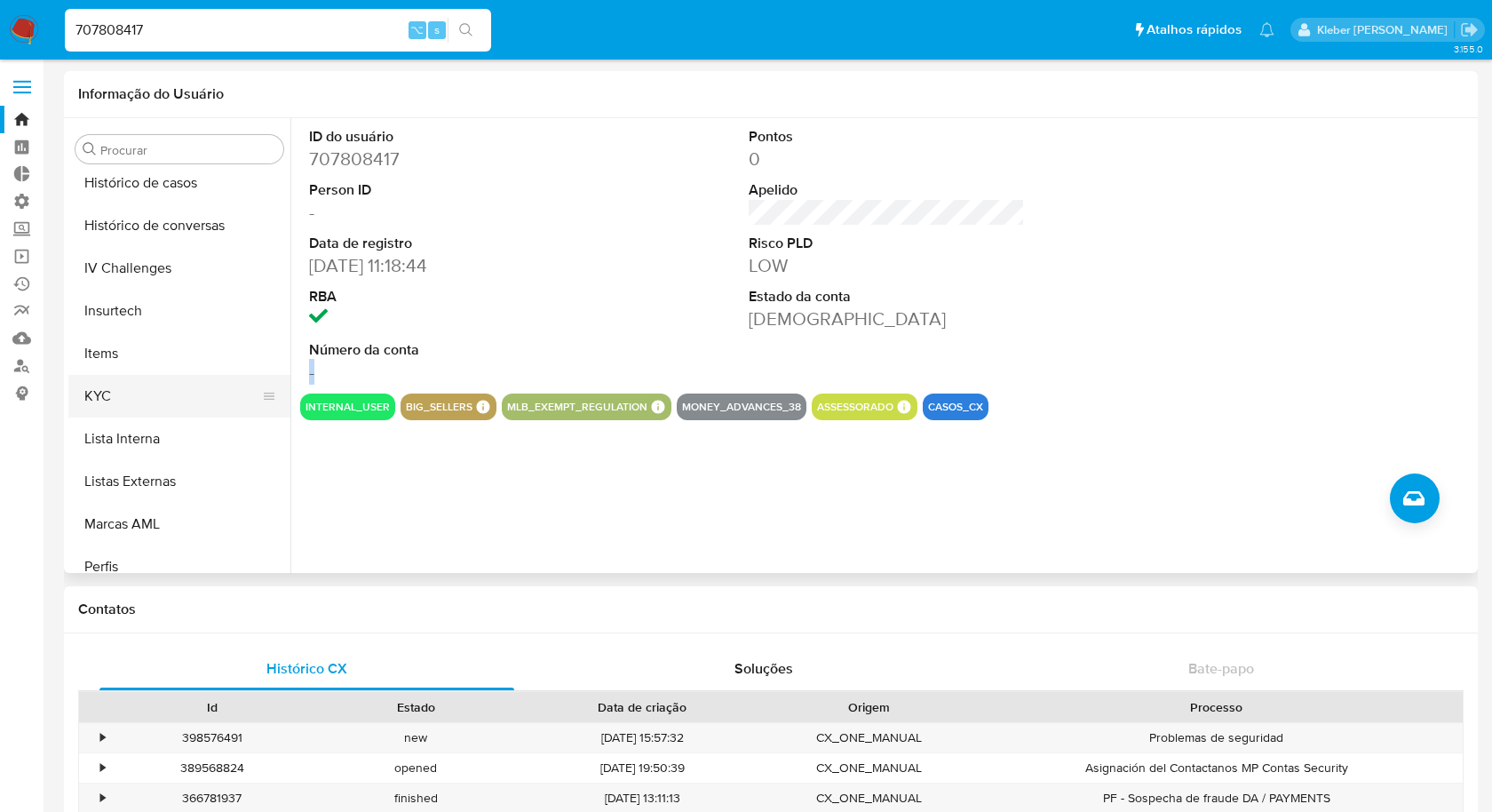
click at [160, 396] on button "KYC" at bounding box center [173, 395] width 207 height 42
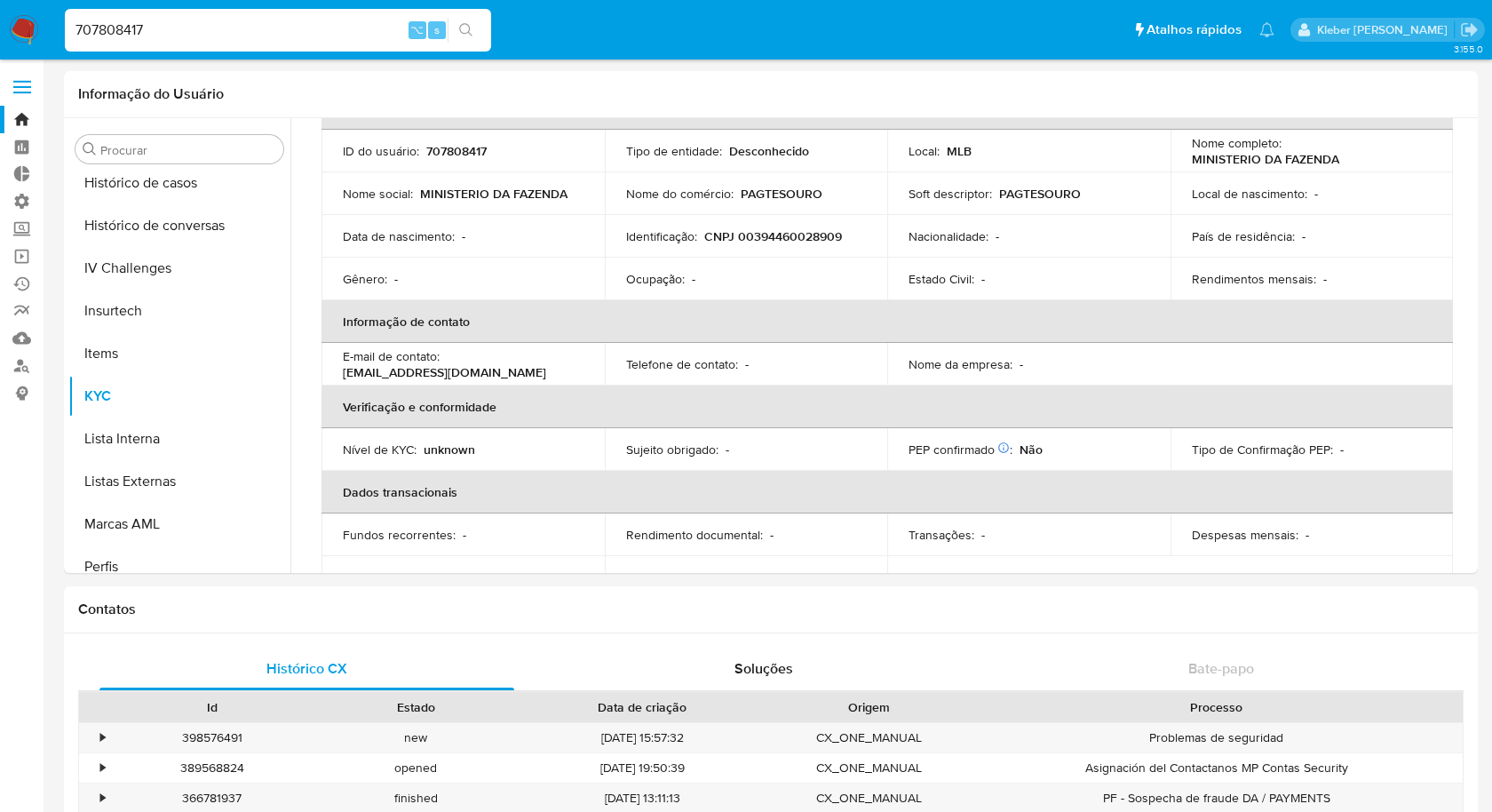
scroll to position [118, 0]
drag, startPoint x: 353, startPoint y: 371, endPoint x: 546, endPoint y: 360, distance: 193.3
click at [548, 360] on div "E-mail de contato : pagtesouro@mercadopago.com" at bounding box center [463, 362] width 240 height 32
drag, startPoint x: 520, startPoint y: 369, endPoint x: 339, endPoint y: 369, distance: 181.0
click at [339, 369] on td "E-mail de contato : pagtesouro@mercadopago.com" at bounding box center [463, 362] width 283 height 42
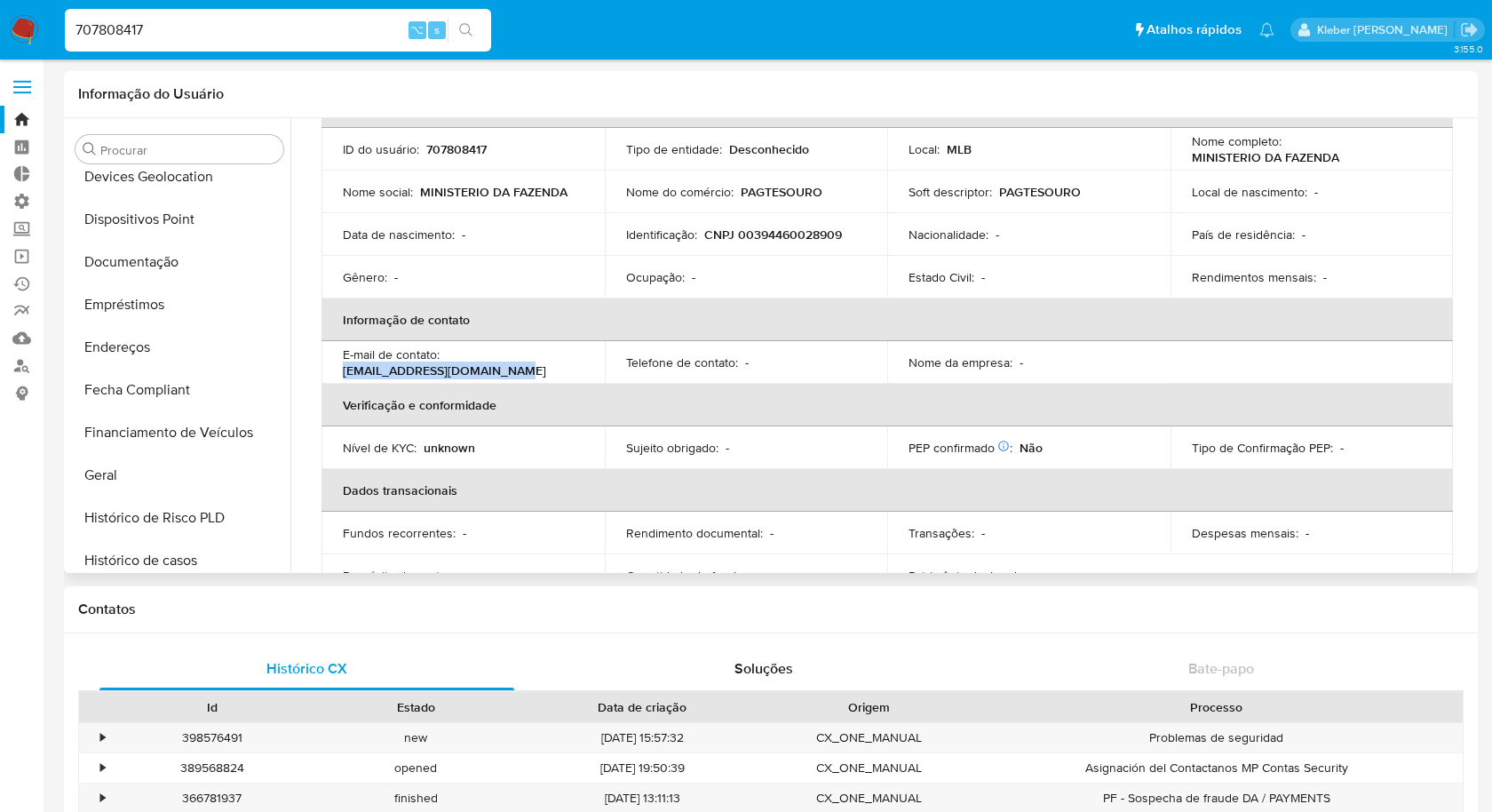
scroll to position [308, 0]
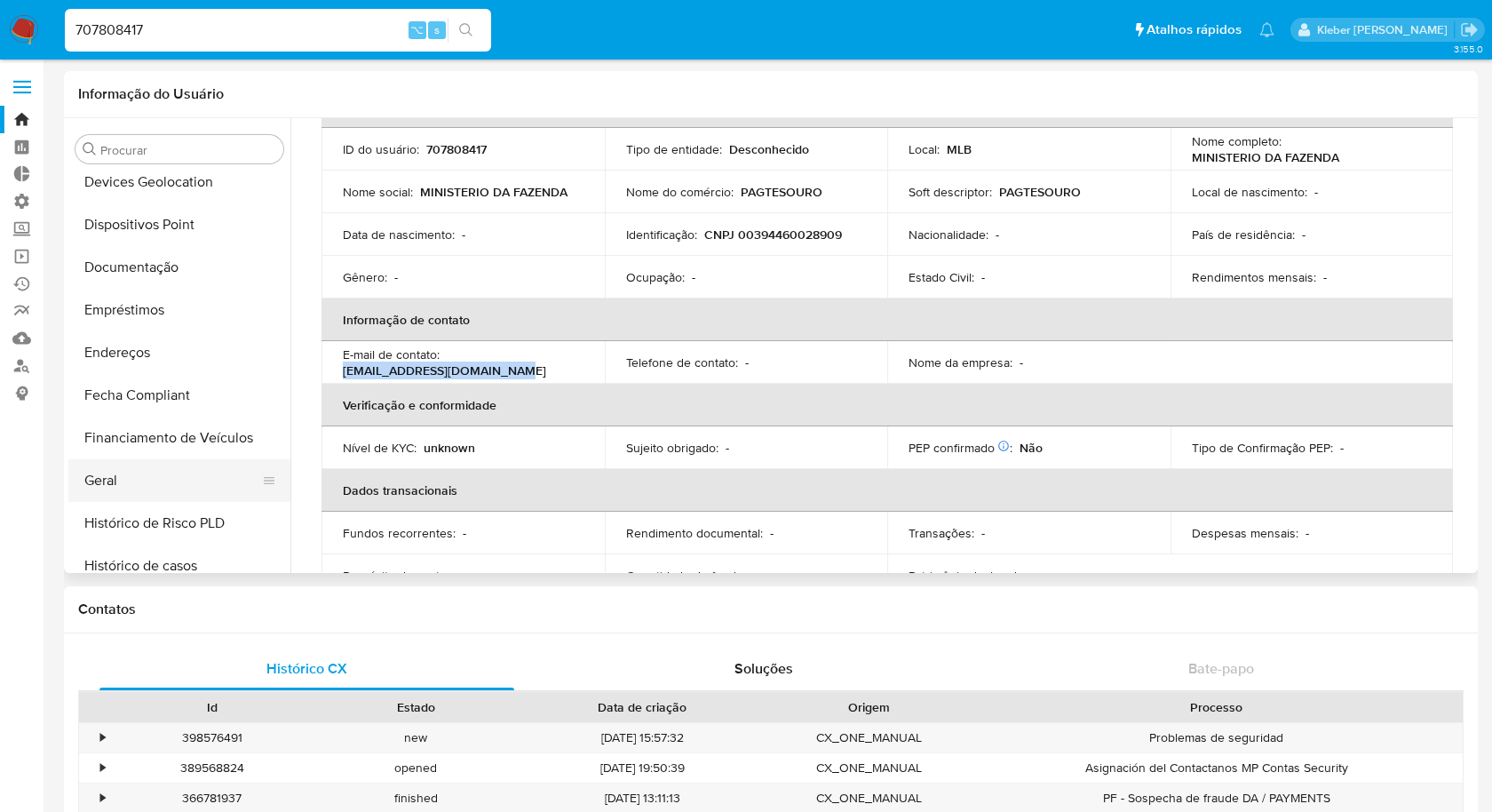
click at [138, 473] on button "Geral" at bounding box center [173, 480] width 207 height 42
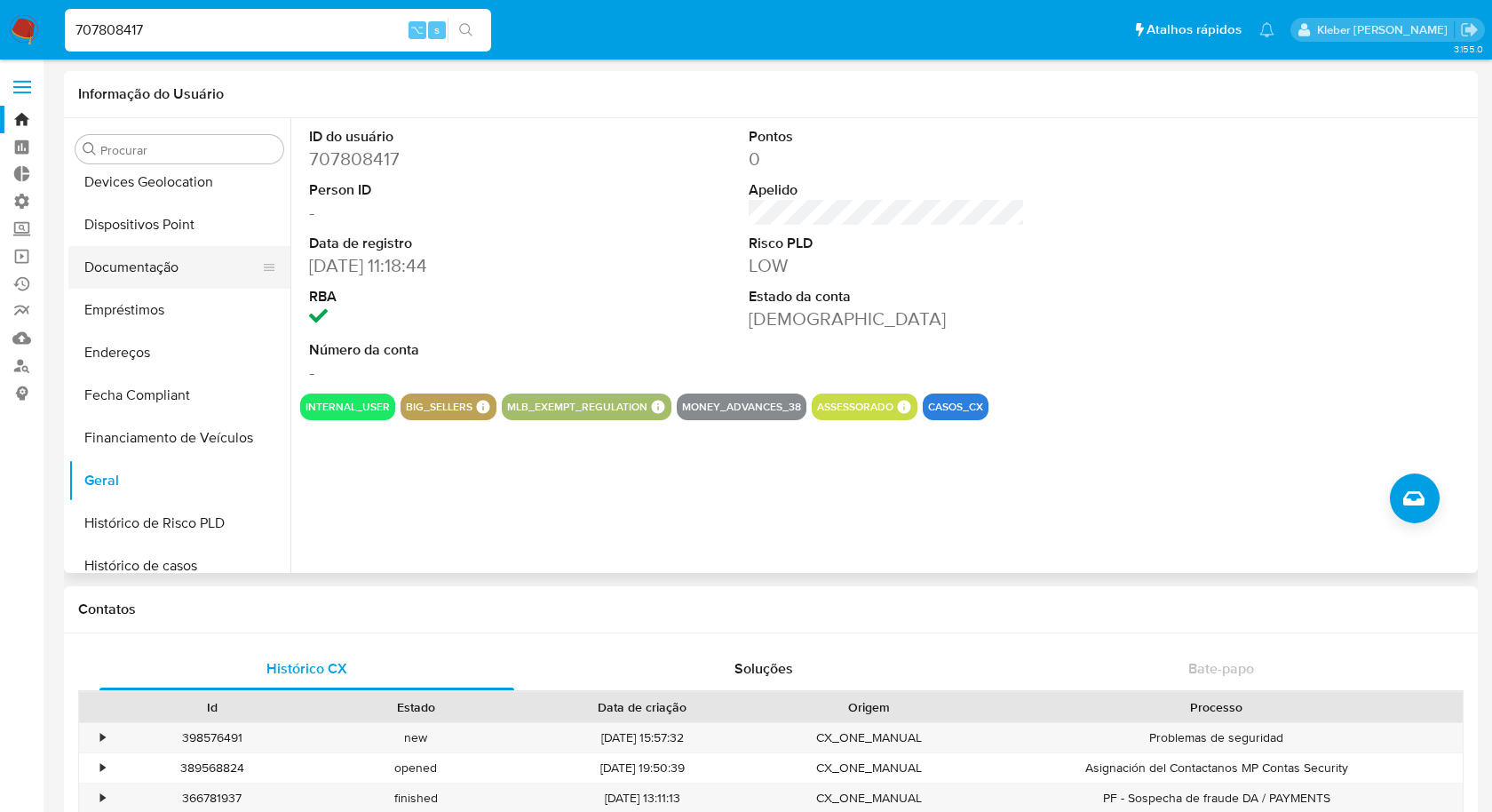
click at [153, 273] on button "Documentação" at bounding box center [173, 267] width 207 height 42
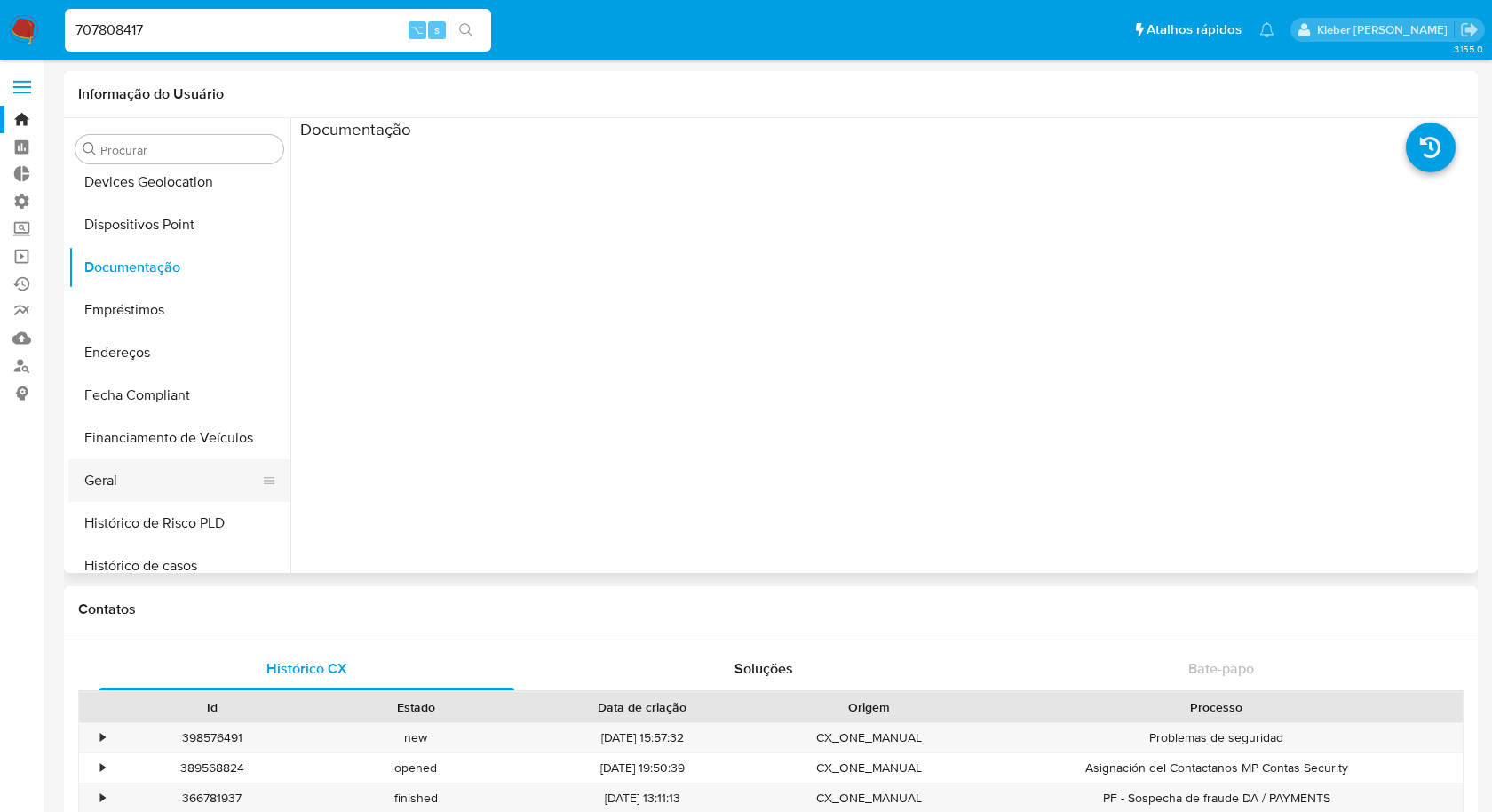
click at [152, 480] on button "Geral" at bounding box center [173, 480] width 207 height 42
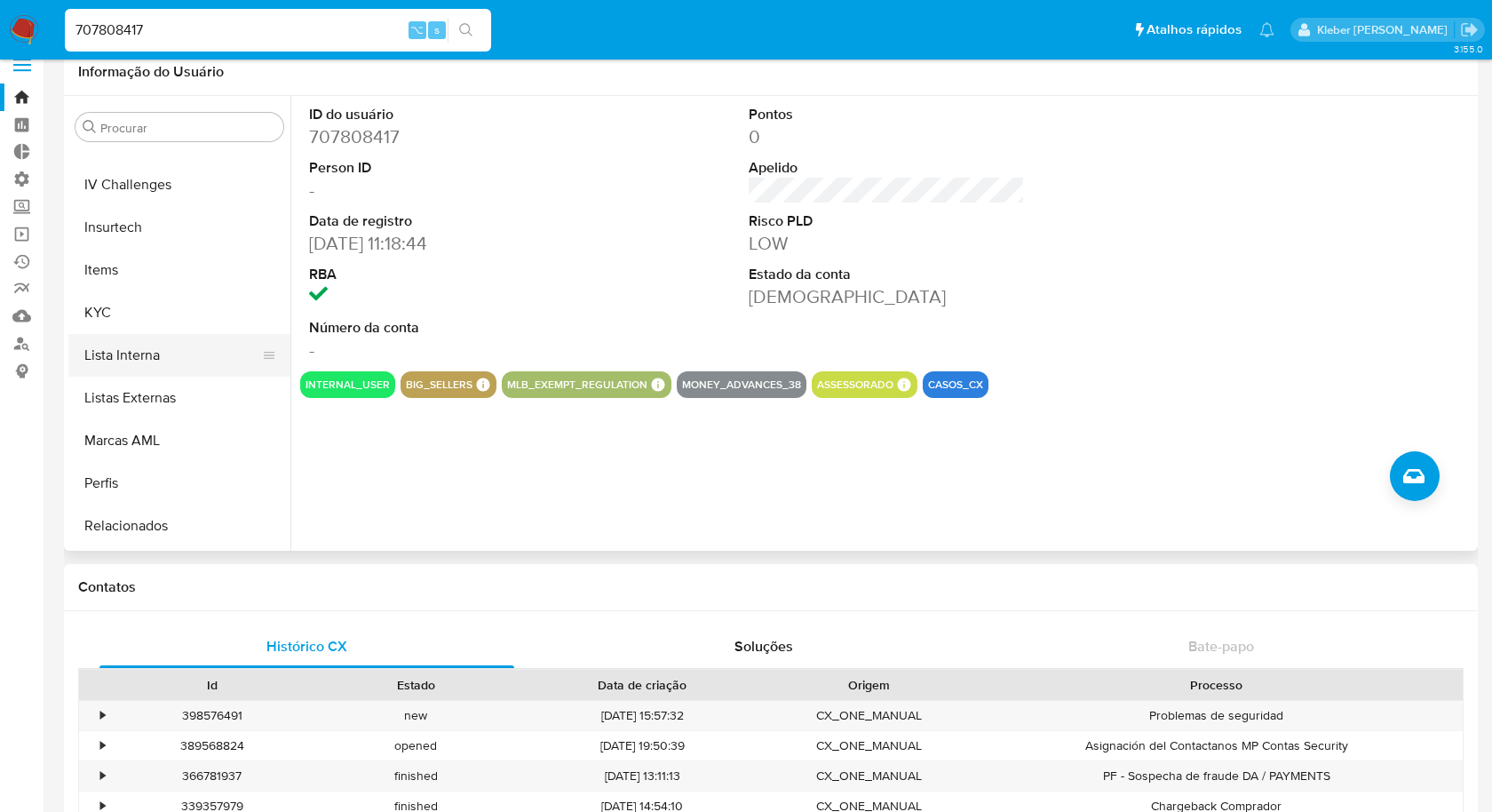
scroll to position [755, 0]
click at [132, 320] on button "KYC" at bounding box center [173, 308] width 207 height 42
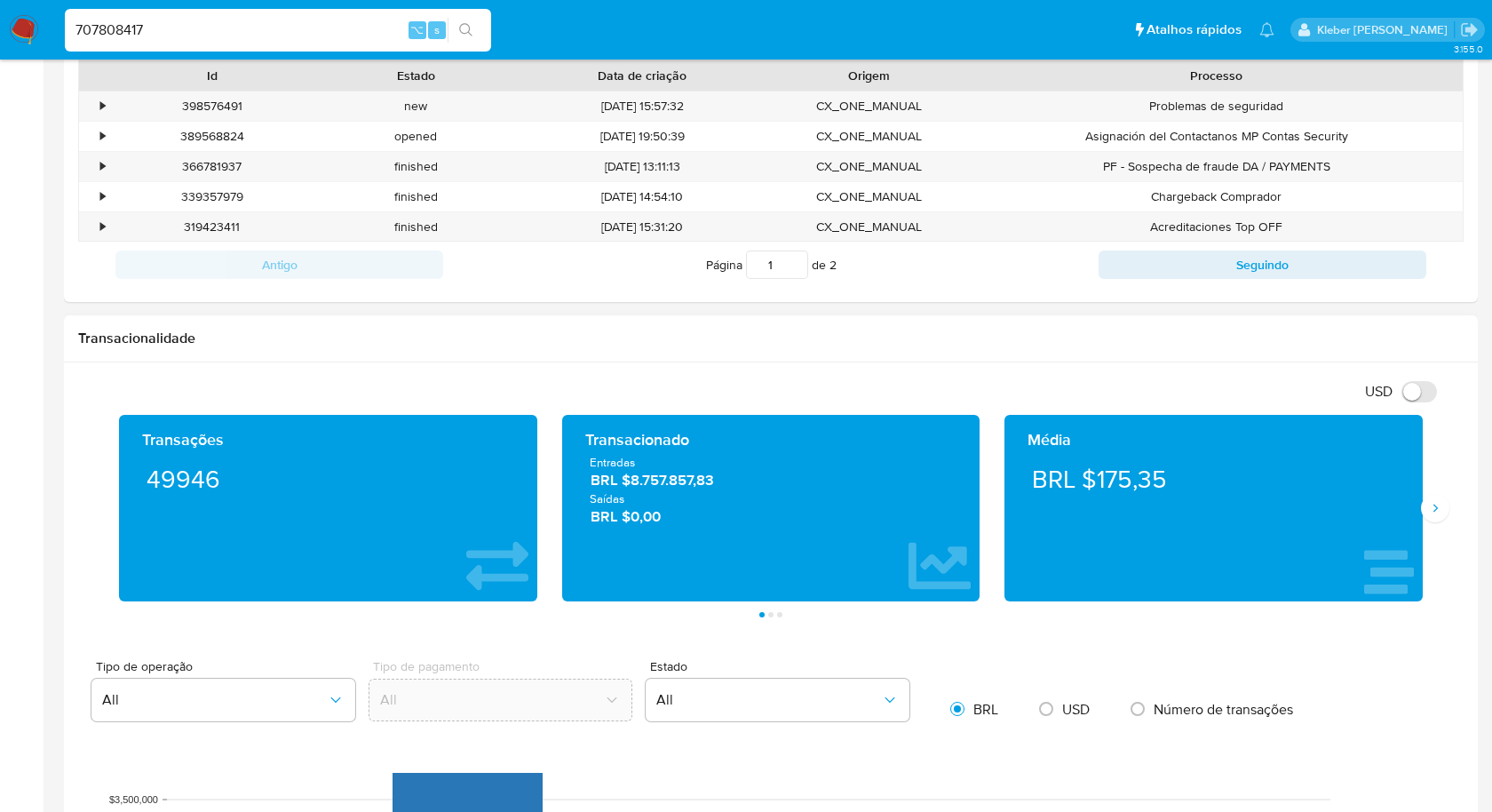
scroll to position [0, 0]
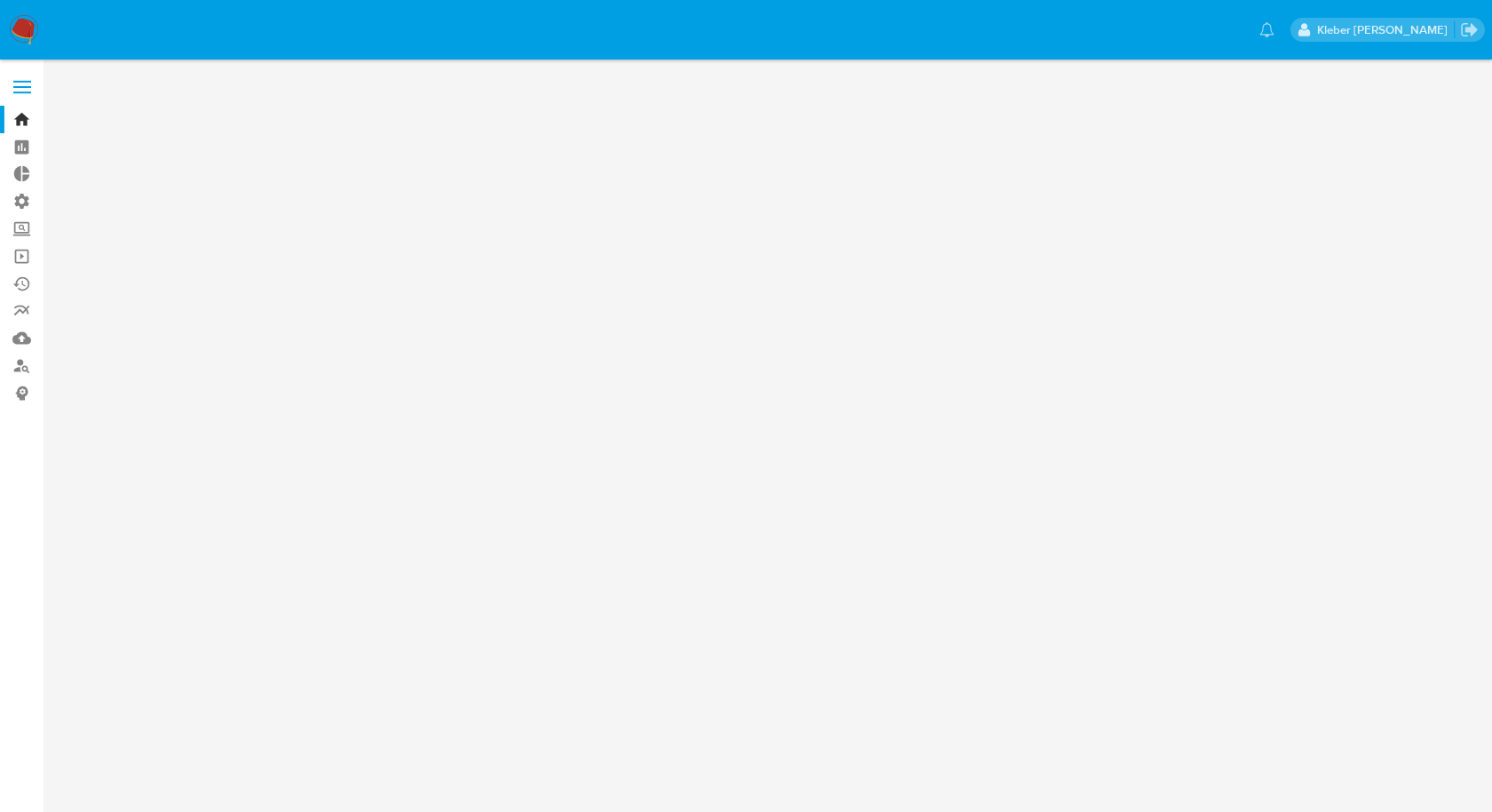
click at [998, 267] on main at bounding box center [746, 406] width 1492 height 812
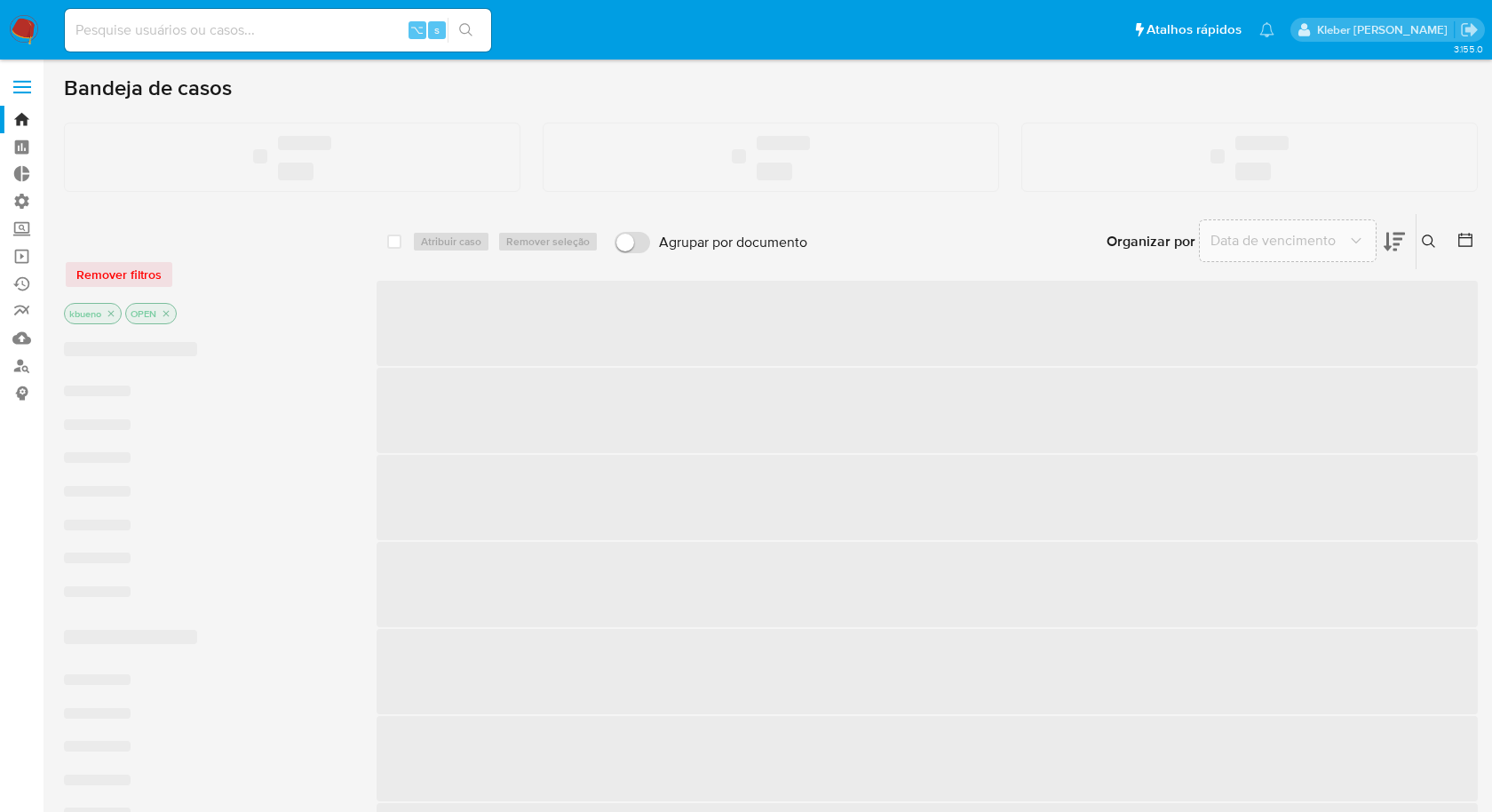
click at [212, 26] on input at bounding box center [278, 30] width 426 height 23
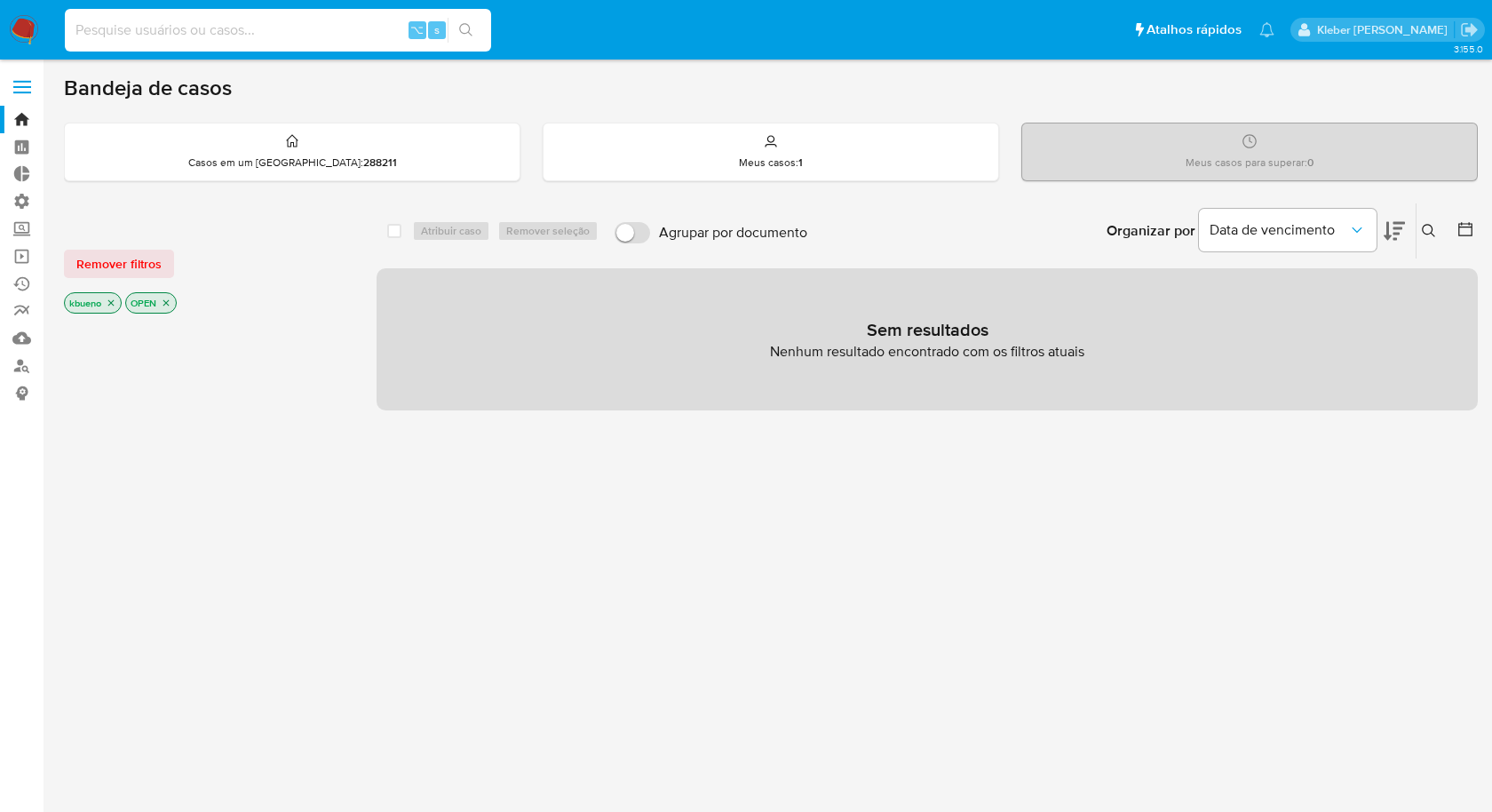
paste input "707808417"
type input "707808417"
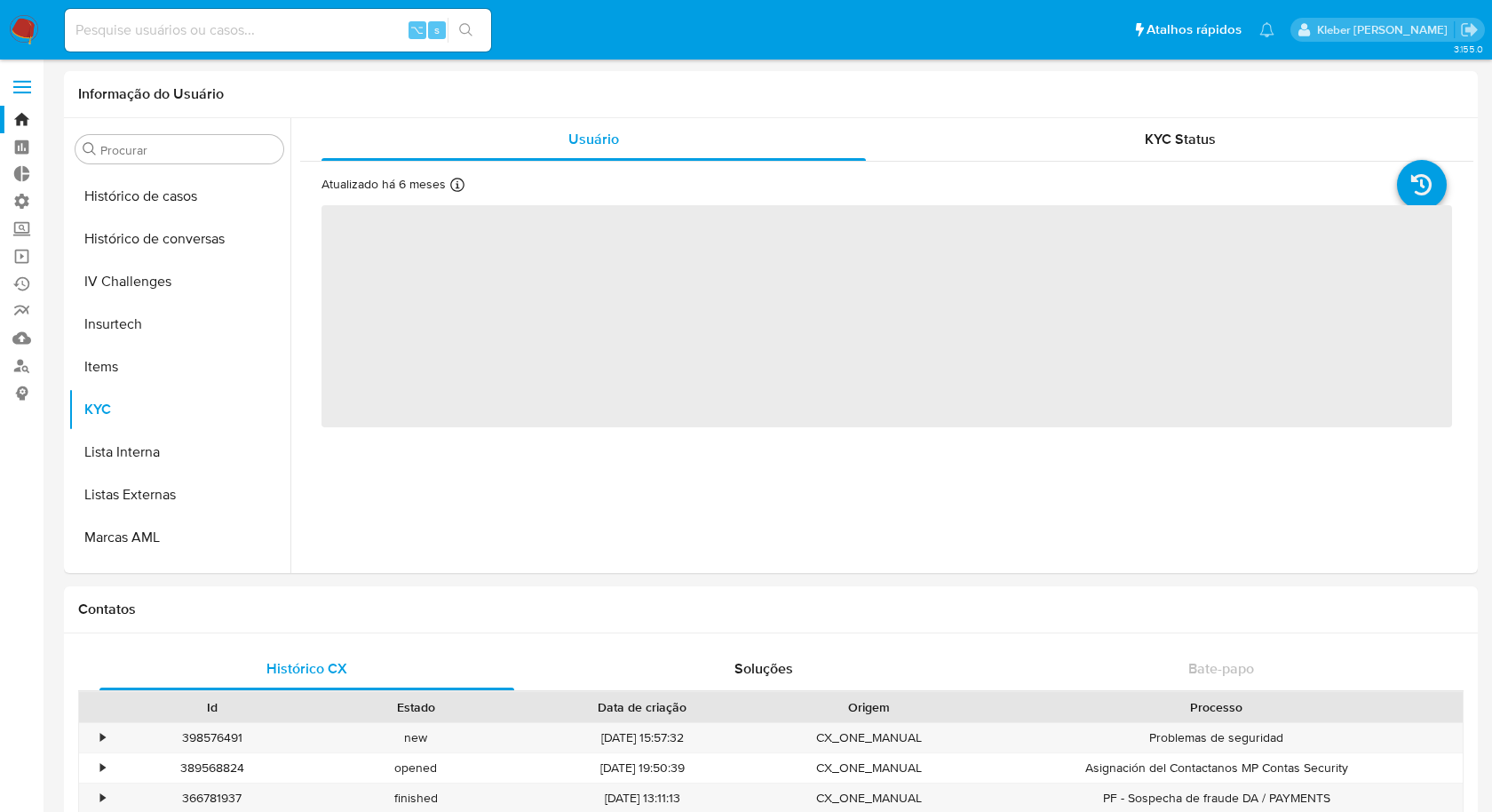
scroll to position [792, 0]
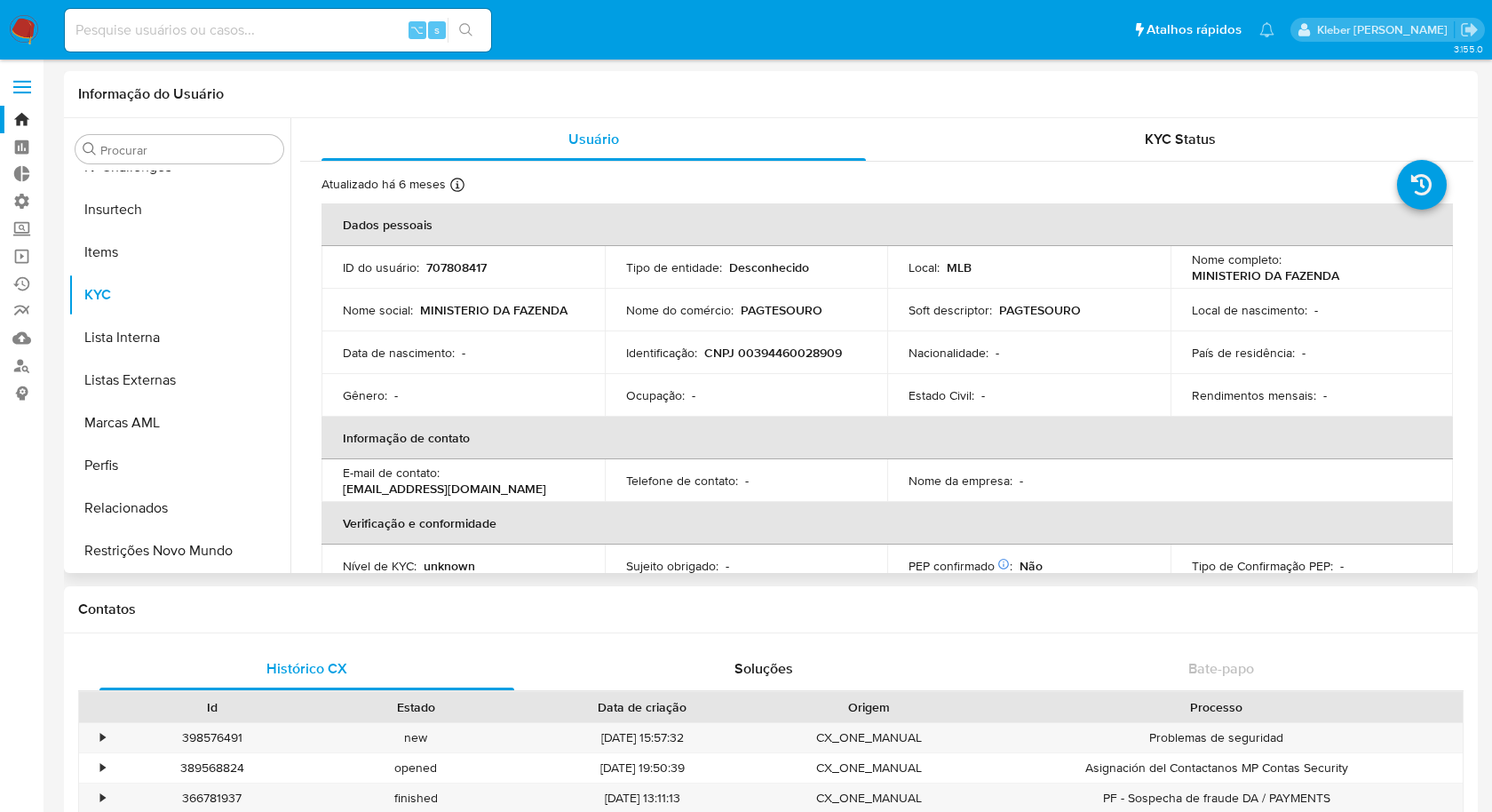
select select "10"
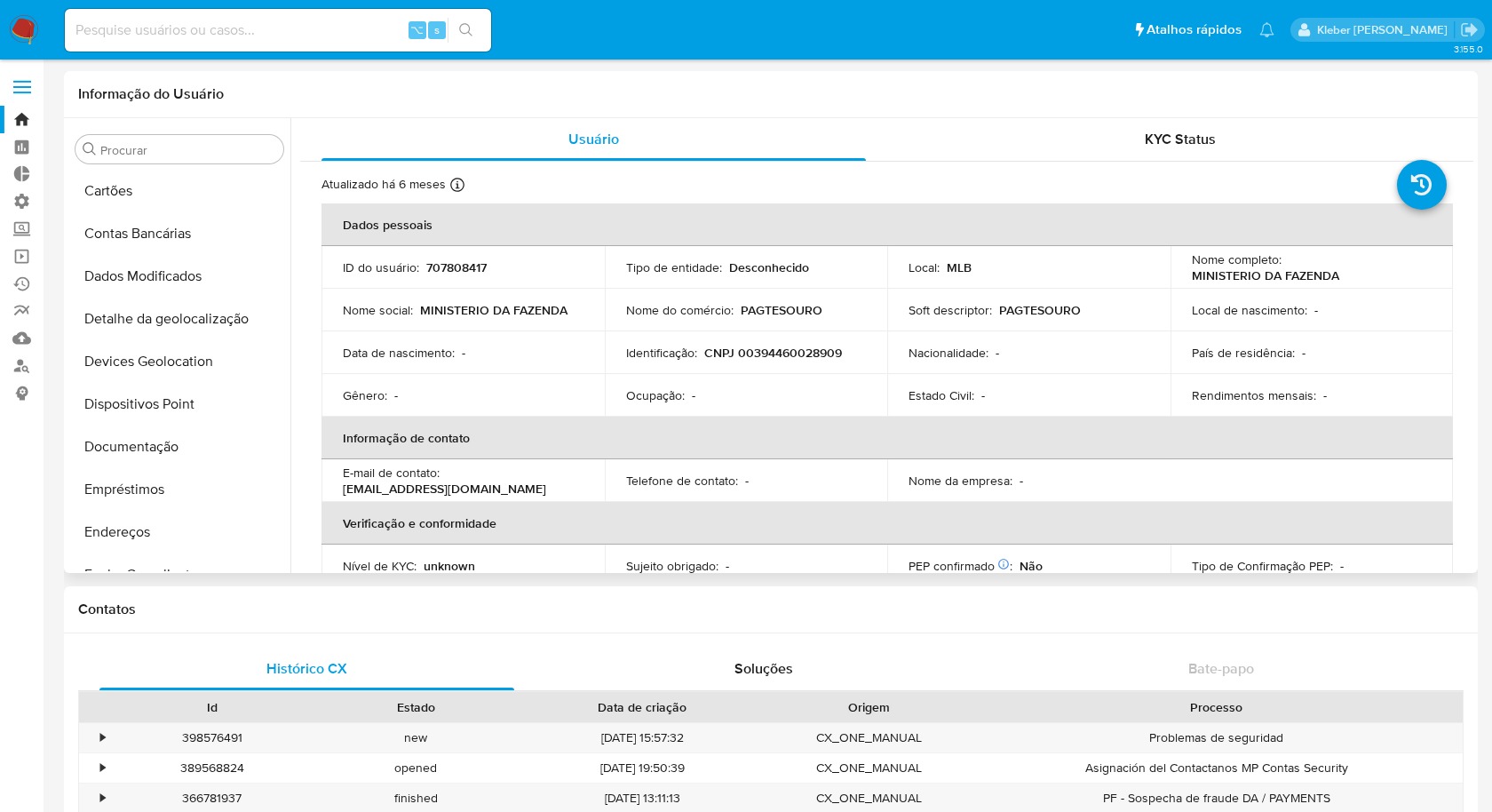
scroll to position [0, 0]
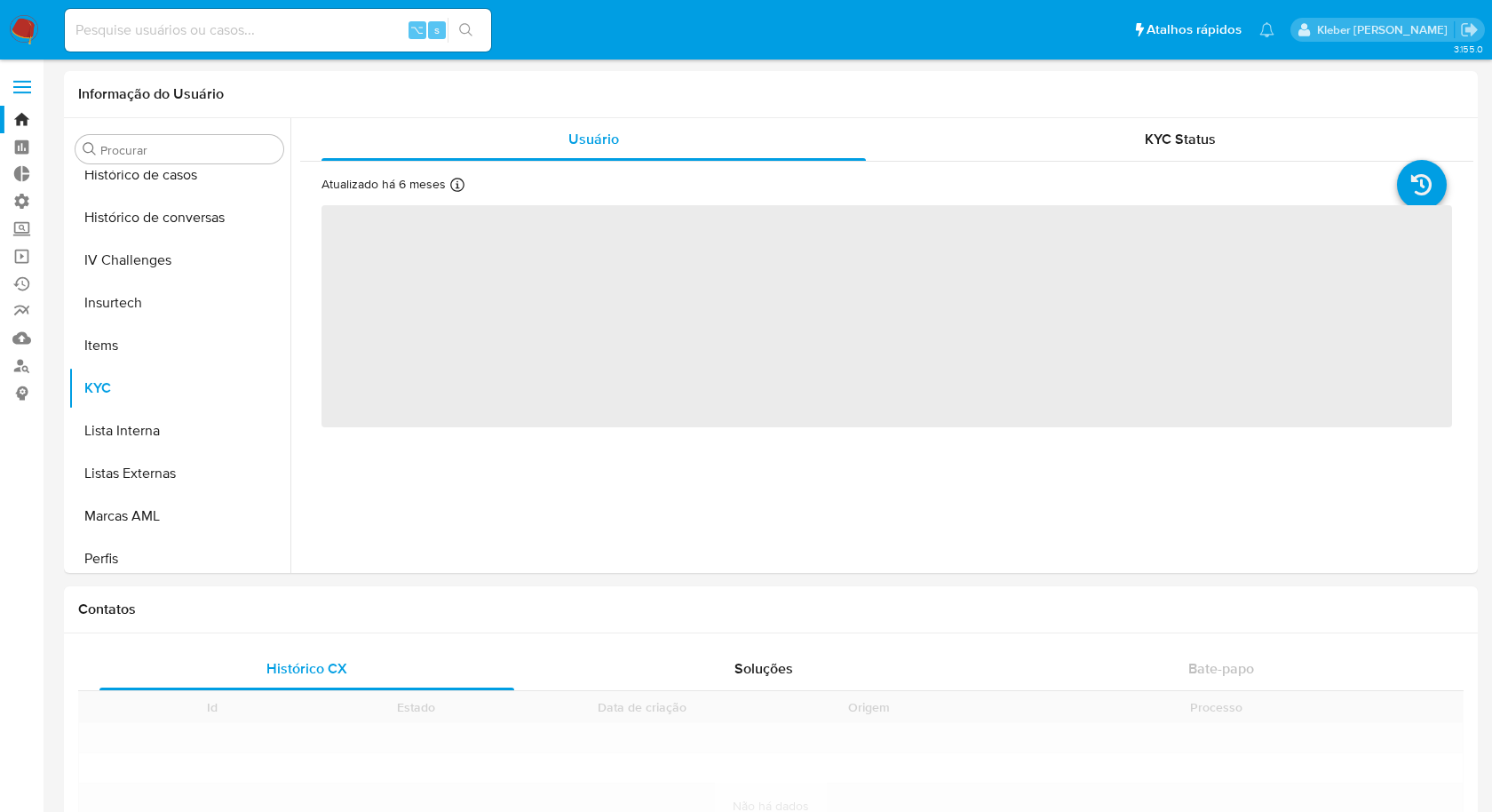
scroll to position [792, 0]
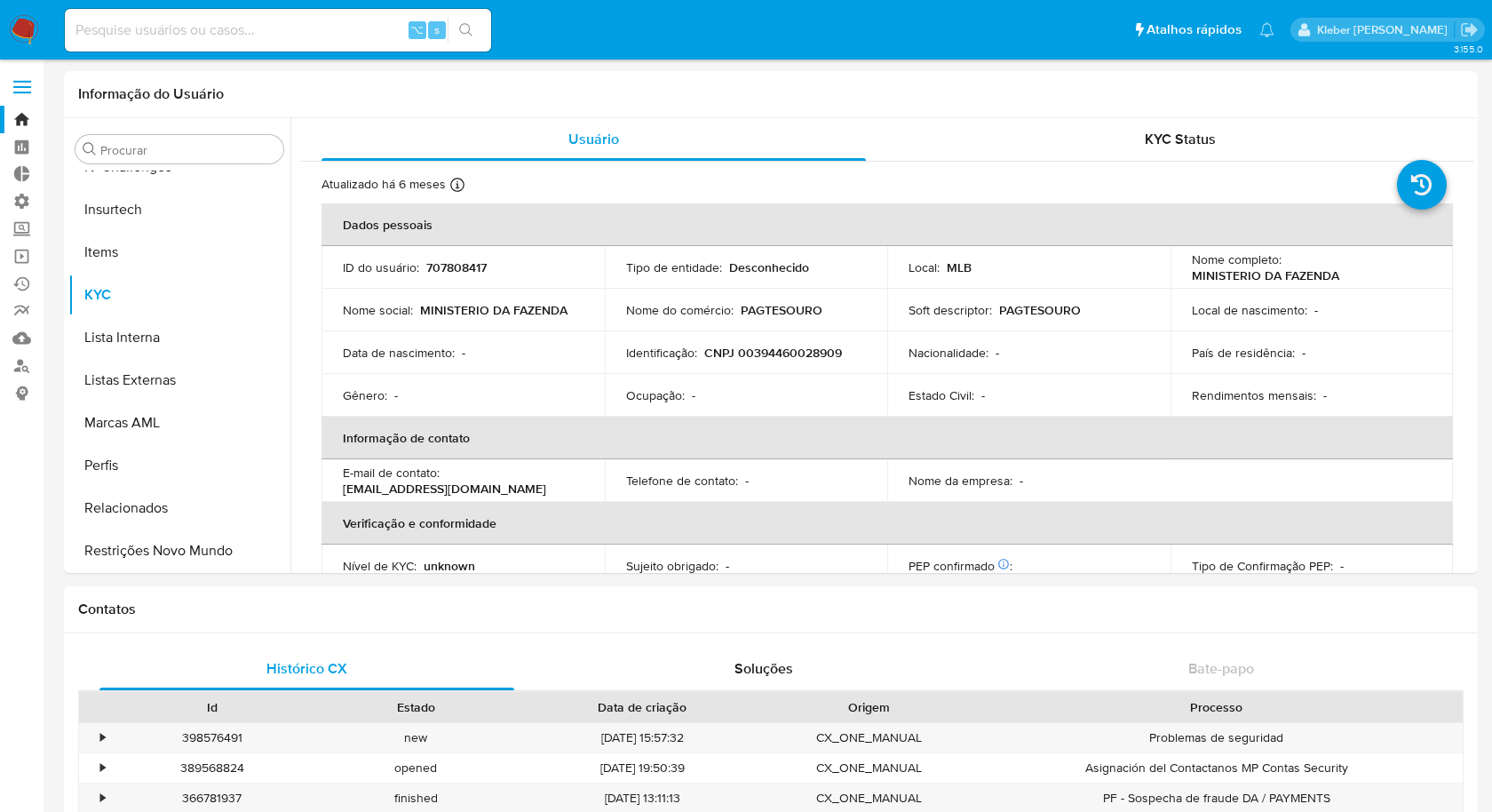
select select "10"
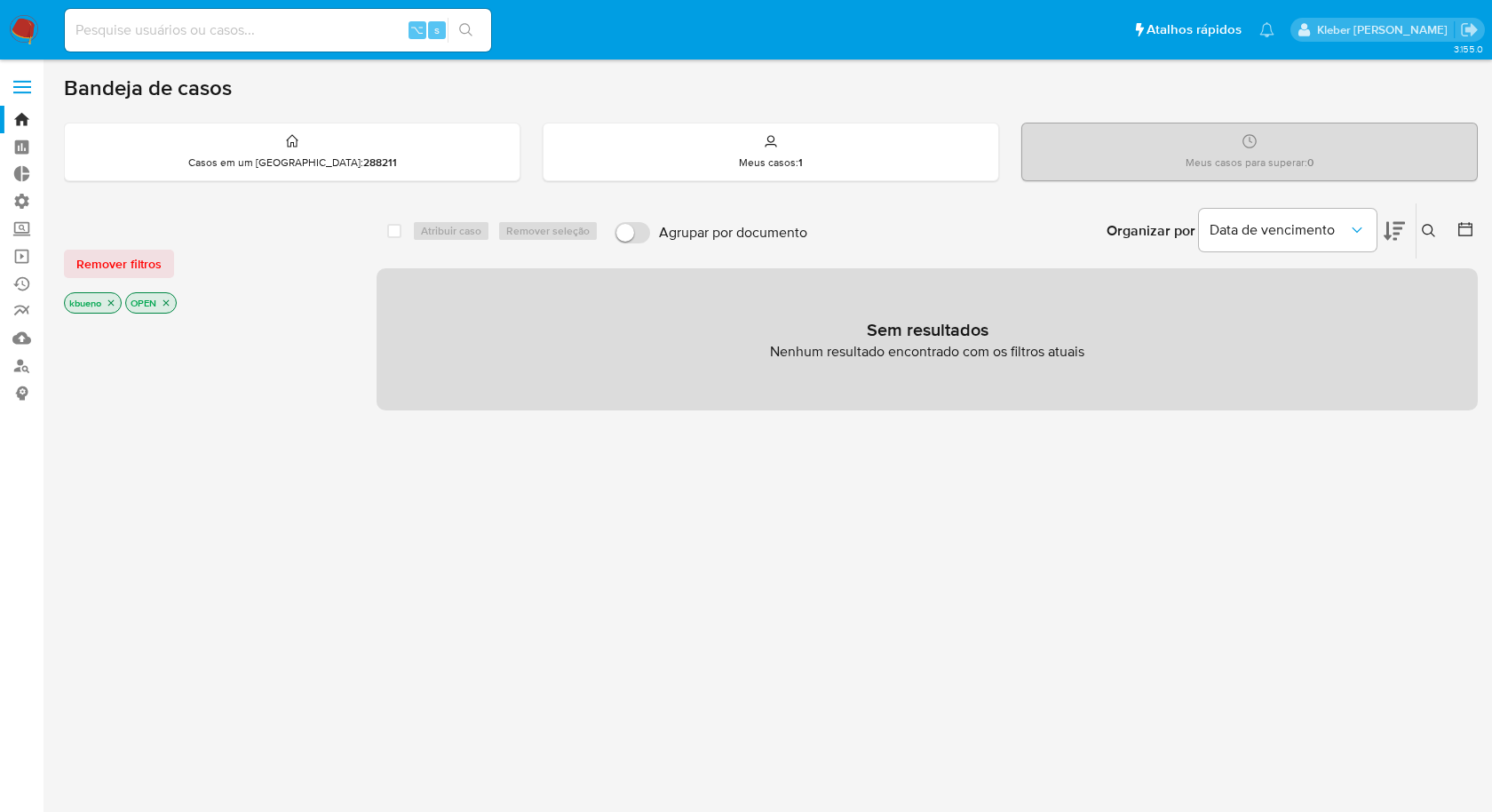
scroll to position [3, 0]
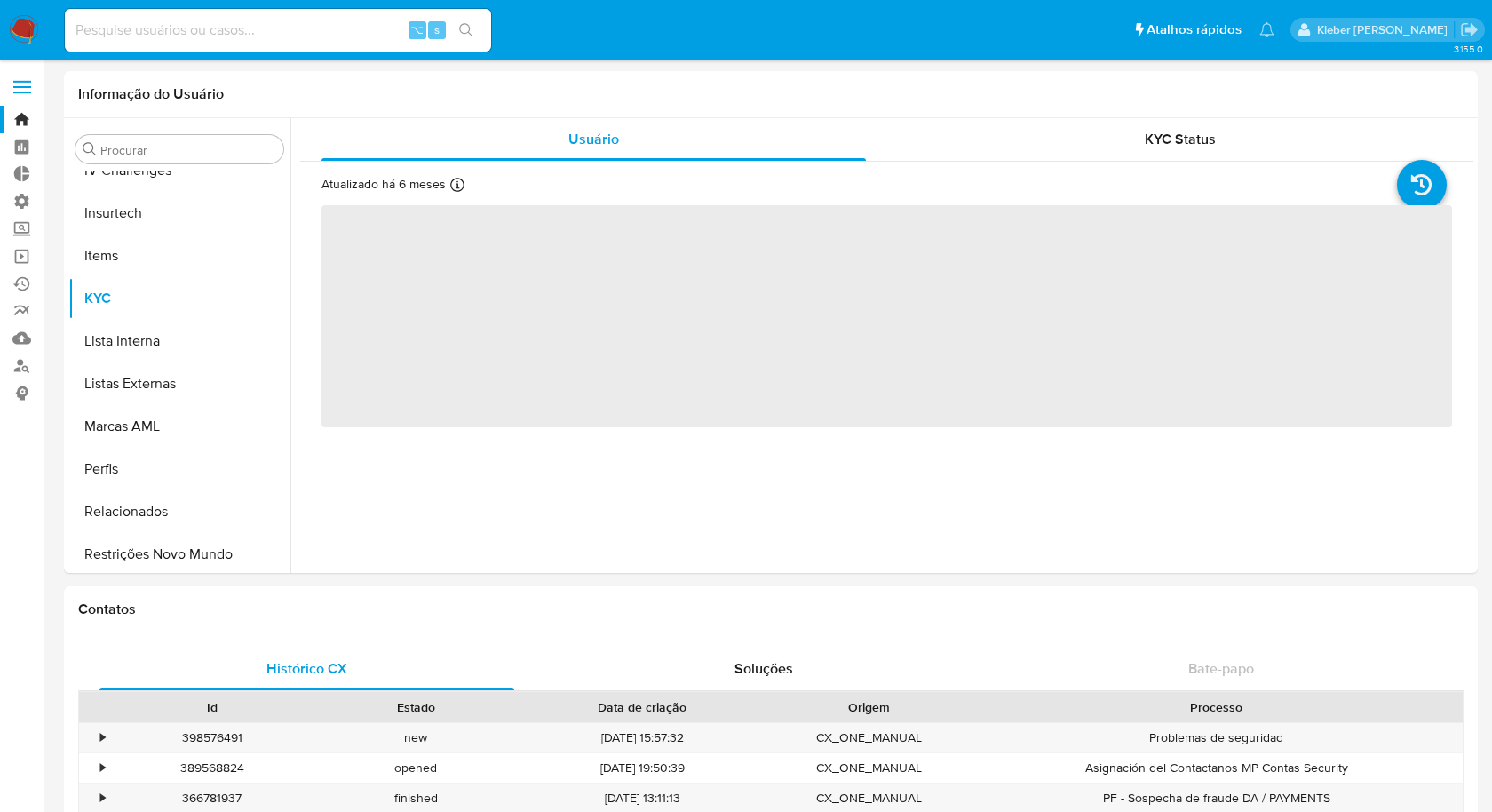
scroll to position [792, 0]
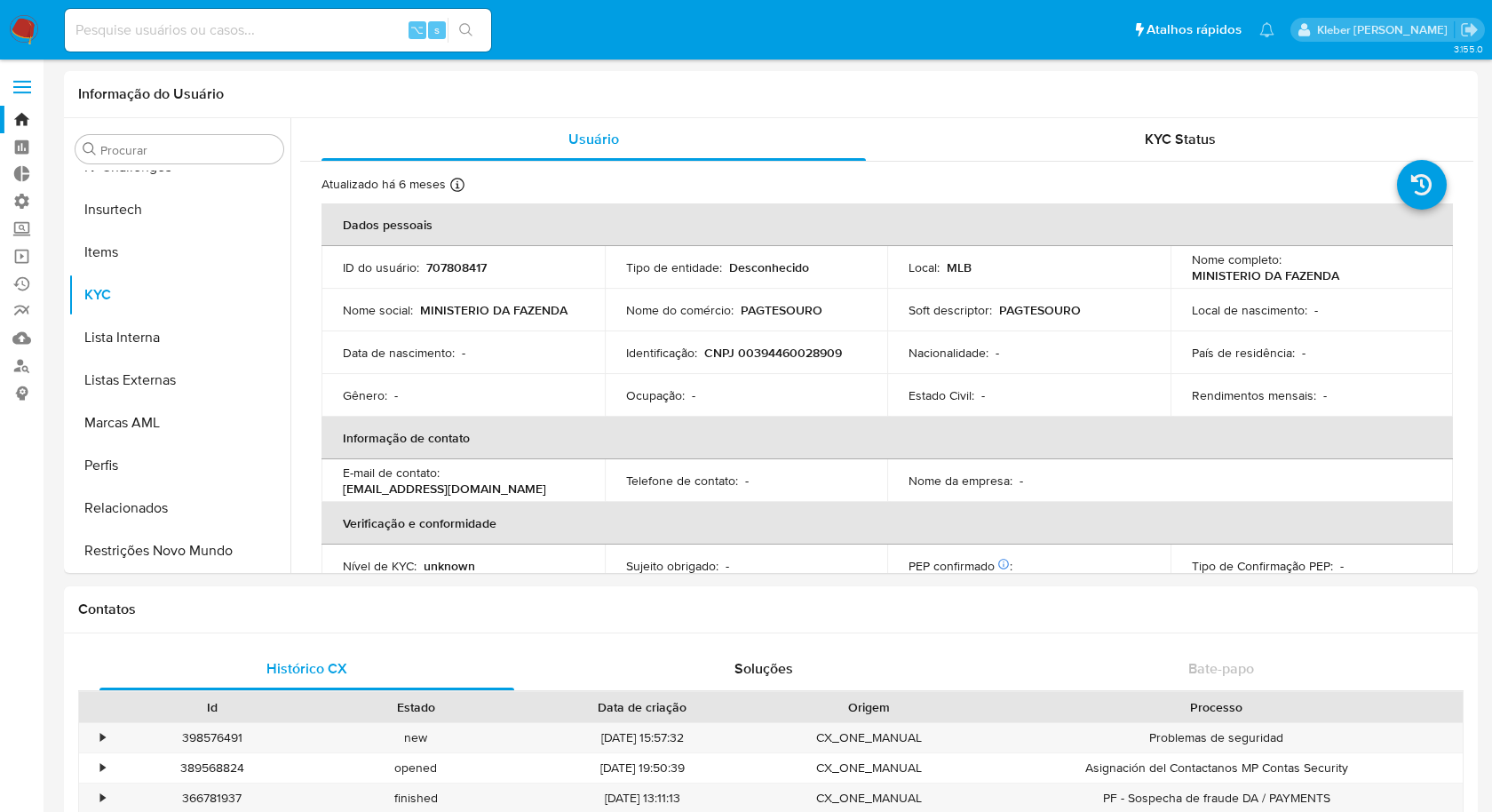
select select "10"
click at [611, 366] on td "Identificação : CNPJ 00394460028909" at bounding box center [746, 352] width 283 height 42
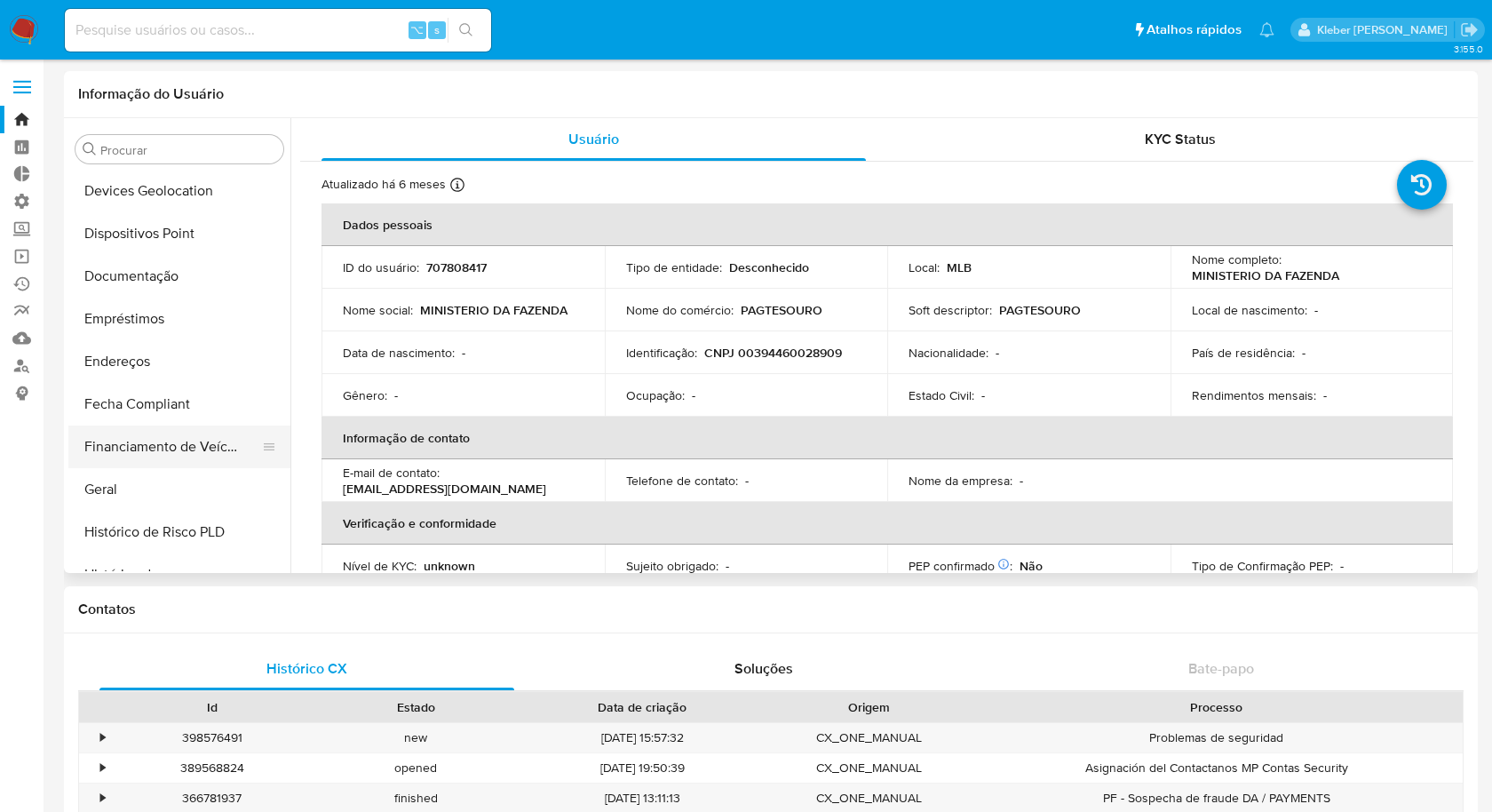
scroll to position [293, 0]
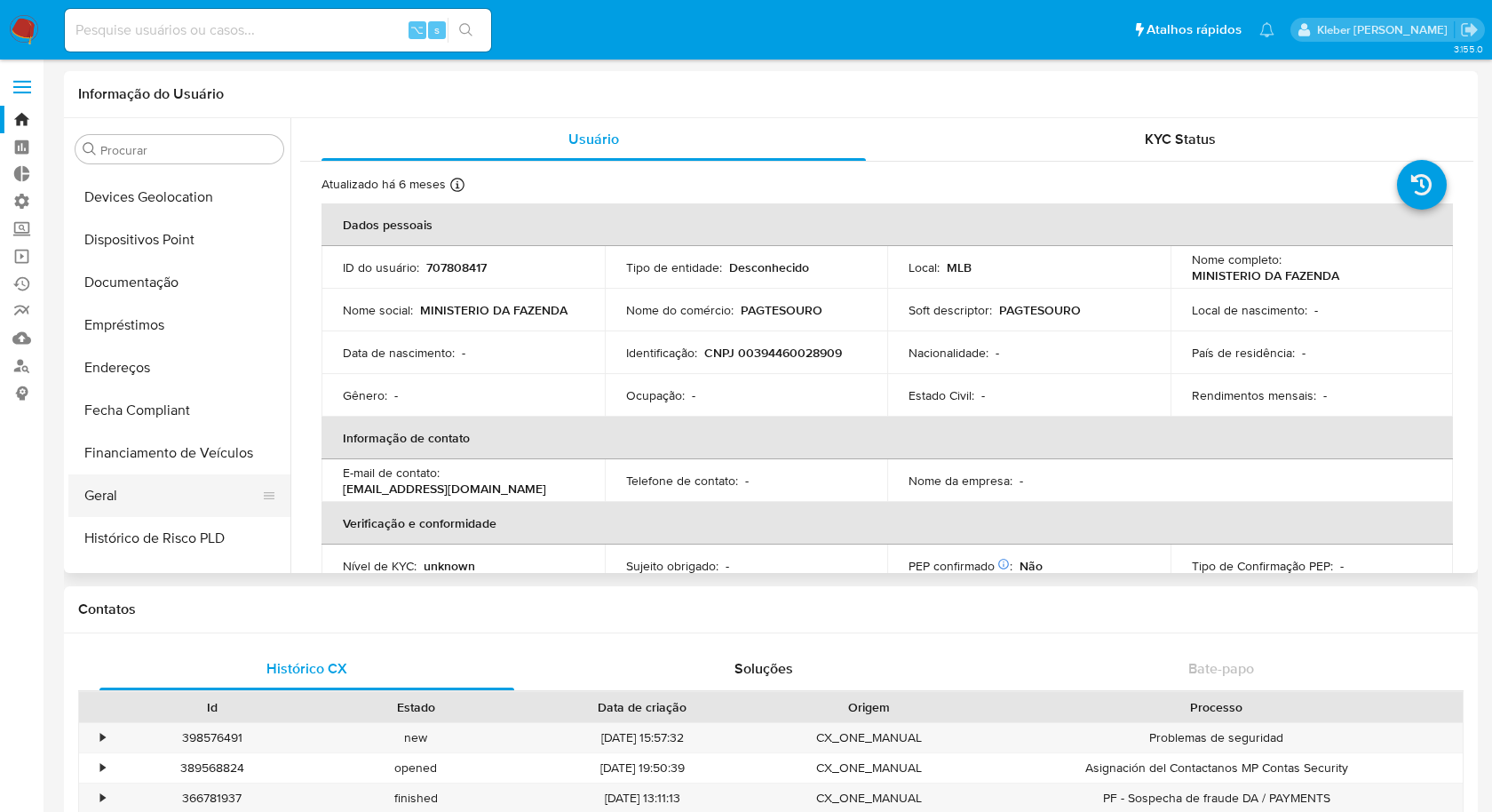
click at [128, 487] on button "Geral" at bounding box center [173, 495] width 207 height 42
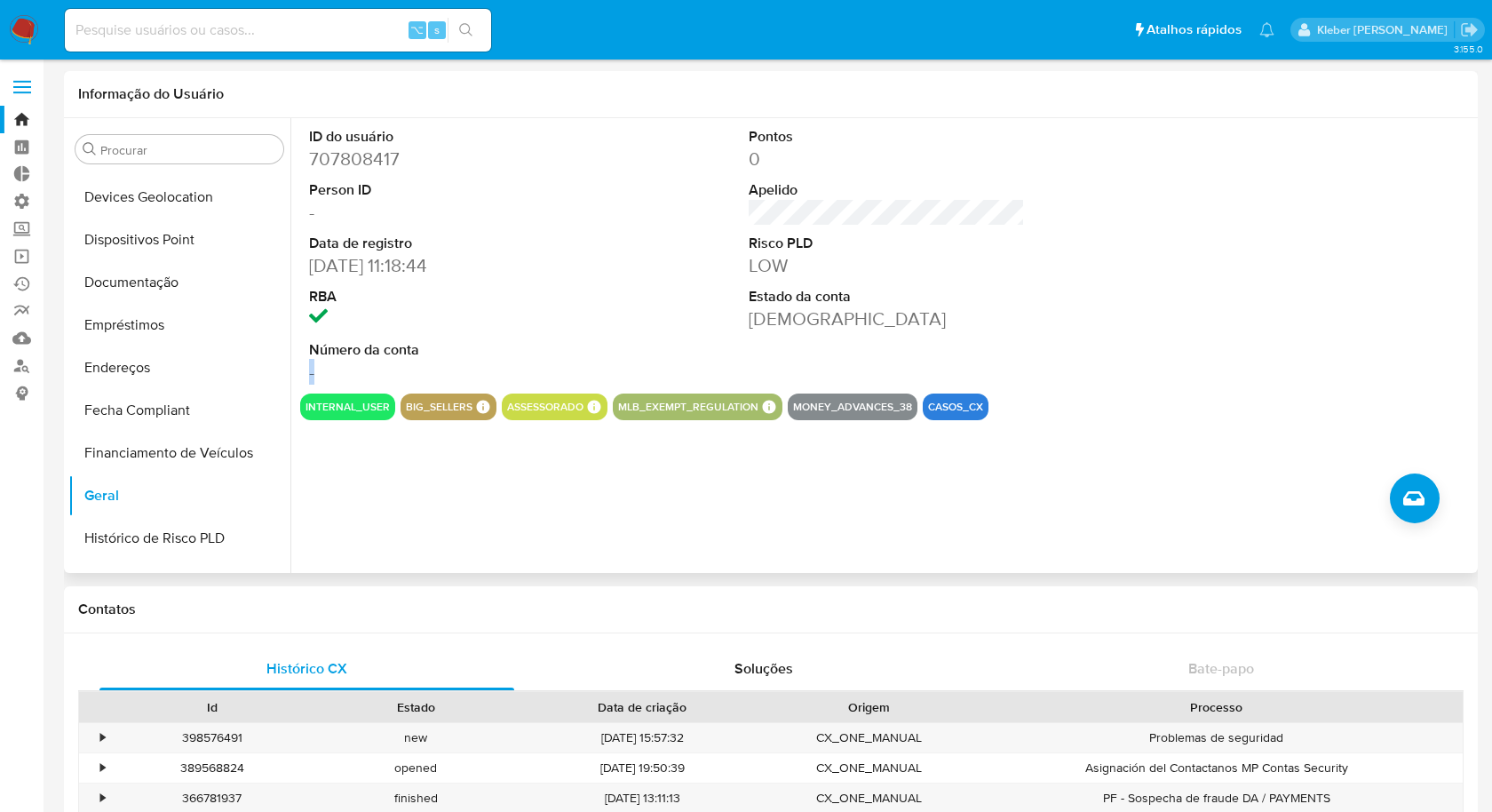
drag, startPoint x: 326, startPoint y: 370, endPoint x: 307, endPoint y: 370, distance: 19.0
click at [307, 370] on div "ID do usuário 707808417 Person ID - Data de registro 28/01/2021 11:18:44 RBA Nú…" at bounding box center [446, 256] width 293 height 275
click at [343, 404] on button "internal_user" at bounding box center [347, 407] width 84 height 8
click at [455, 419] on div "big_sellers BIG SELLERS BIG SELLERS Advisor Email leonardo.rmotta@mercadopago.c…" at bounding box center [449, 406] width 96 height 26
click at [957, 419] on div "casos_cx" at bounding box center [955, 406] width 66 height 26
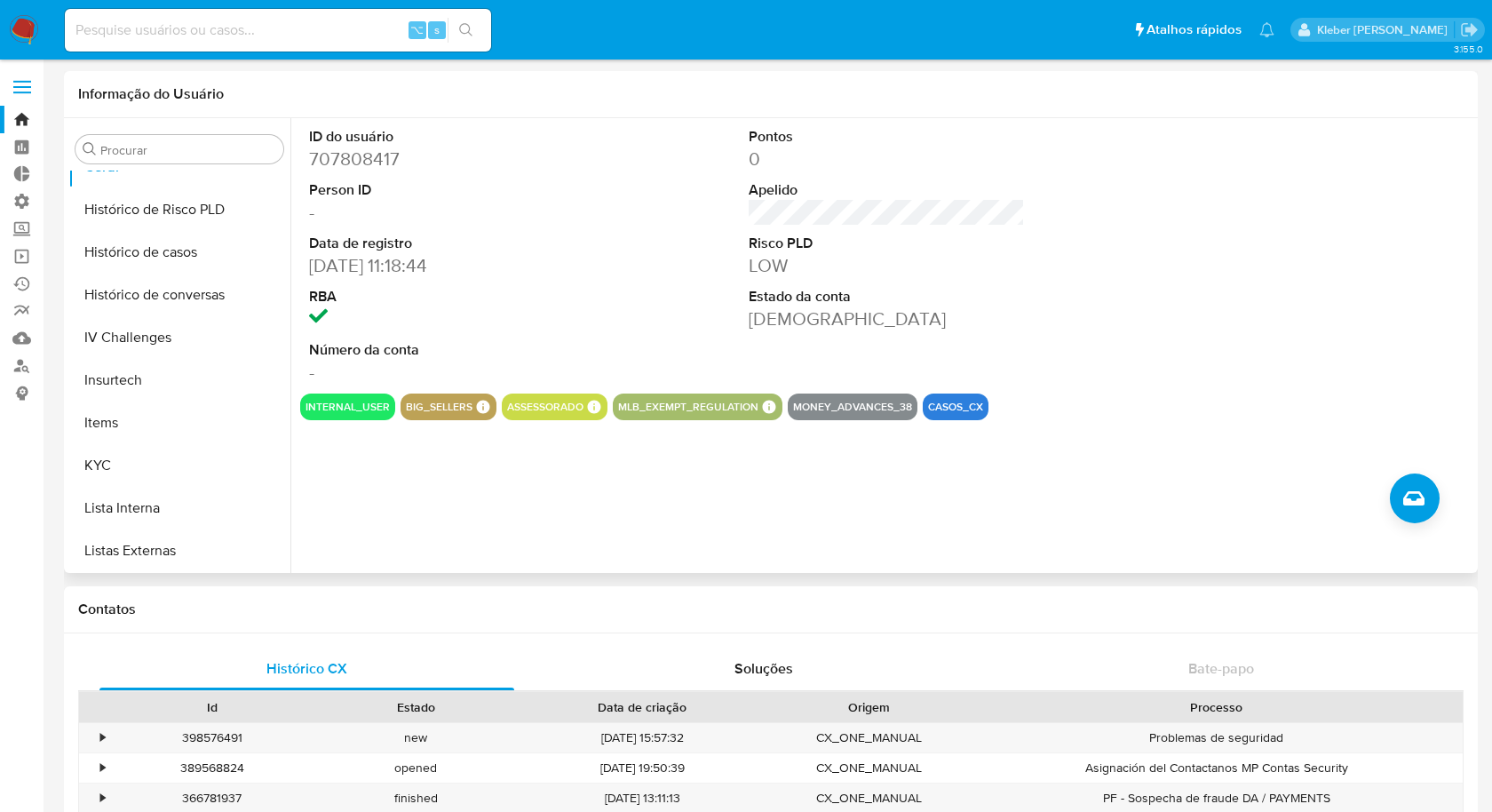
scroll to position [629, 0]
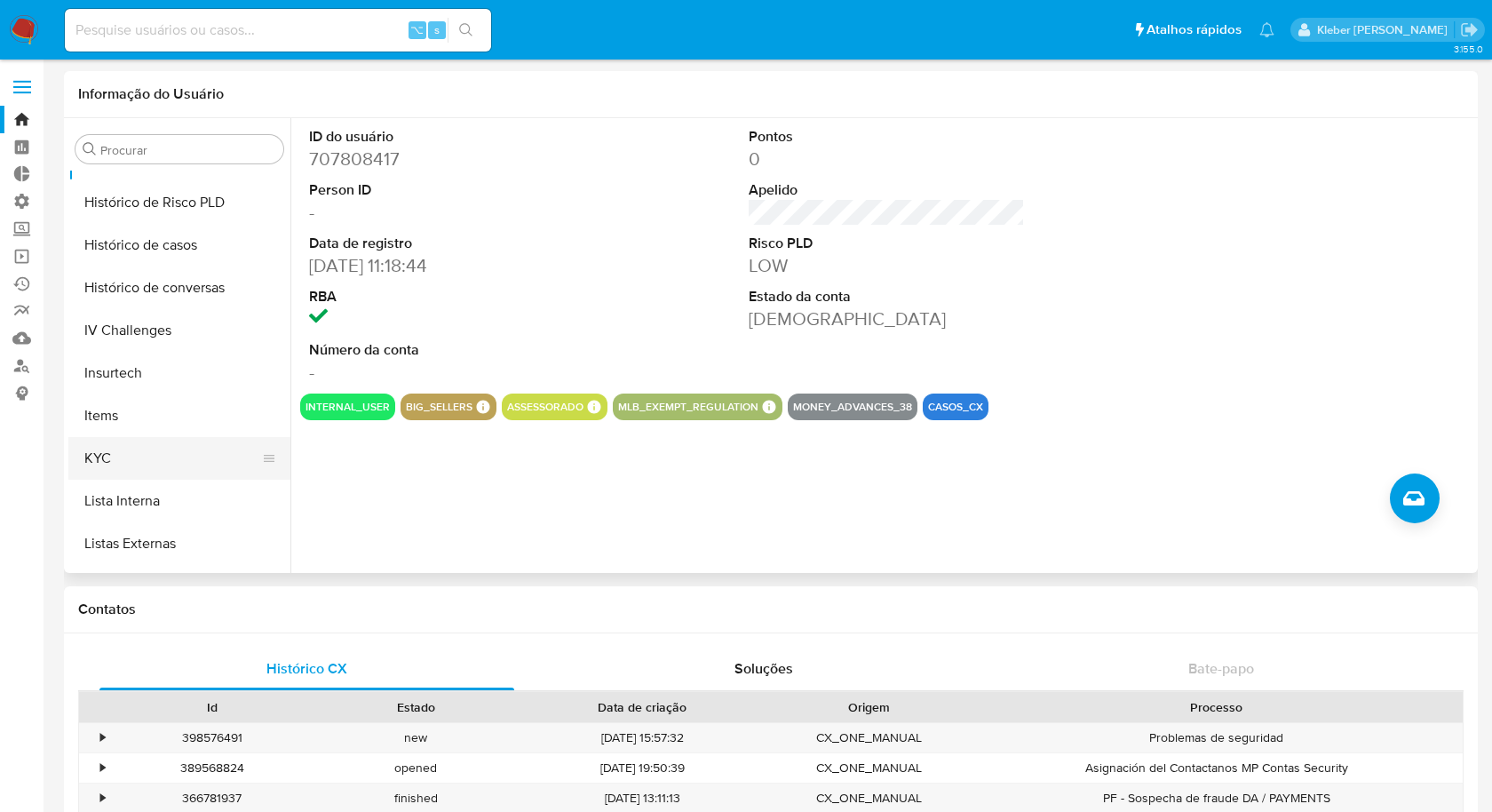
click at [129, 460] on button "KYC" at bounding box center [173, 457] width 207 height 42
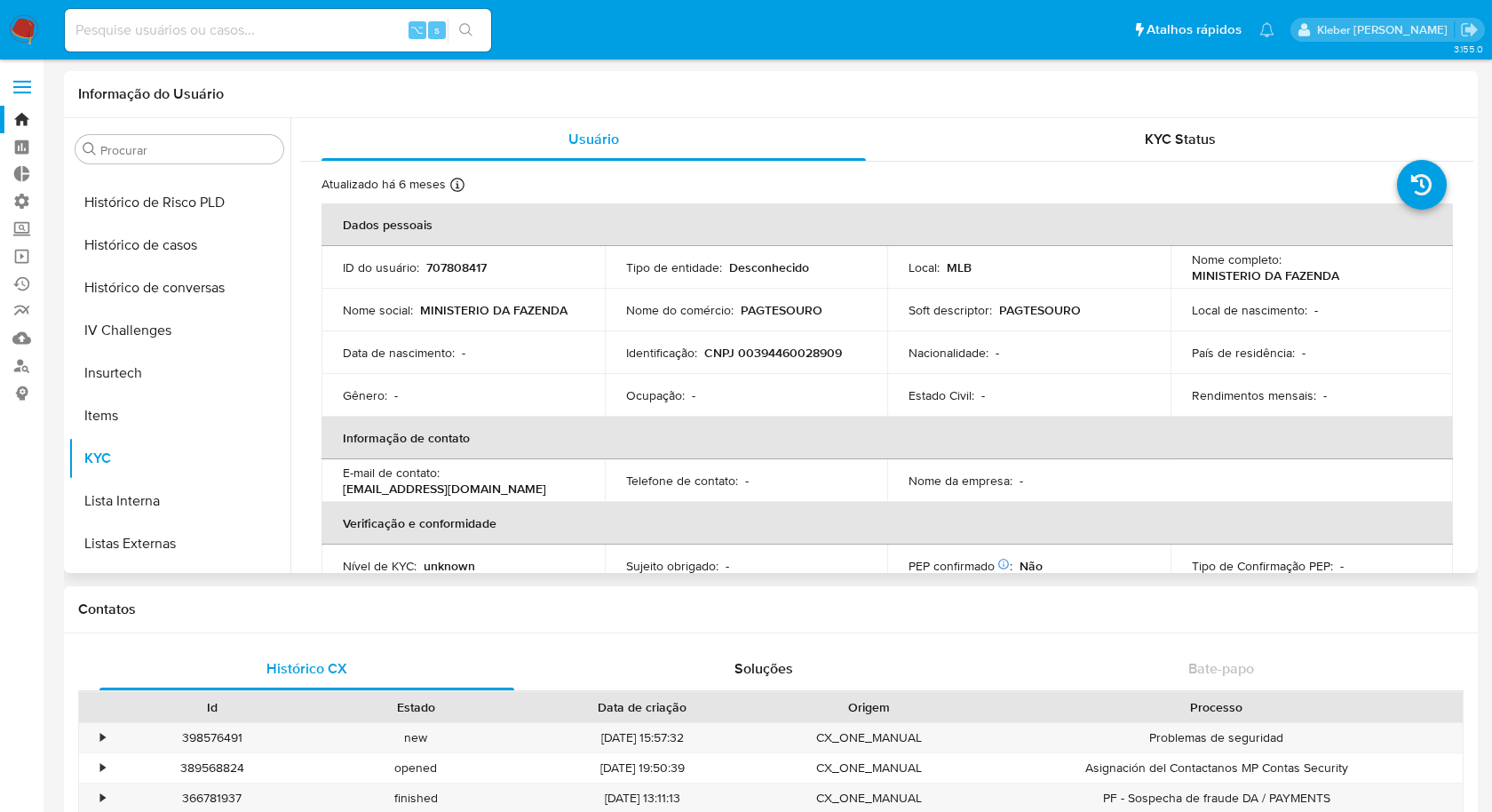
click at [790, 349] on p "CNPJ 00394460028909" at bounding box center [773, 352] width 138 height 16
